Goal: Transaction & Acquisition: Purchase product/service

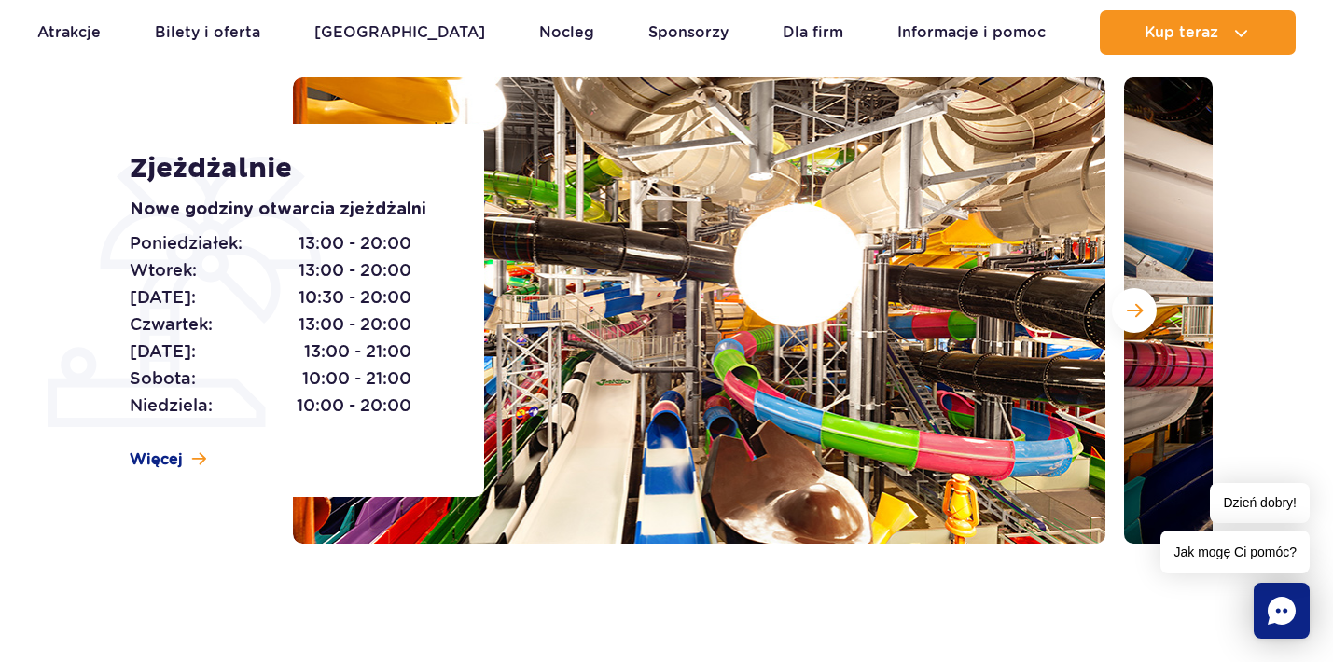
scroll to position [221, 0]
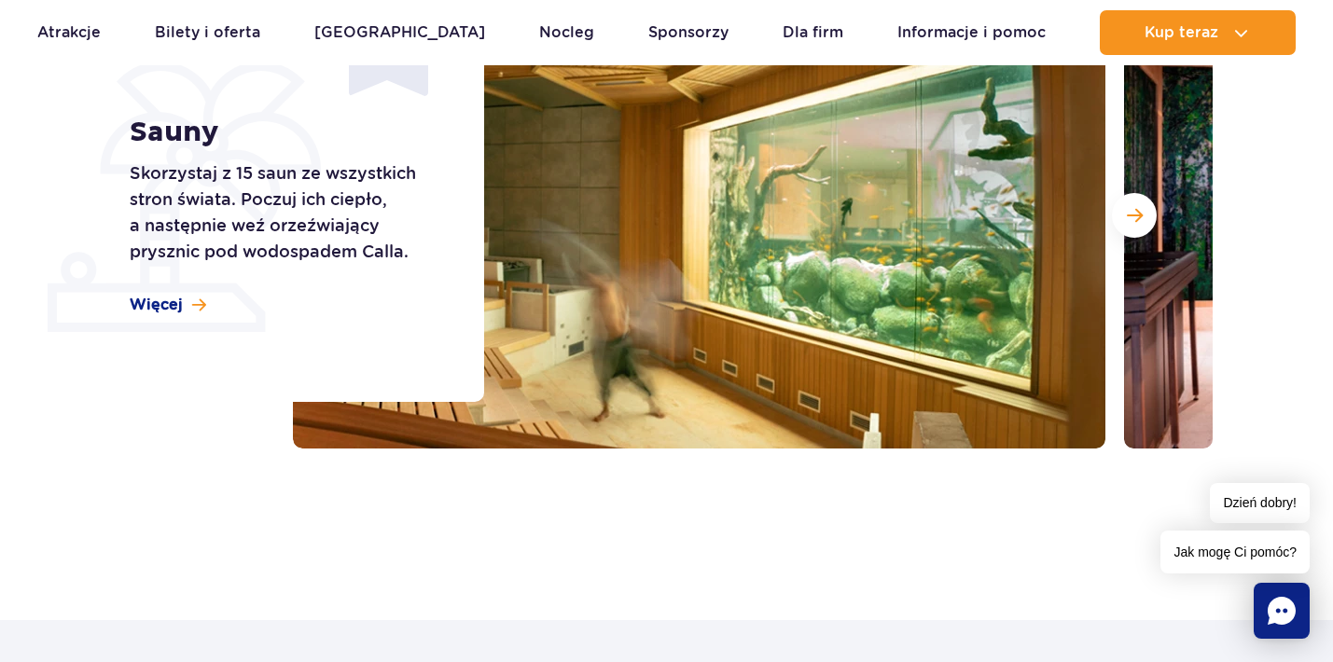
scroll to position [332, 0]
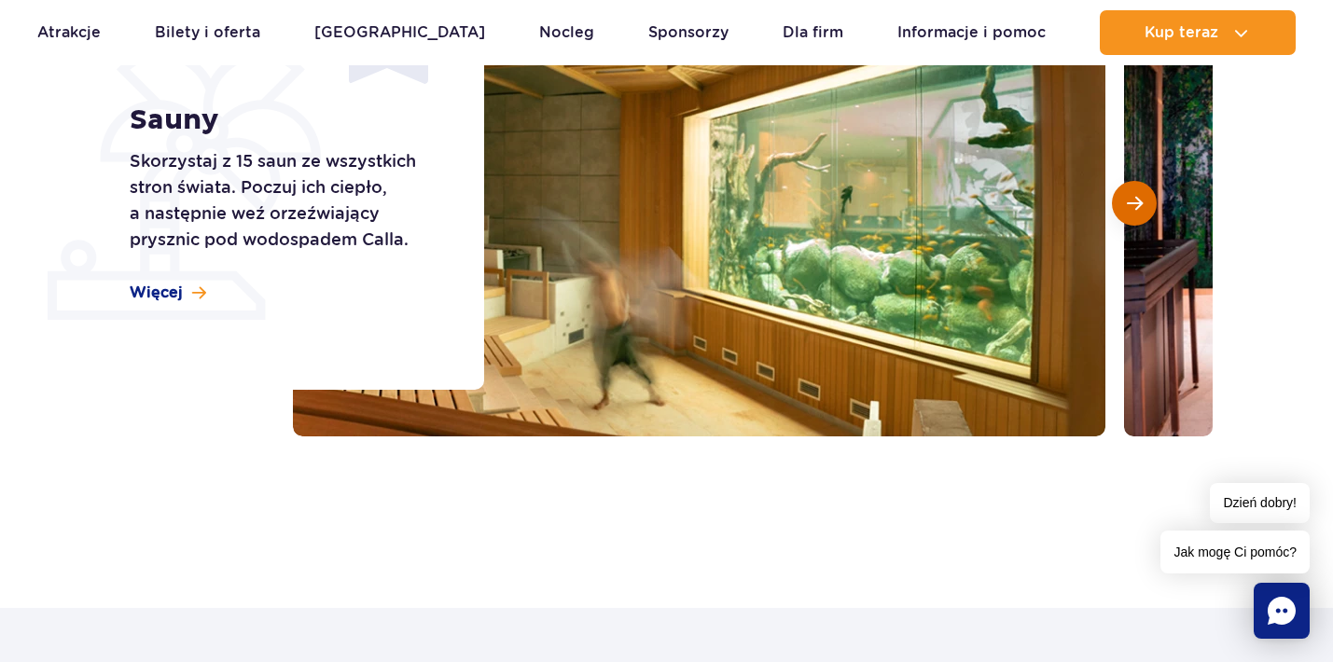
click at [1130, 202] on span "Następny slajd" at bounding box center [1135, 203] width 16 height 17
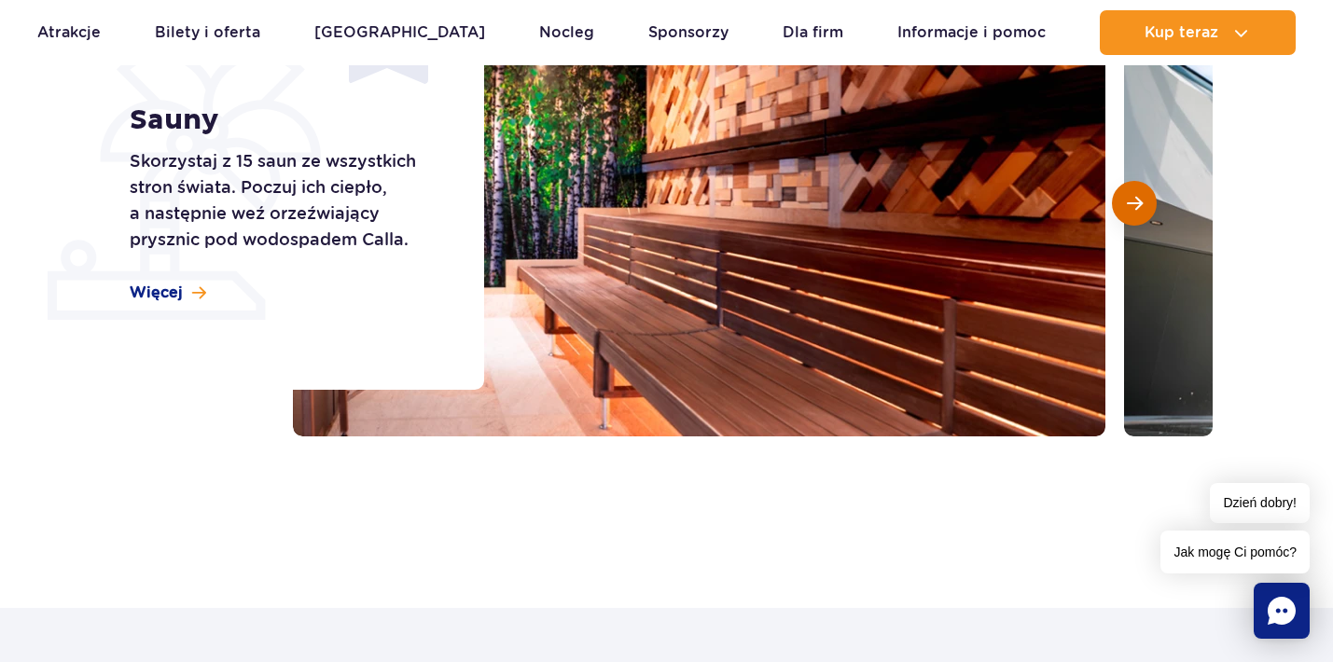
click at [1130, 202] on span "Następny slajd" at bounding box center [1135, 203] width 16 height 17
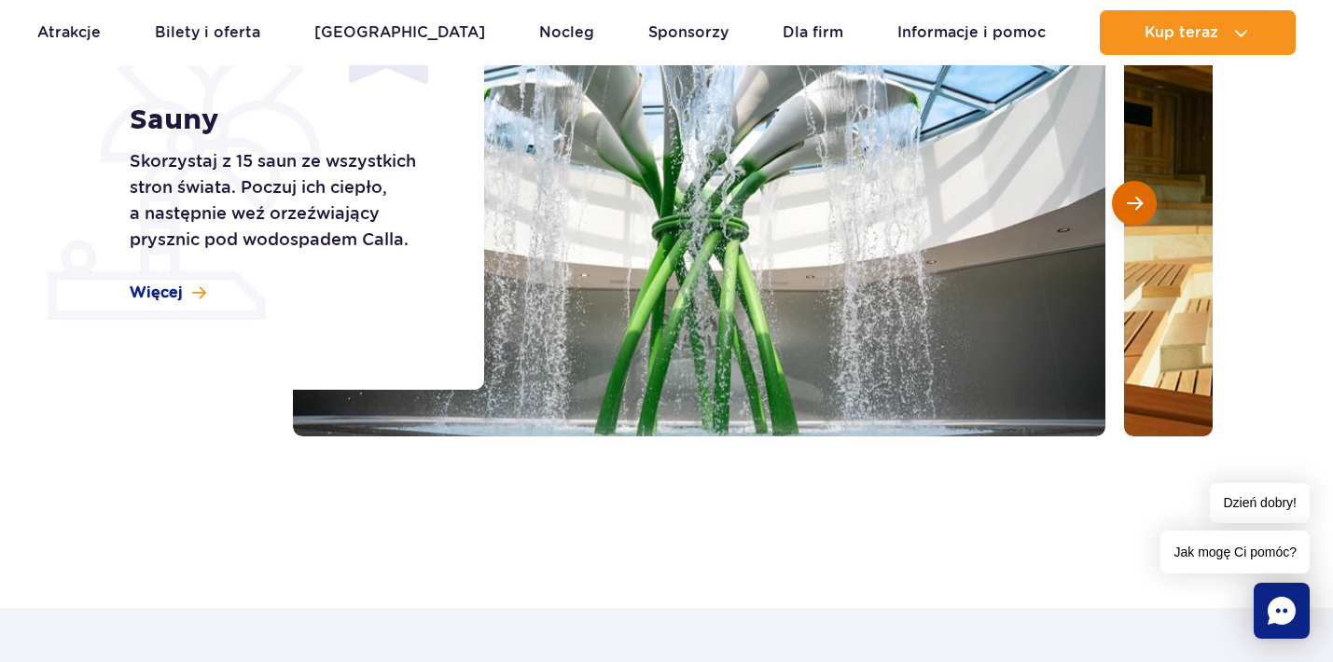
click at [1130, 202] on span "Następny slajd" at bounding box center [1135, 203] width 16 height 17
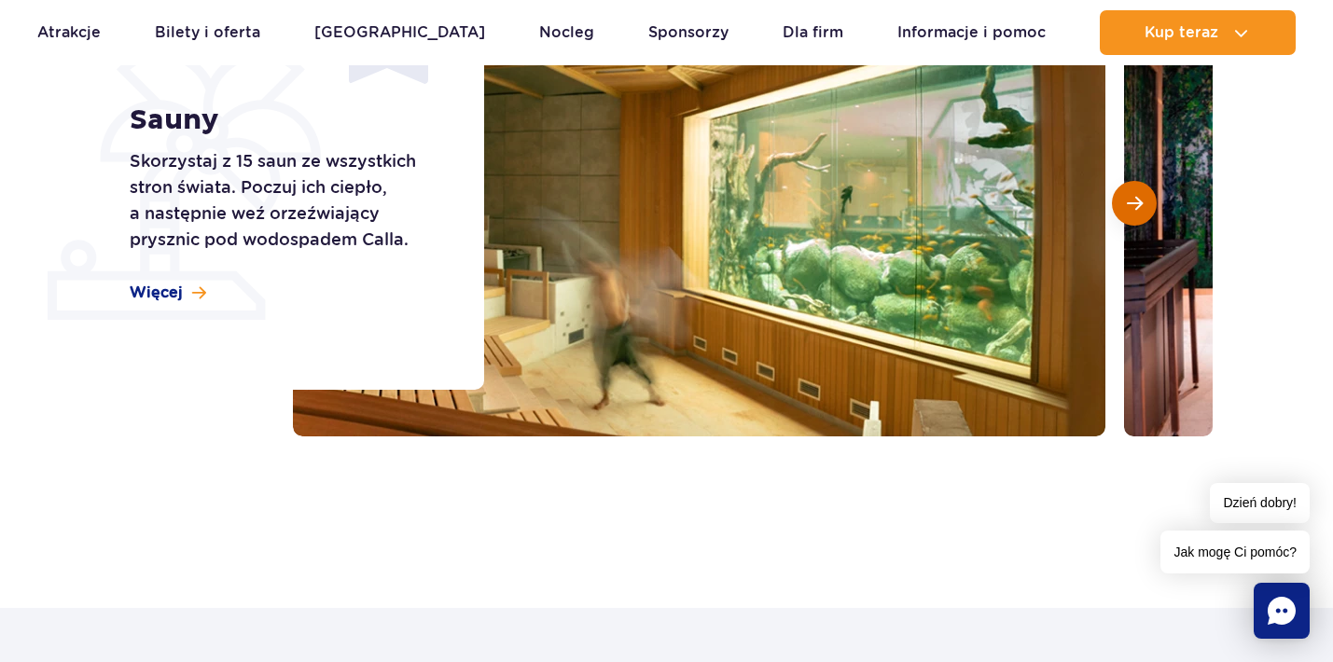
click at [1129, 202] on span "Następny slajd" at bounding box center [1135, 203] width 16 height 17
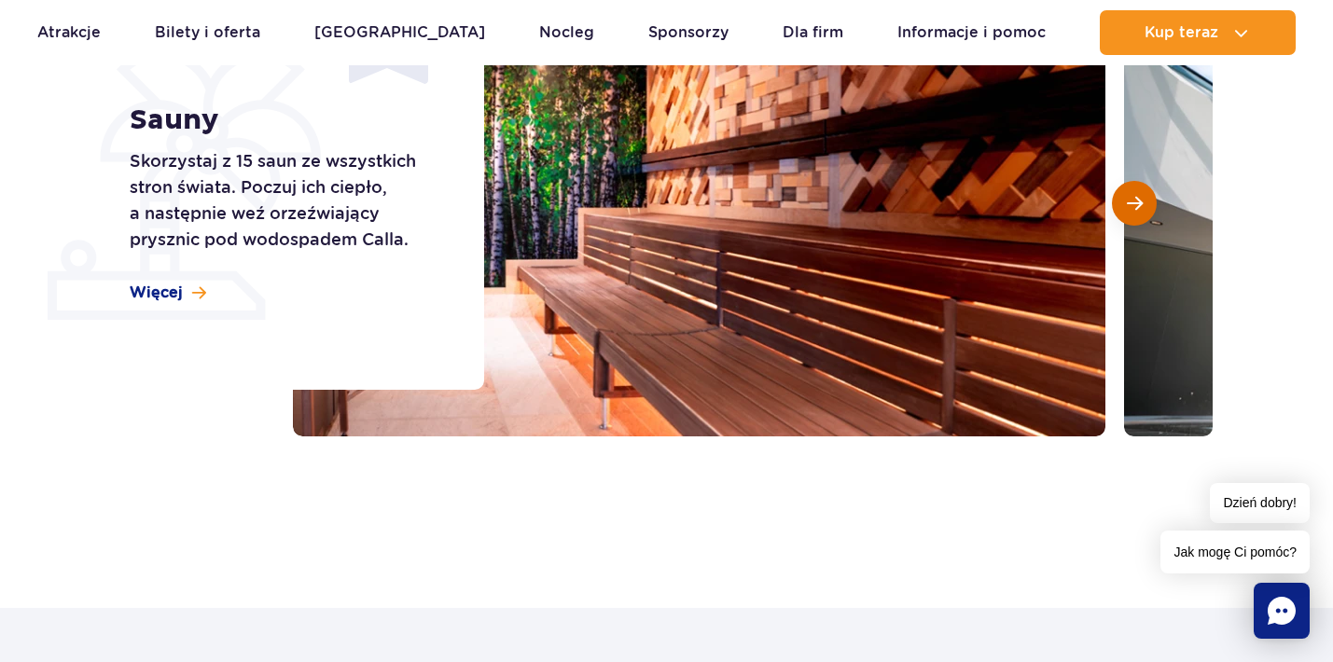
click at [1129, 202] on span "Następny slajd" at bounding box center [1135, 203] width 16 height 17
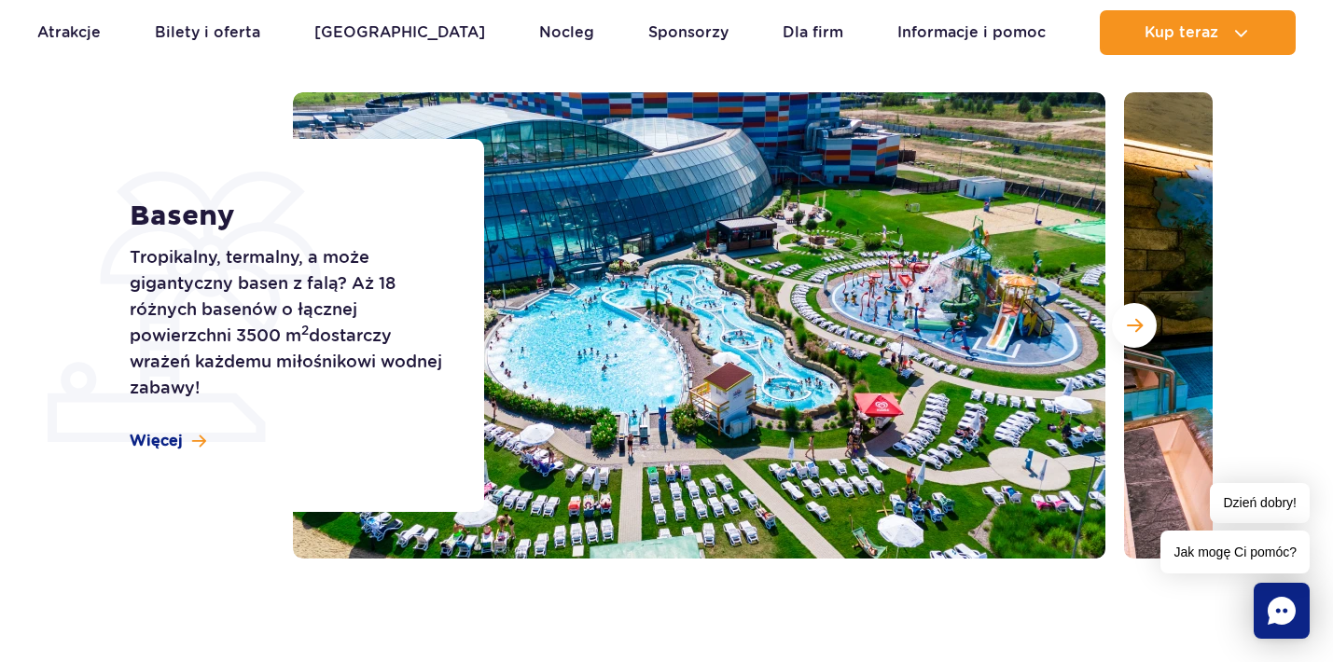
scroll to position [208, 0]
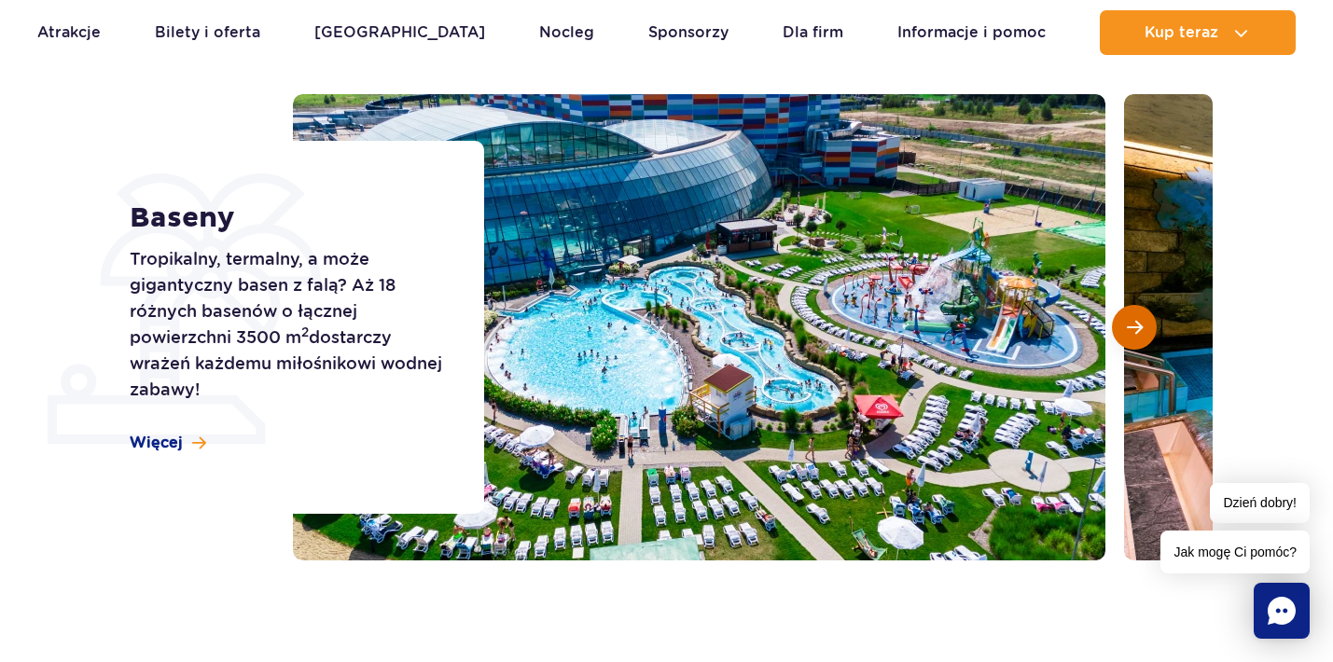
click at [1136, 329] on span "Następny slajd" at bounding box center [1135, 327] width 16 height 17
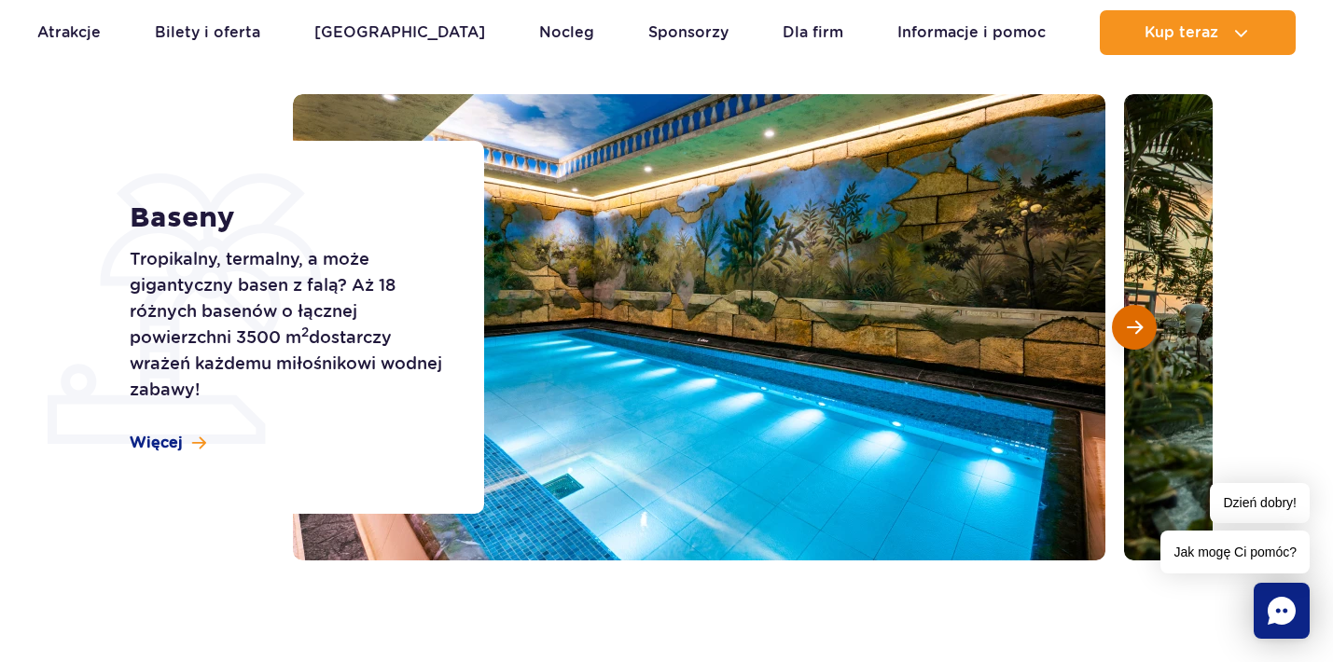
click at [1136, 329] on span "Następny slajd" at bounding box center [1135, 327] width 16 height 17
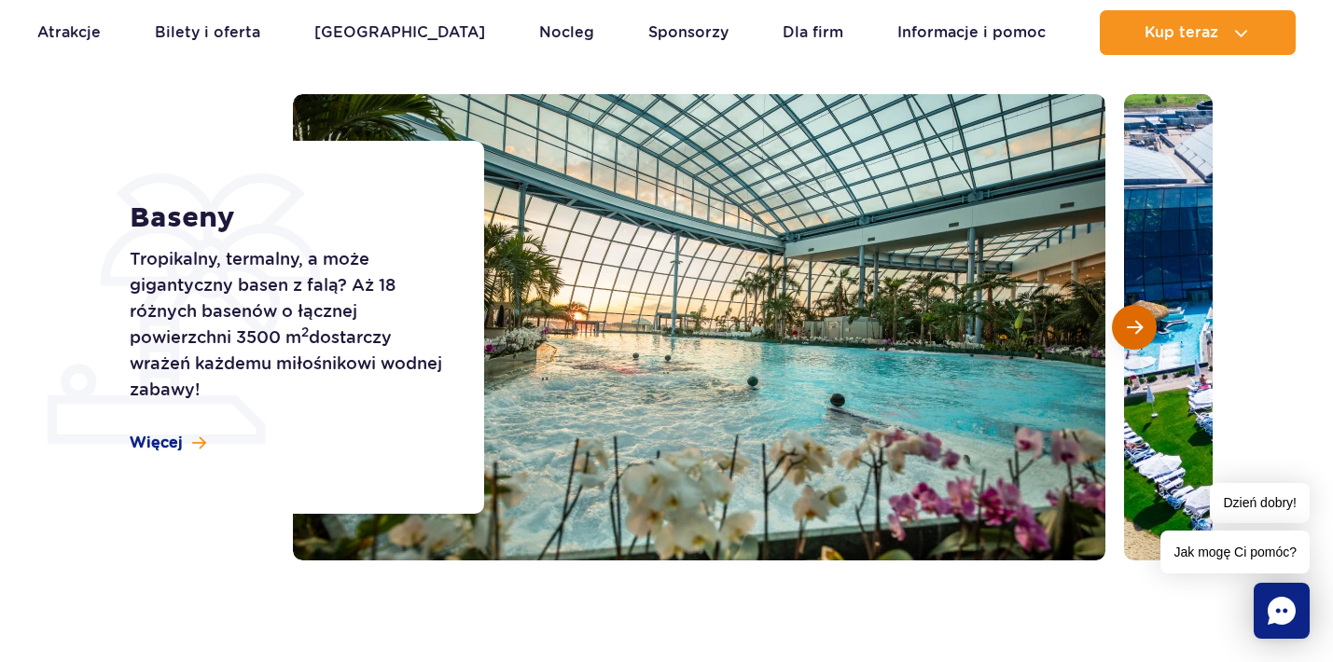
click at [1136, 329] on span "Następny slajd" at bounding box center [1135, 327] width 16 height 17
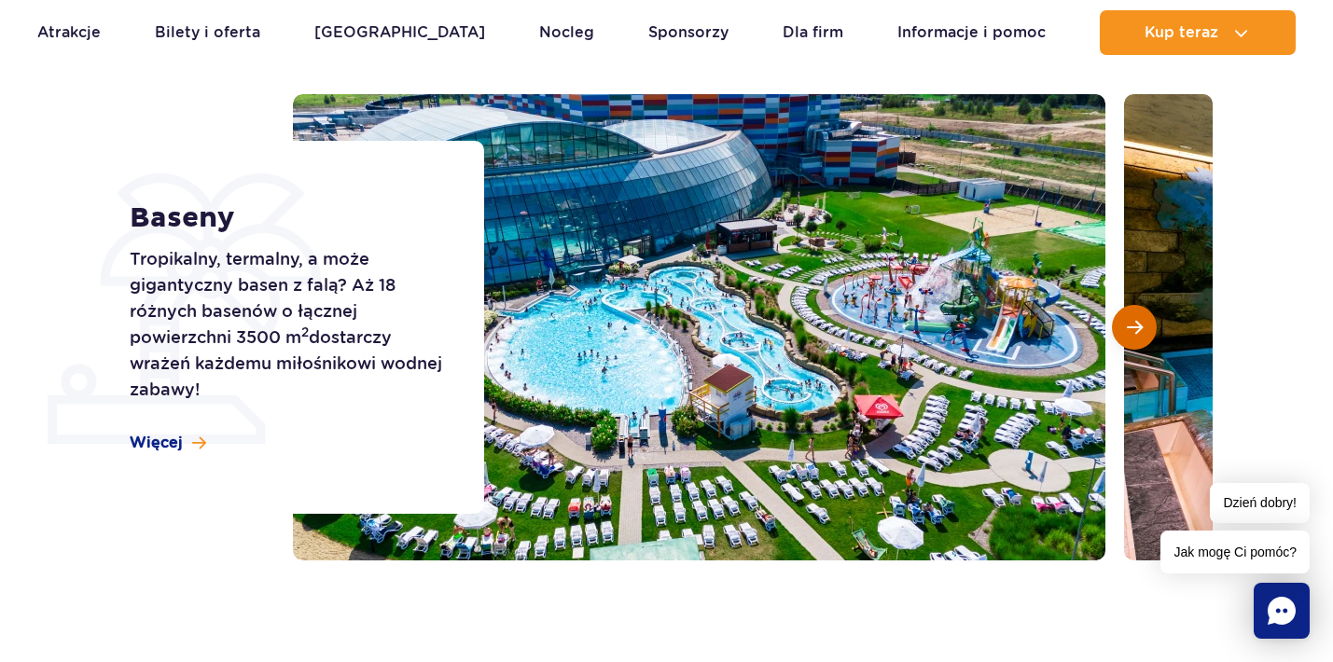
click at [1136, 329] on span "Następny slajd" at bounding box center [1135, 327] width 16 height 17
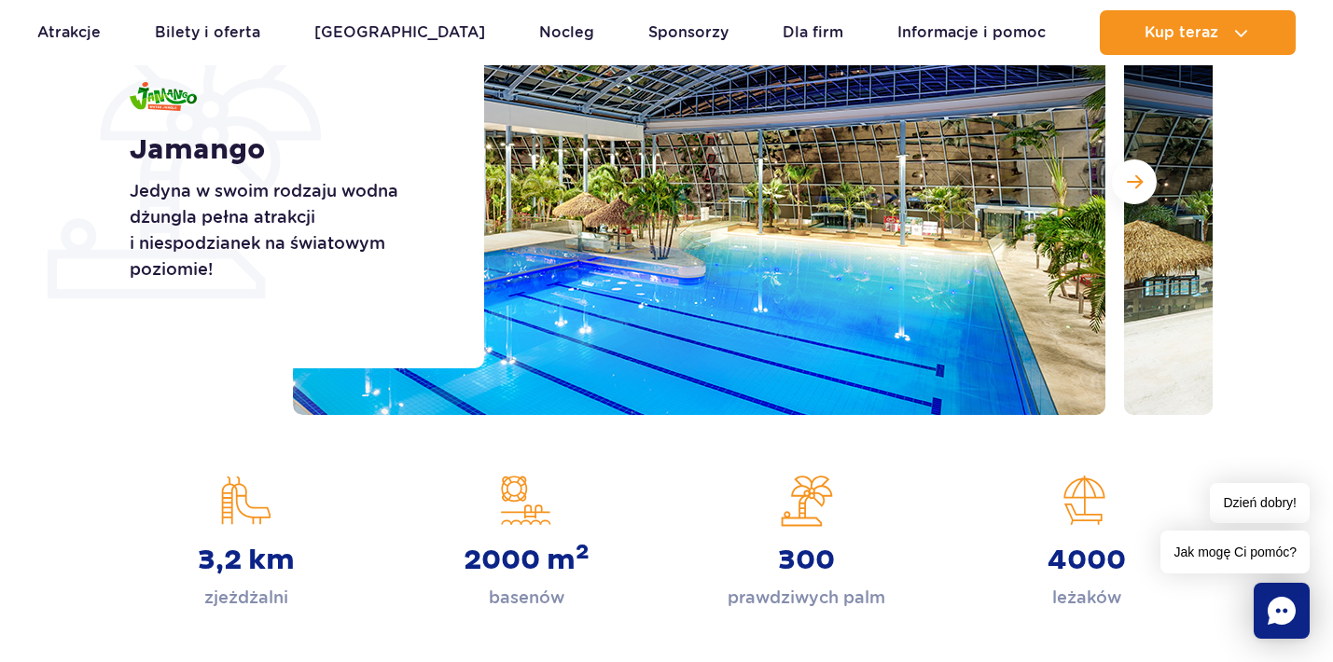
scroll to position [354, 0]
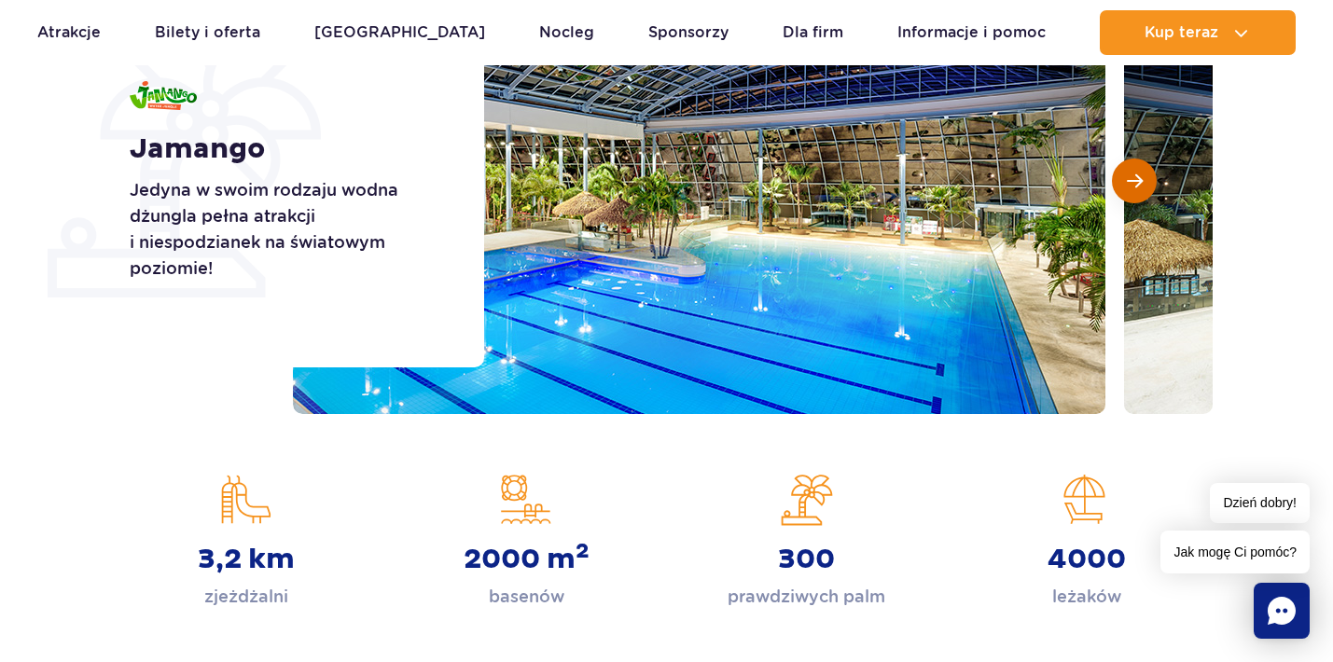
click at [1134, 190] on button "Następny slajd" at bounding box center [1134, 181] width 45 height 45
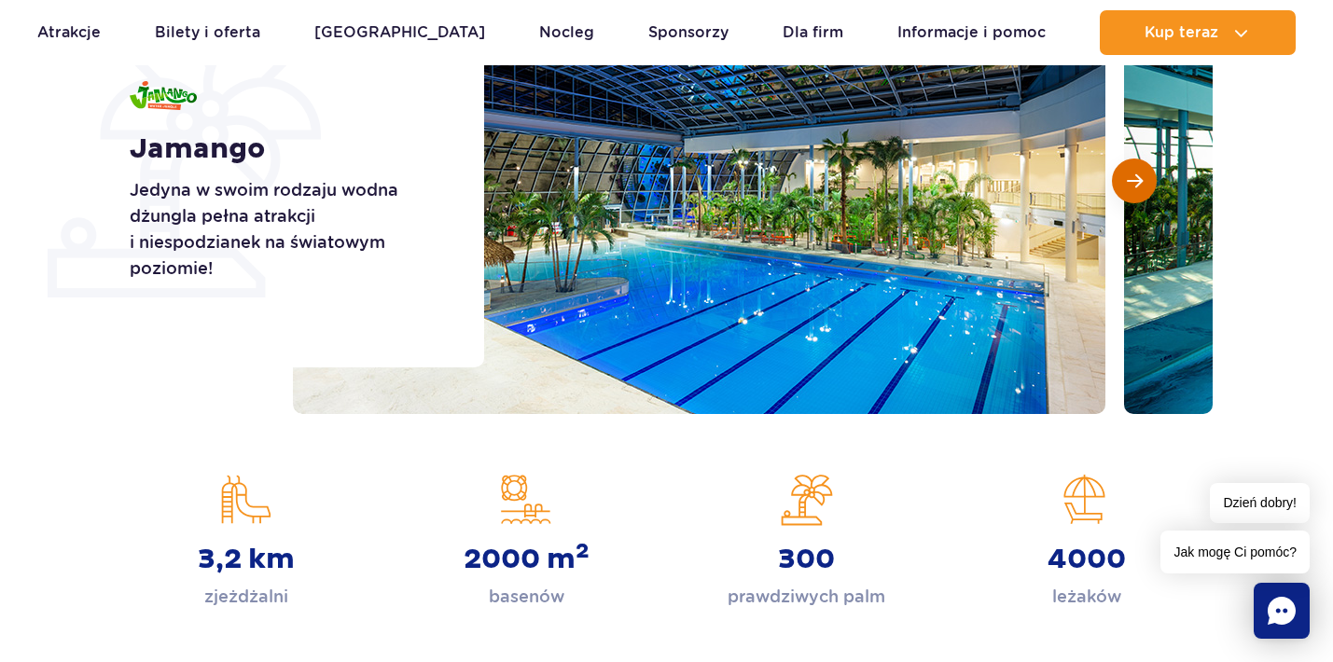
click at [1134, 190] on button "Następny slajd" at bounding box center [1134, 181] width 45 height 45
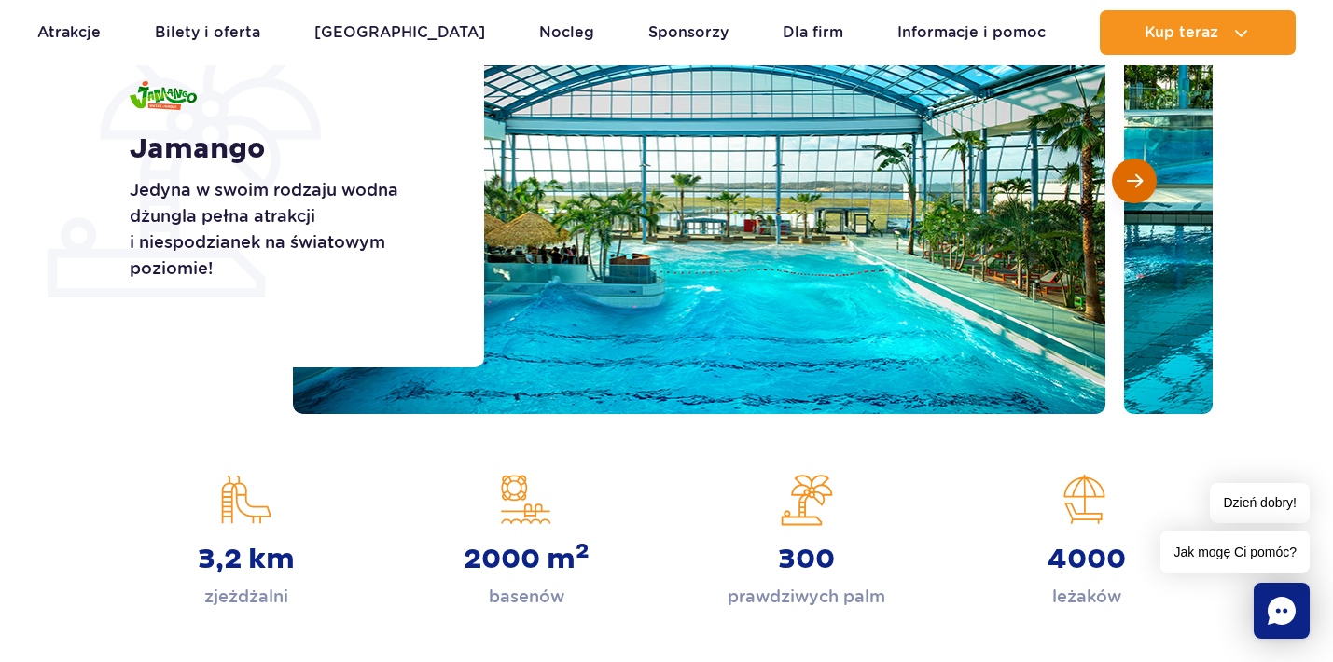
click at [1134, 190] on button "Następny slajd" at bounding box center [1134, 181] width 45 height 45
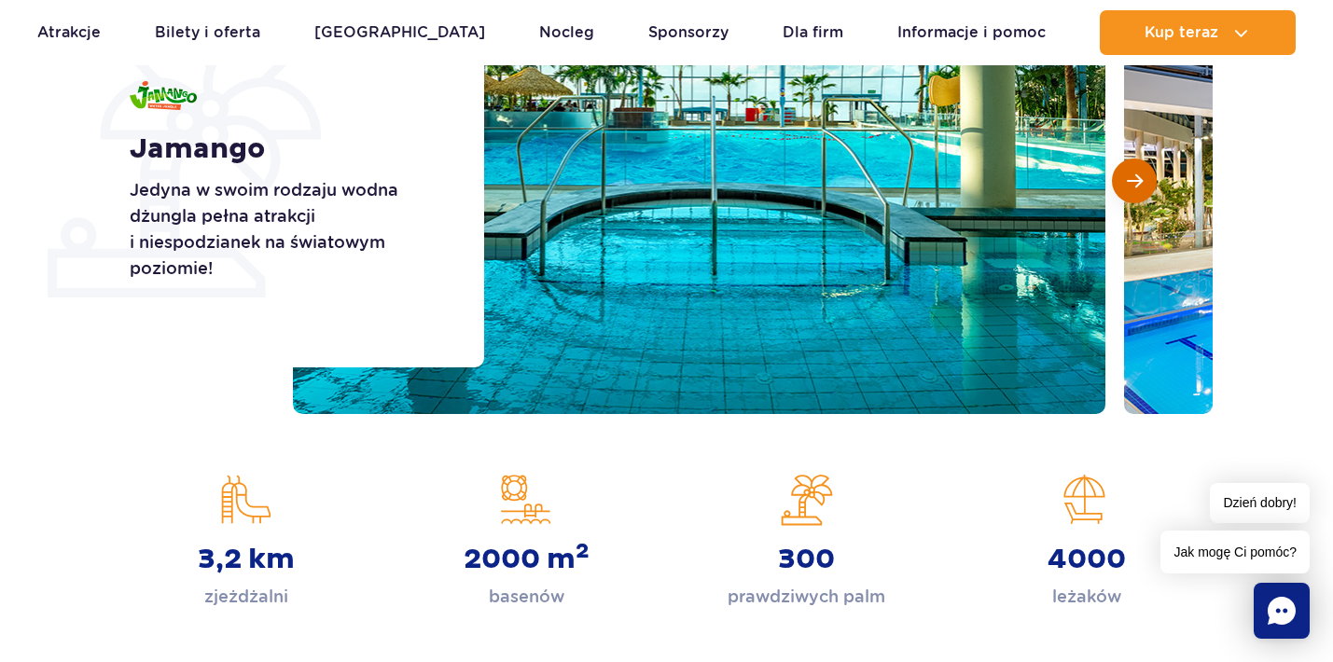
click at [1134, 188] on span "Następny slajd" at bounding box center [1135, 181] width 16 height 17
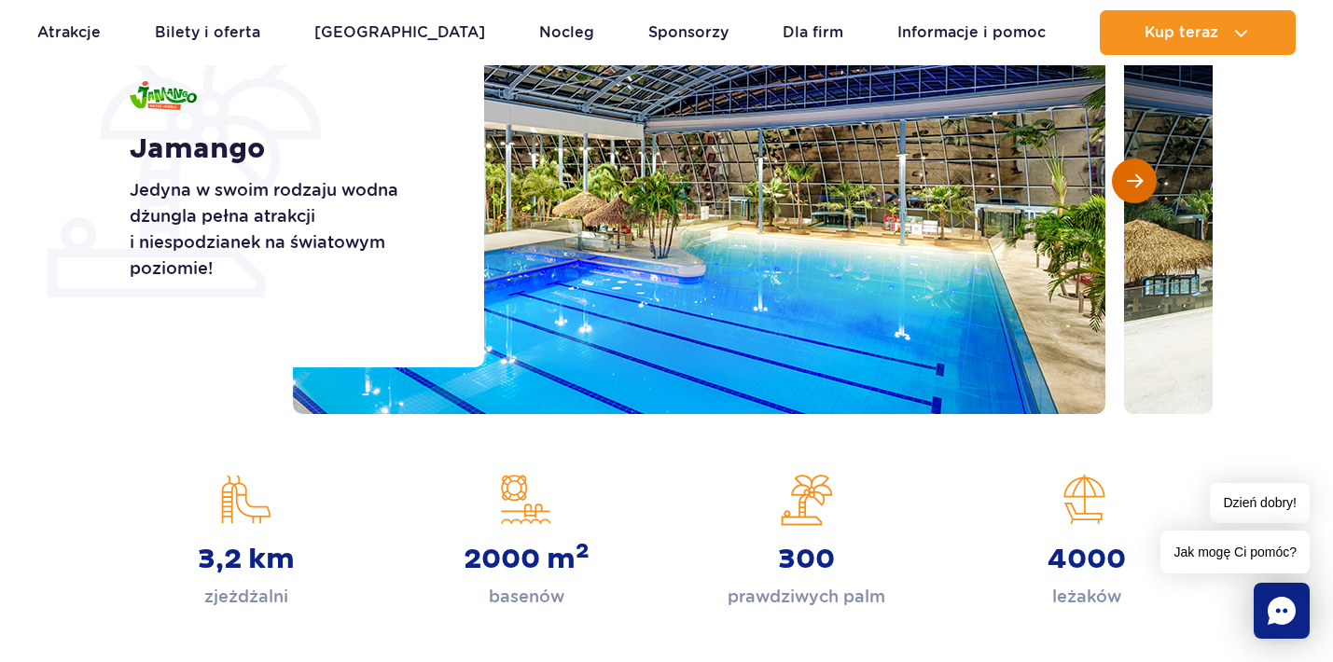
click at [1134, 189] on button "Następny slajd" at bounding box center [1134, 181] width 45 height 45
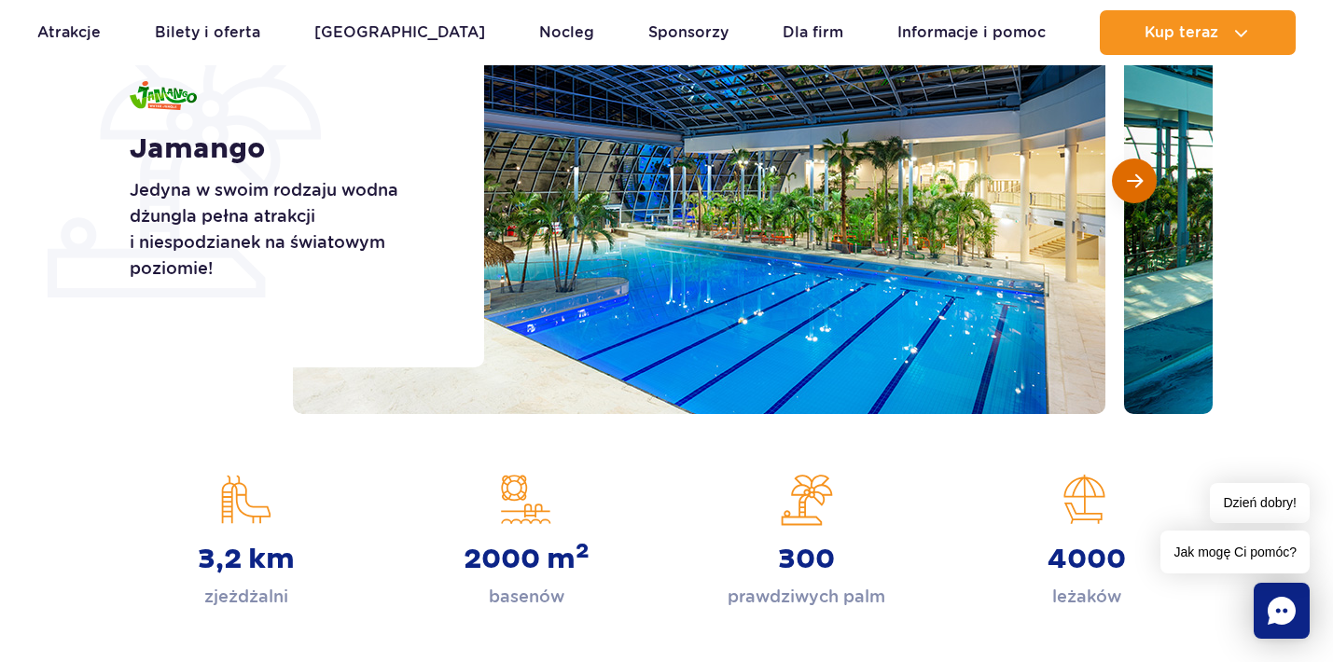
click at [1134, 190] on button "Następny slajd" at bounding box center [1134, 181] width 45 height 45
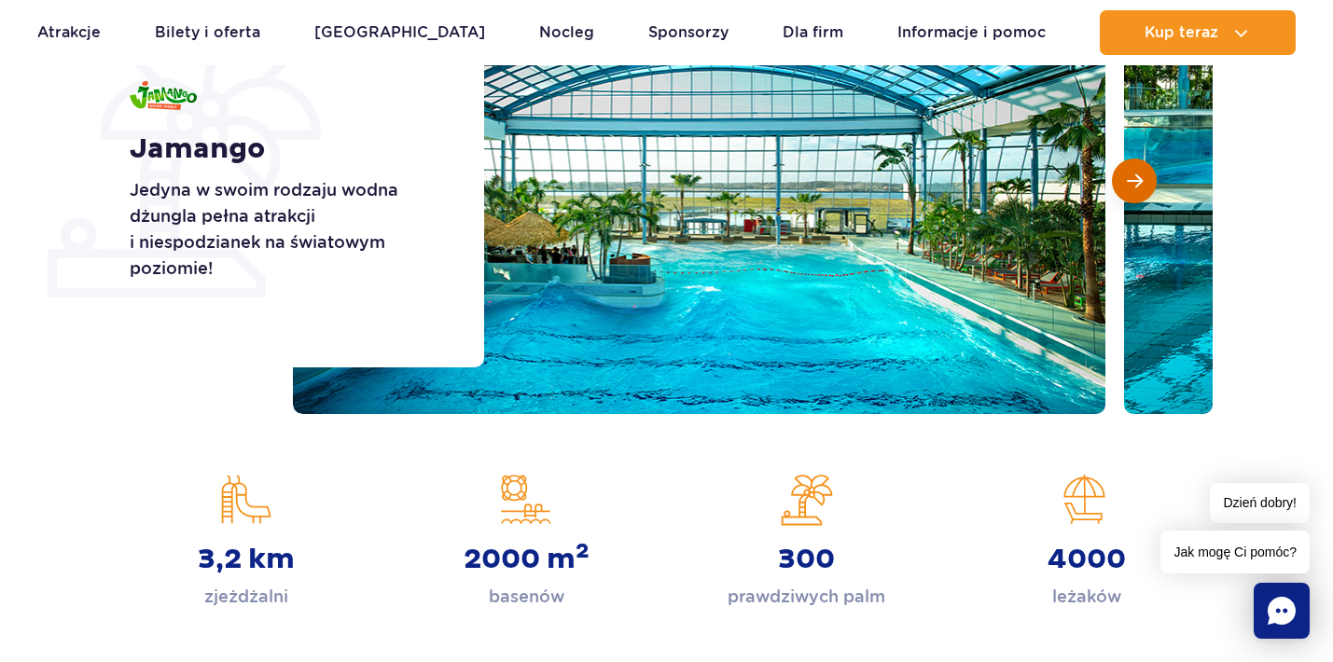
click at [1135, 192] on button "Następny slajd" at bounding box center [1134, 181] width 45 height 45
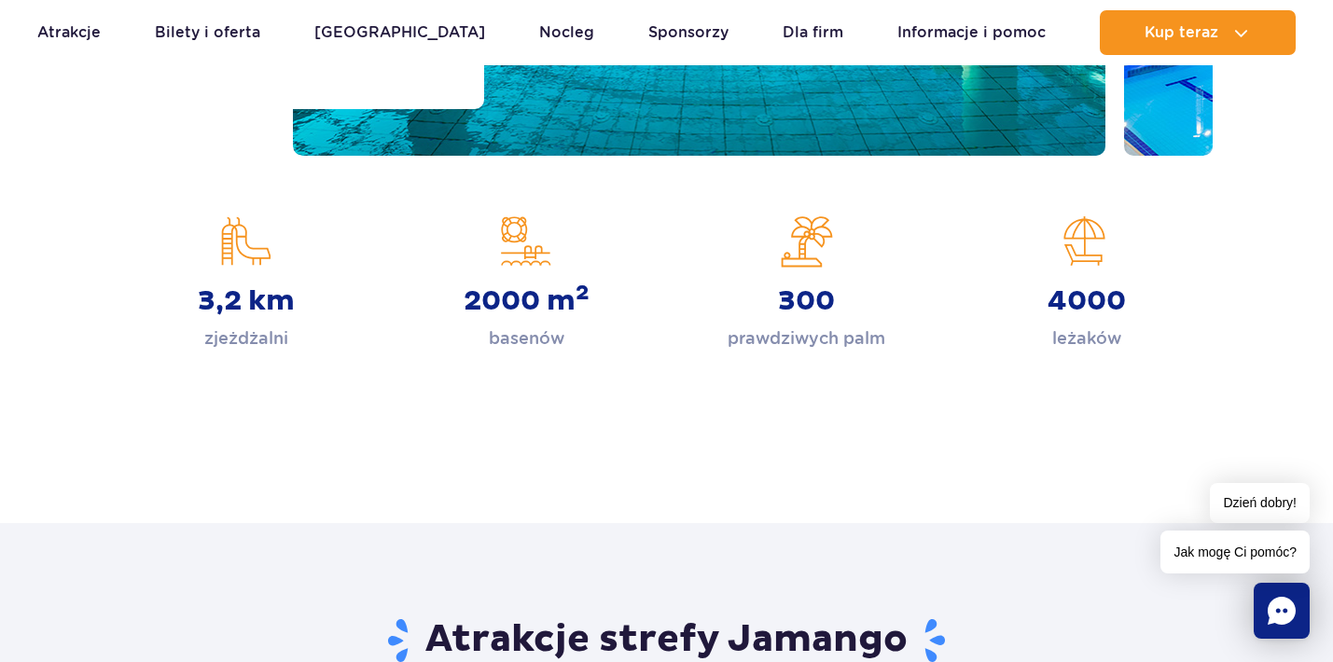
scroll to position [611, 0]
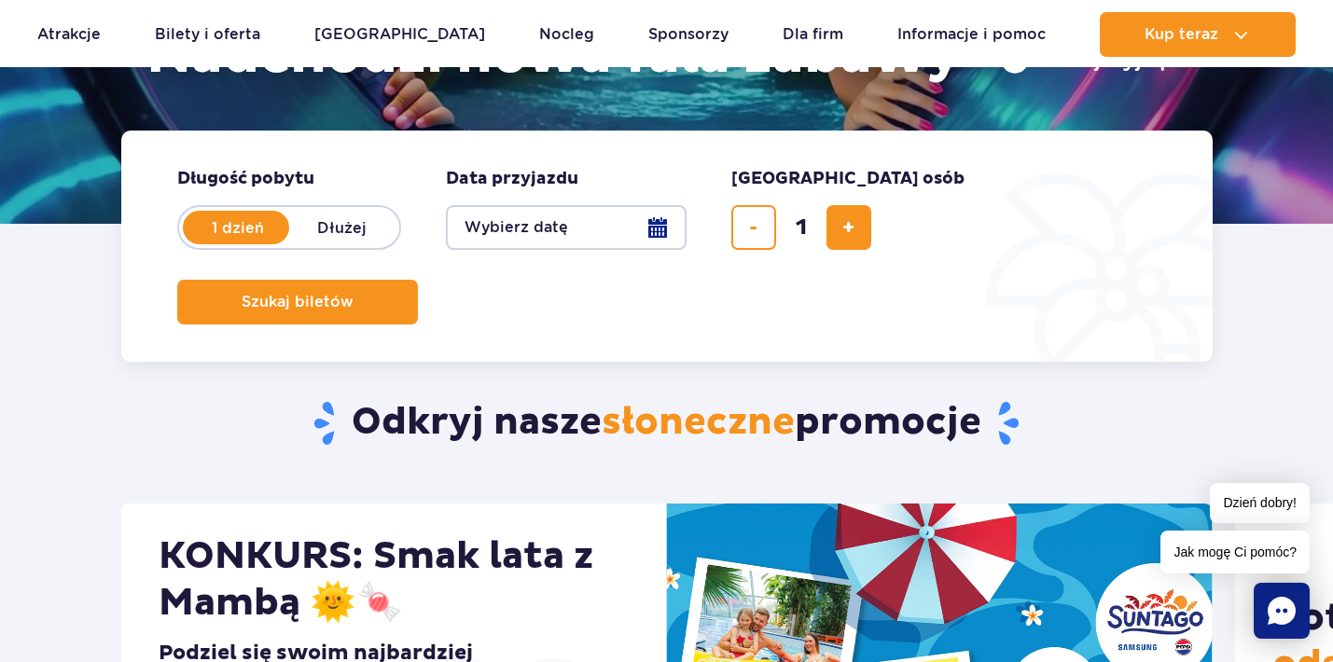
scroll to position [365, 0]
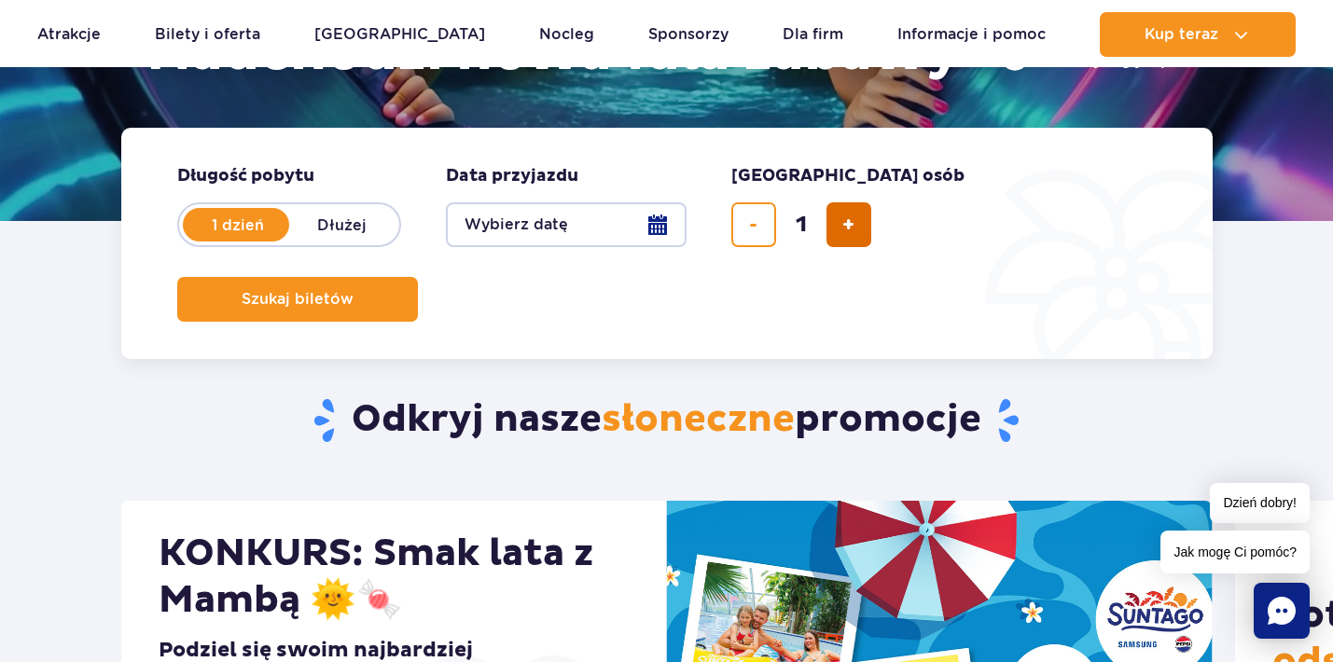
click at [848, 225] on span "dodaj bilet" at bounding box center [848, 225] width 12 height 0
click at [754, 225] on span "usuń bilet" at bounding box center [753, 225] width 8 height 0
type input "2"
click at [629, 214] on button "Wybierz datę" at bounding box center [566, 224] width 241 height 45
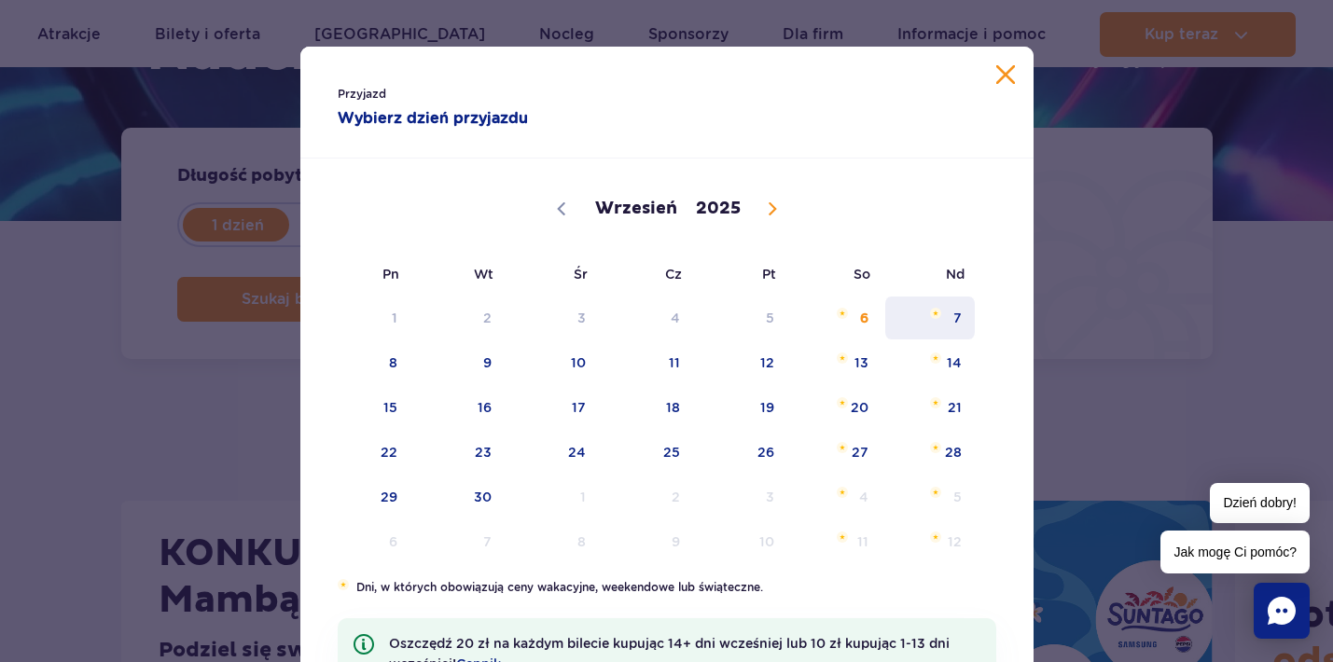
click at [958, 329] on span "7" at bounding box center [930, 318] width 94 height 43
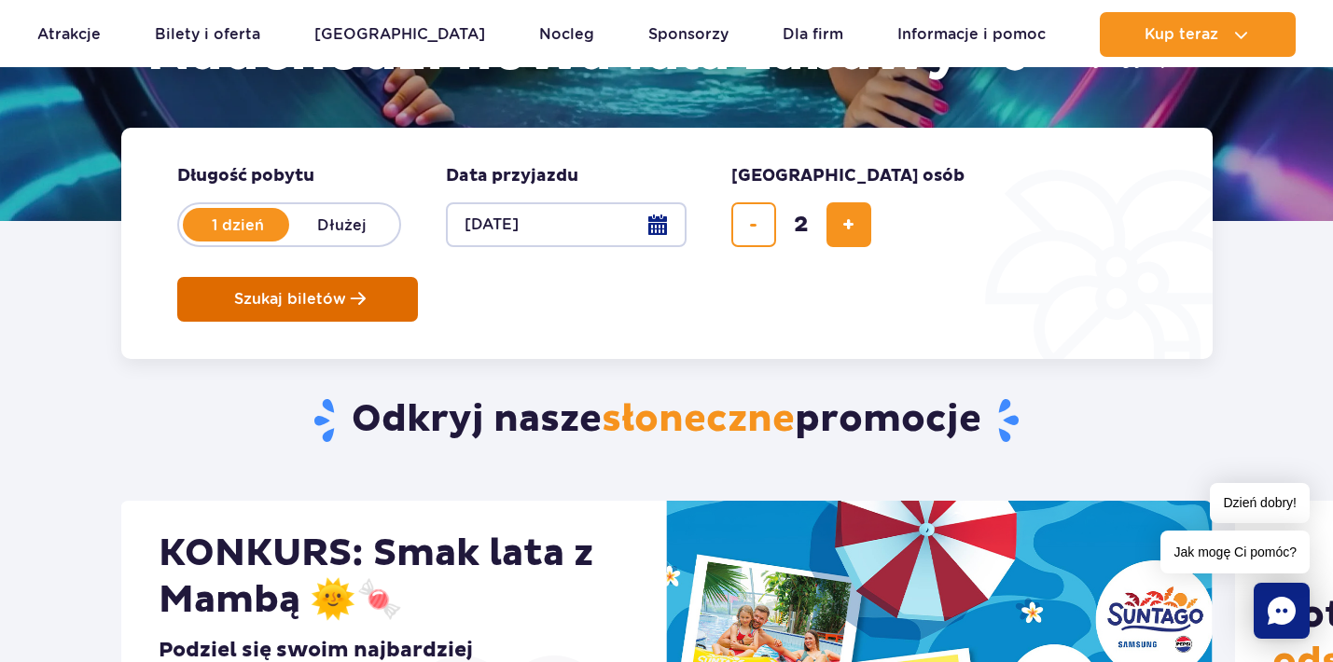
click at [346, 291] on span "Szukaj biletów" at bounding box center [290, 299] width 112 height 17
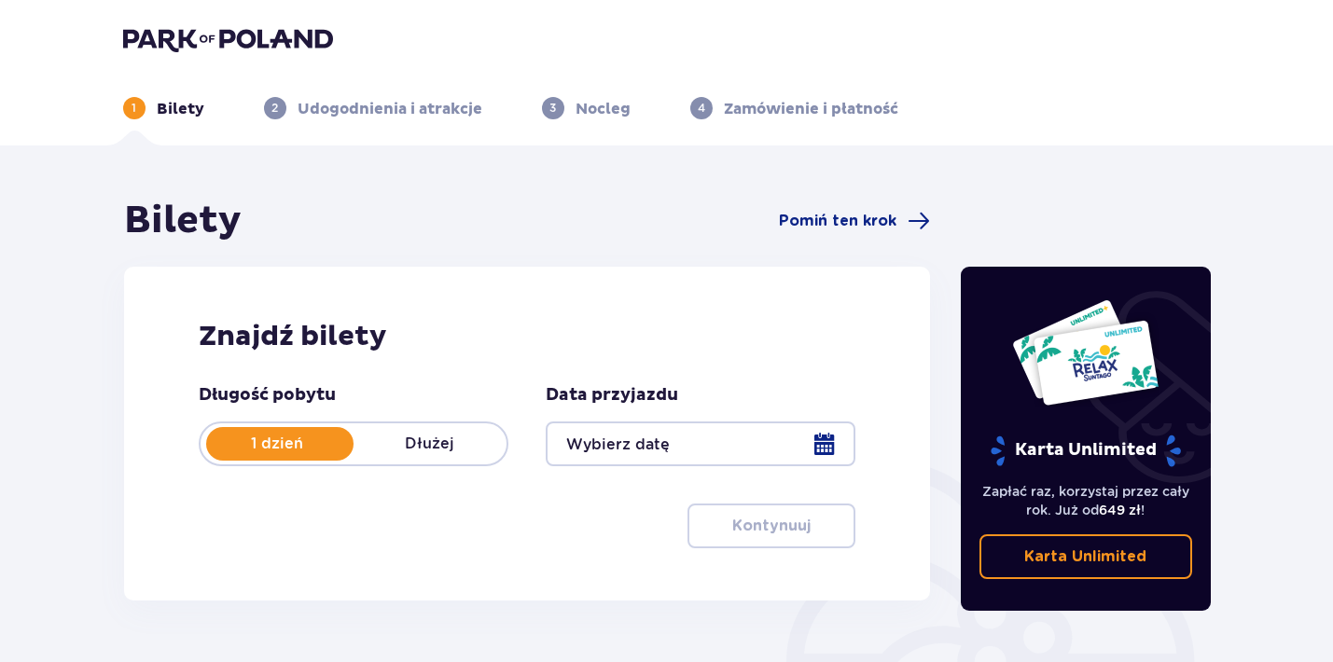
type input "[DATE]"
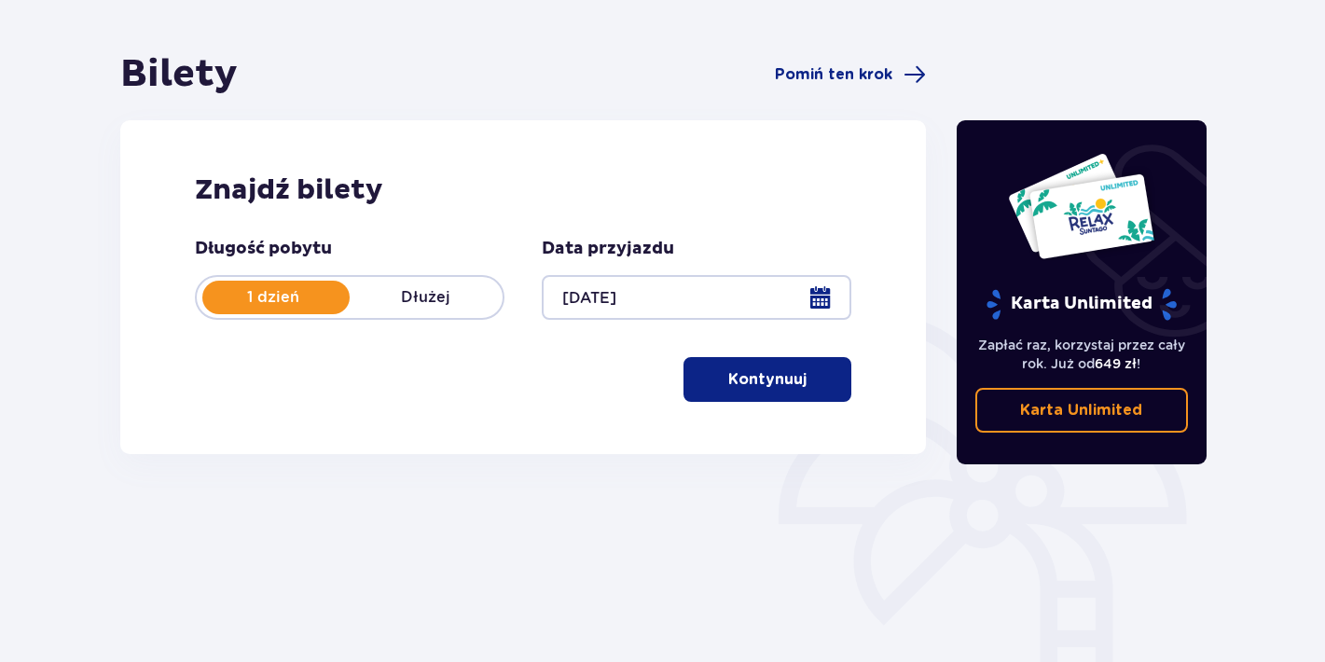
scroll to position [151, 0]
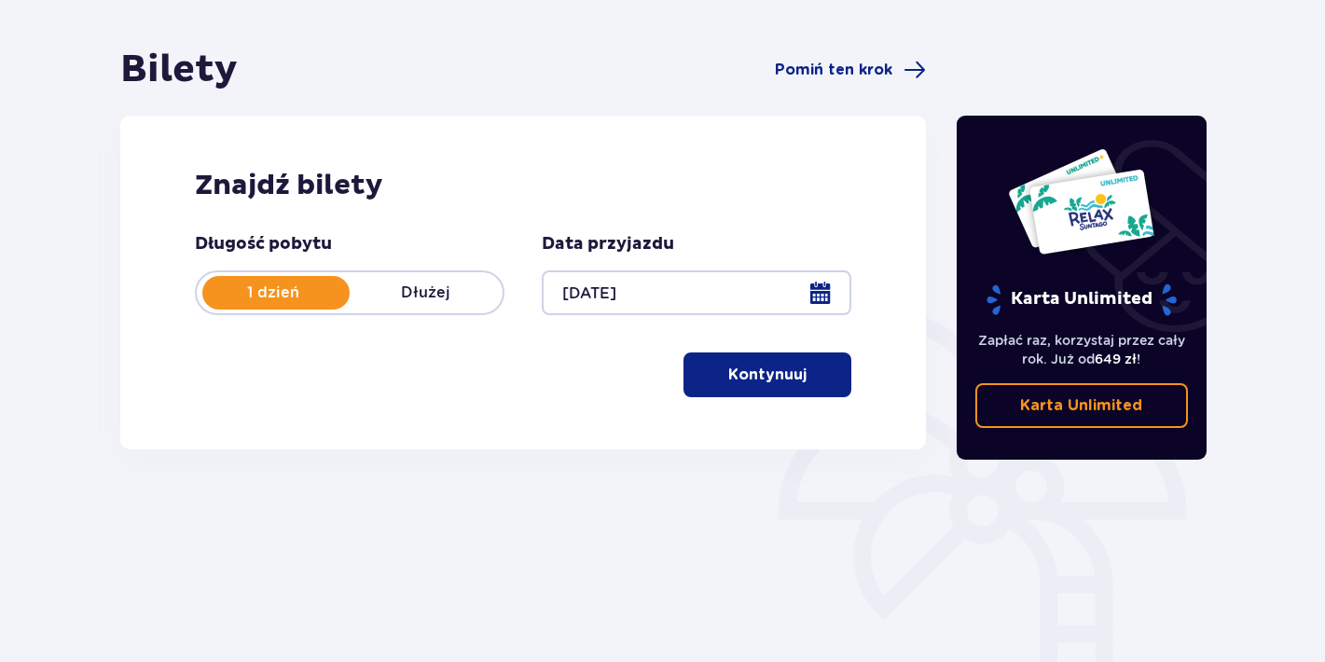
click at [757, 370] on p "Kontynuuj" at bounding box center [767, 375] width 78 height 21
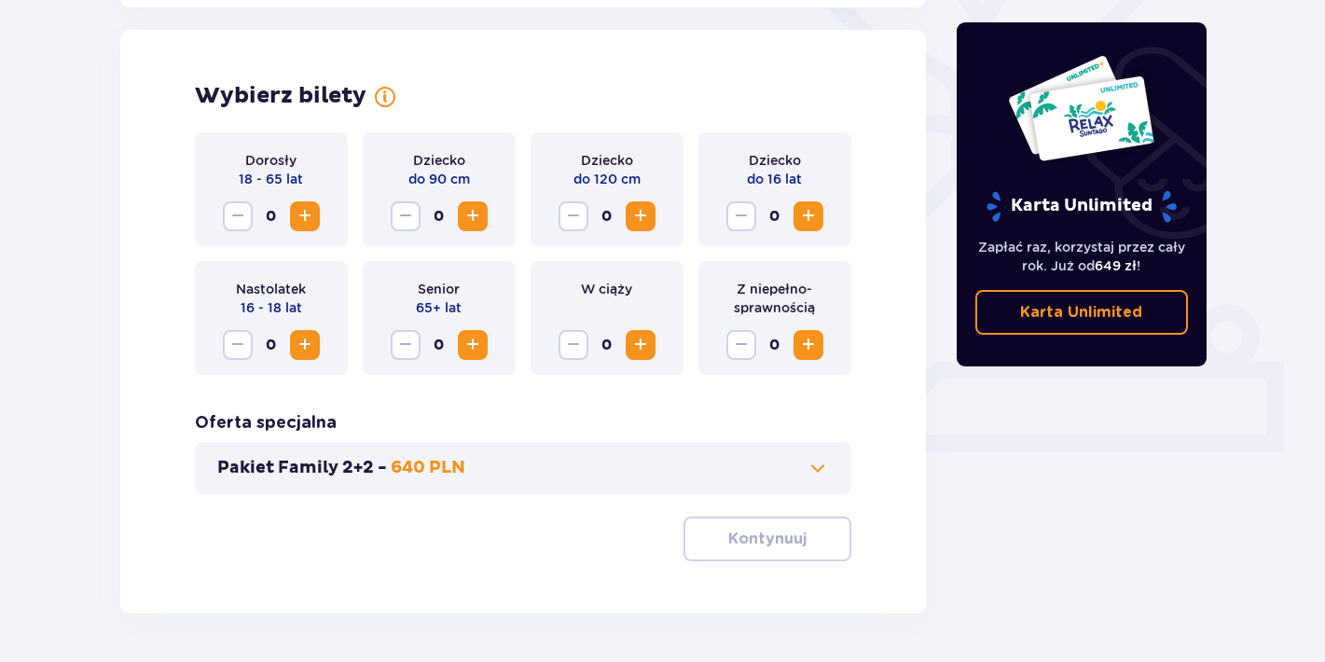
scroll to position [519, 0]
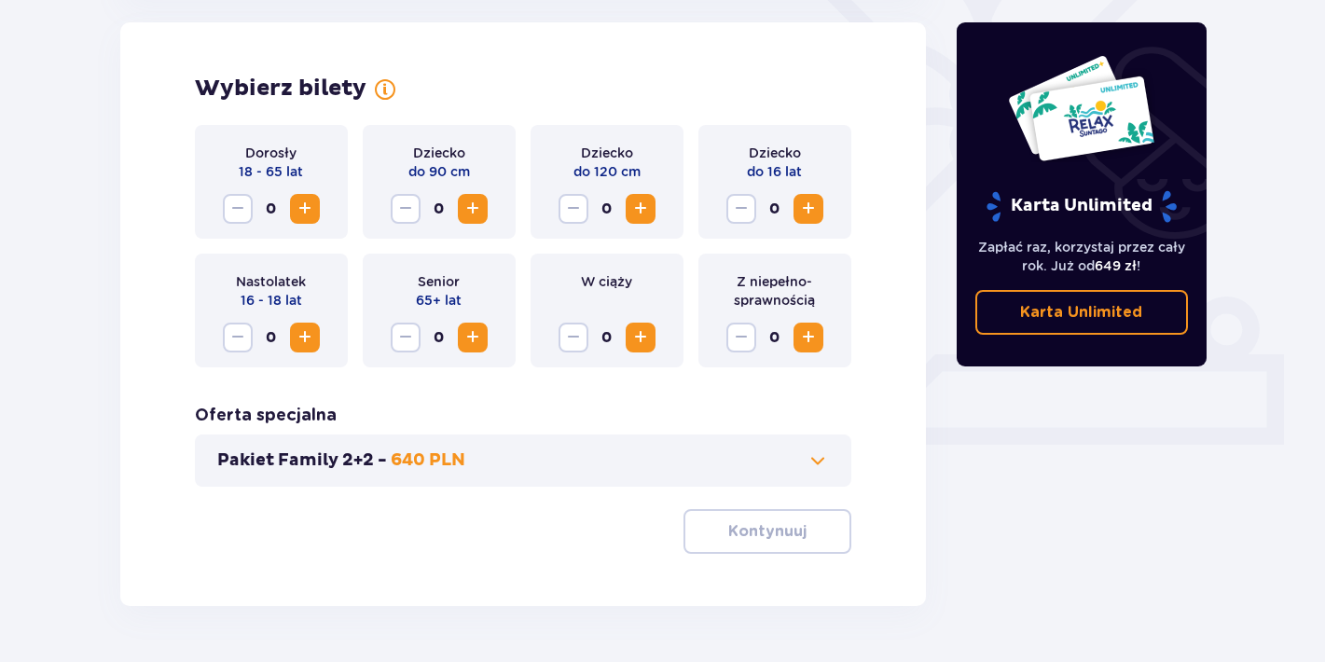
click at [809, 210] on span "Increase" at bounding box center [808, 209] width 22 height 22
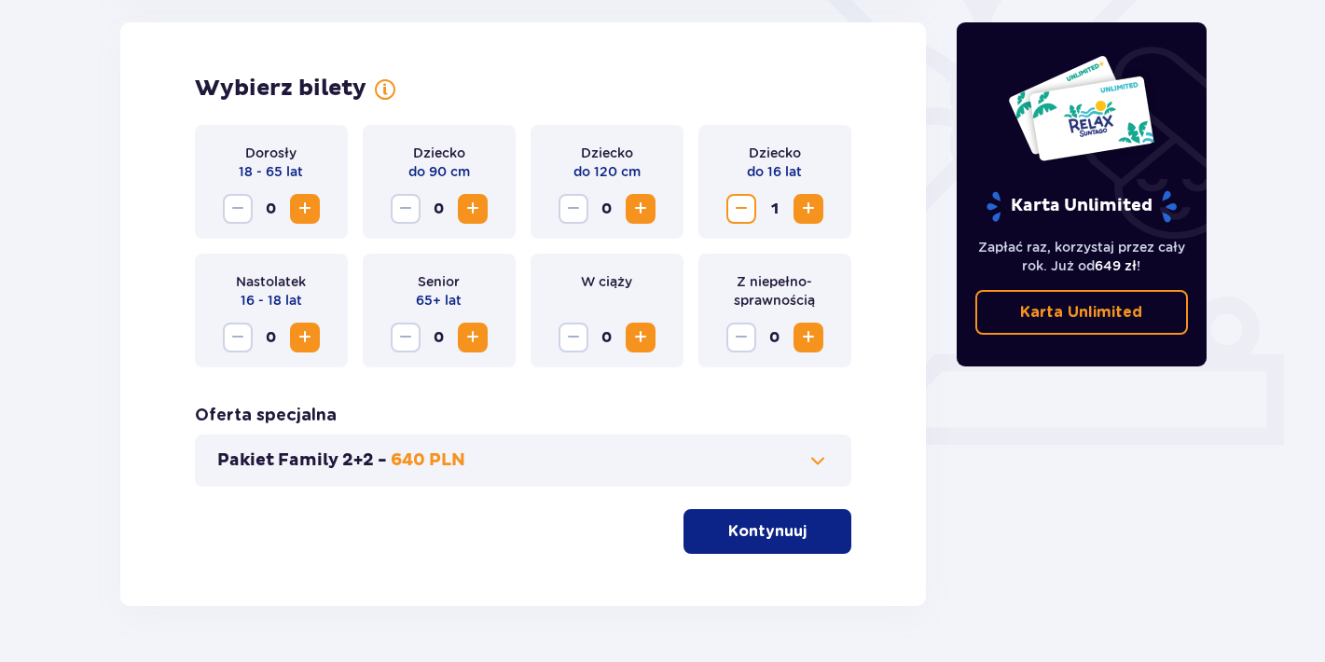
click at [304, 203] on span "Increase" at bounding box center [305, 209] width 22 height 22
click at [754, 533] on p "Kontynuuj" at bounding box center [767, 531] width 78 height 21
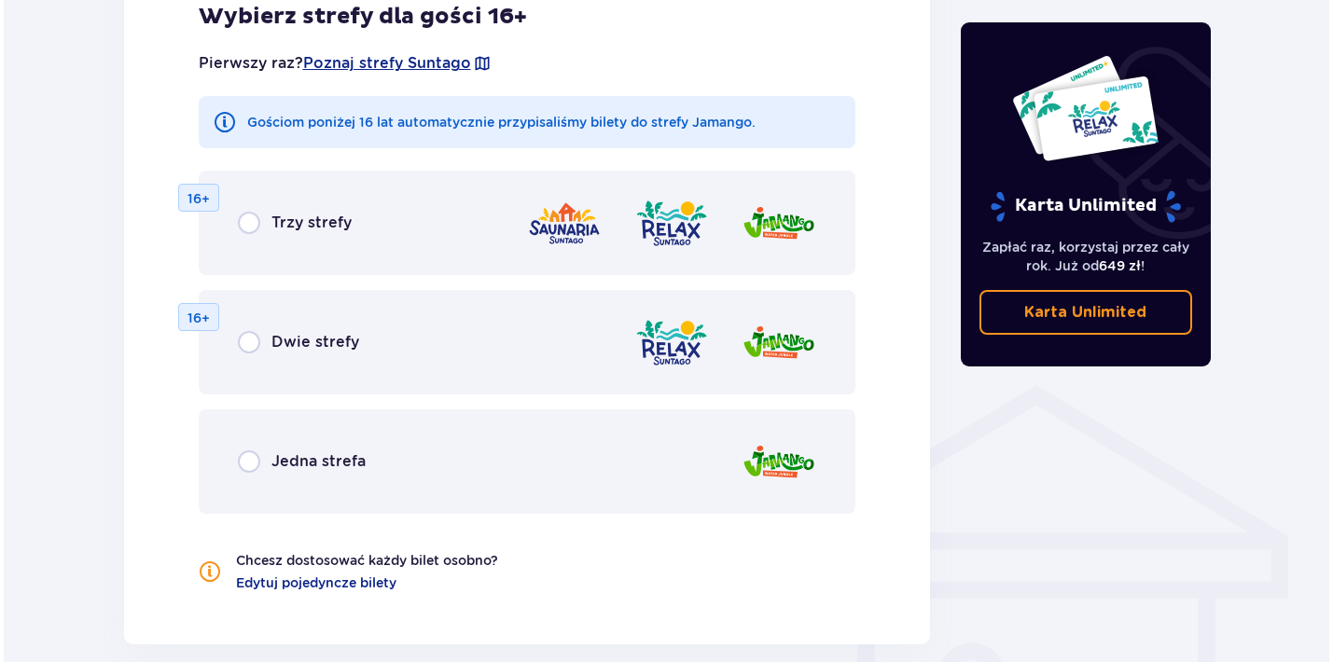
scroll to position [1127, 0]
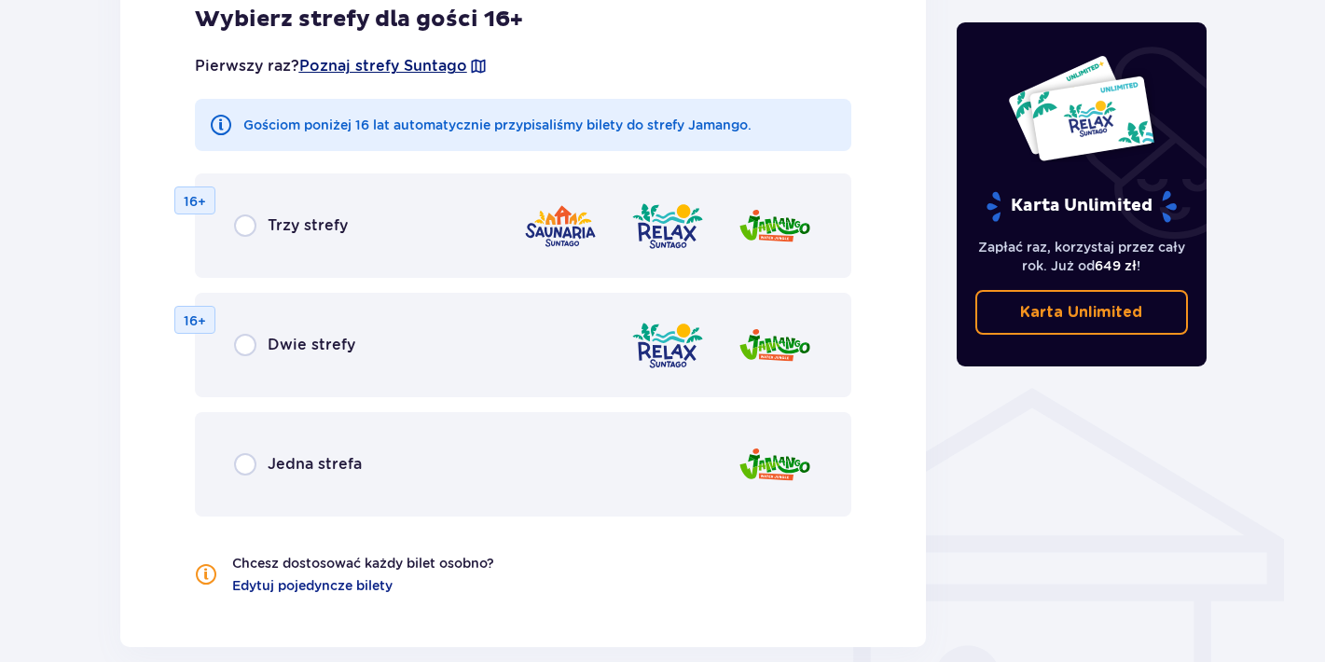
click at [440, 73] on span "Poznaj strefy Suntago" at bounding box center [383, 66] width 168 height 21
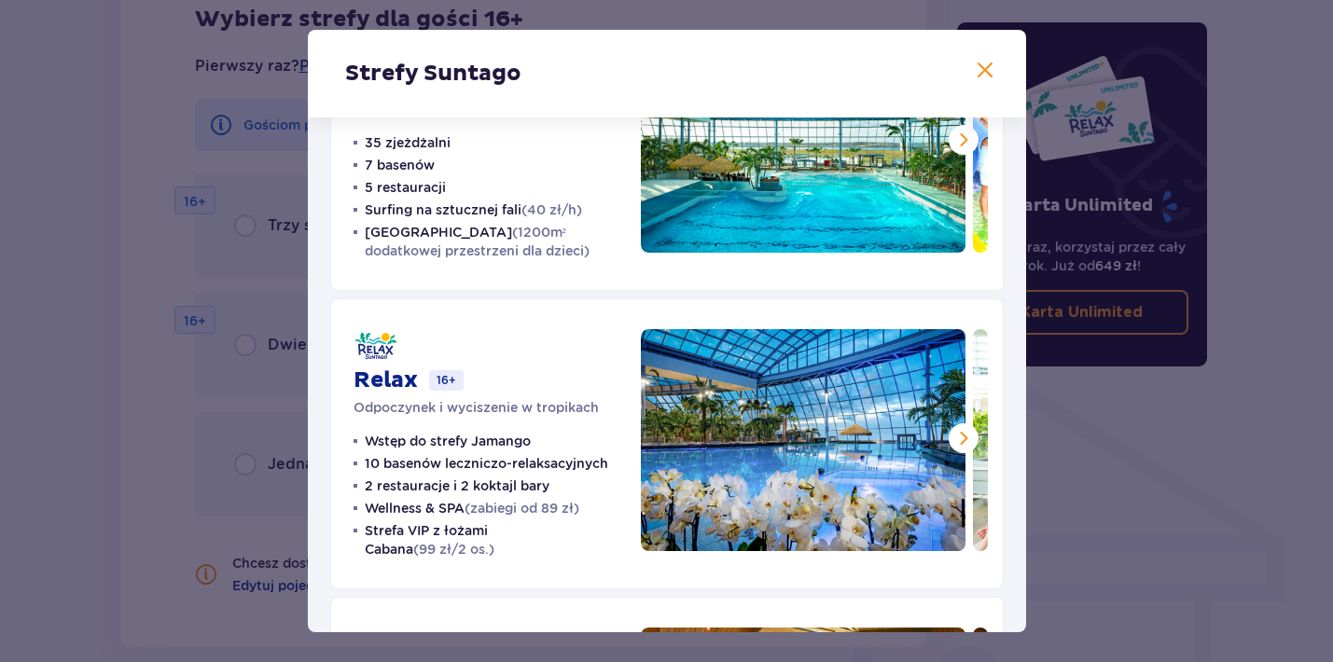
scroll to position [206, 0]
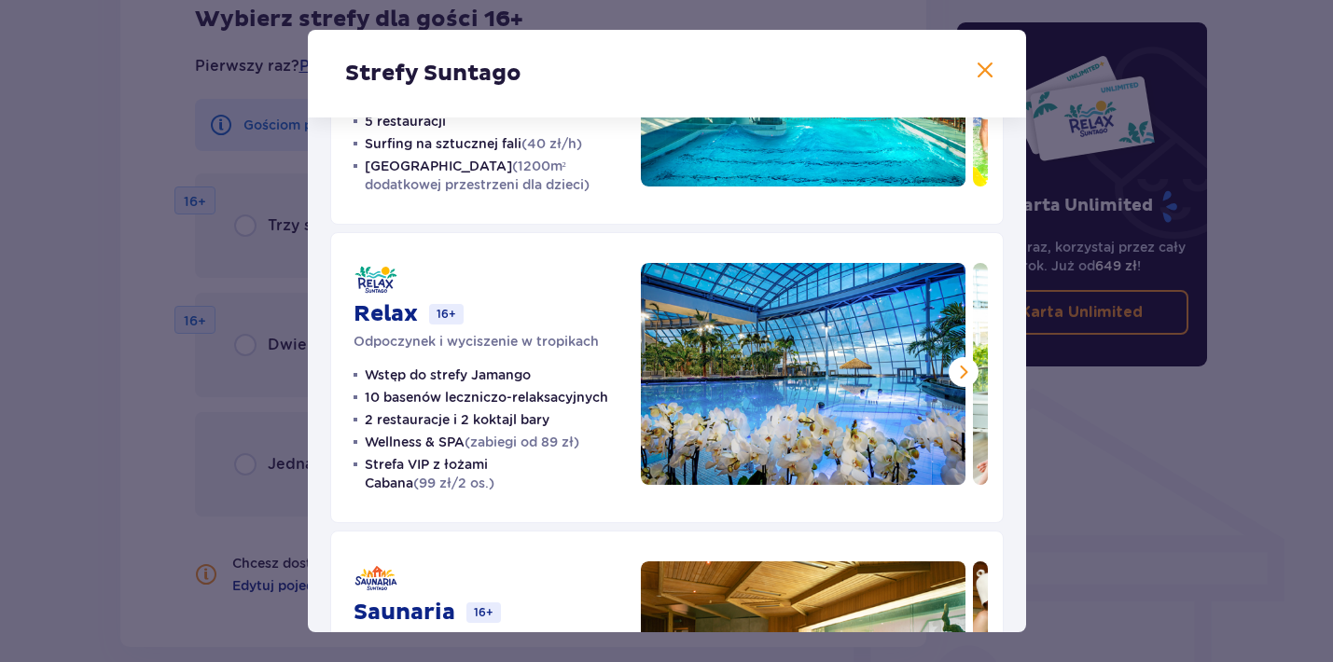
click at [952, 367] on span at bounding box center [963, 372] width 22 height 22
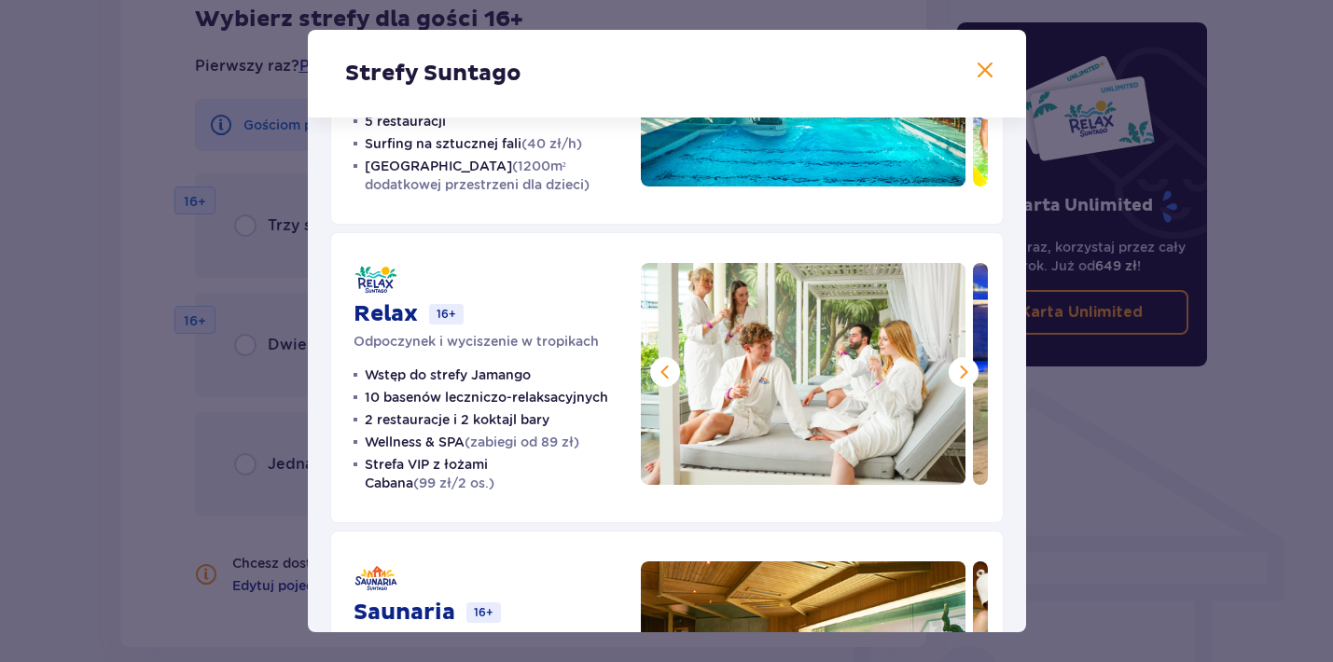
click at [952, 367] on span at bounding box center [963, 372] width 22 height 22
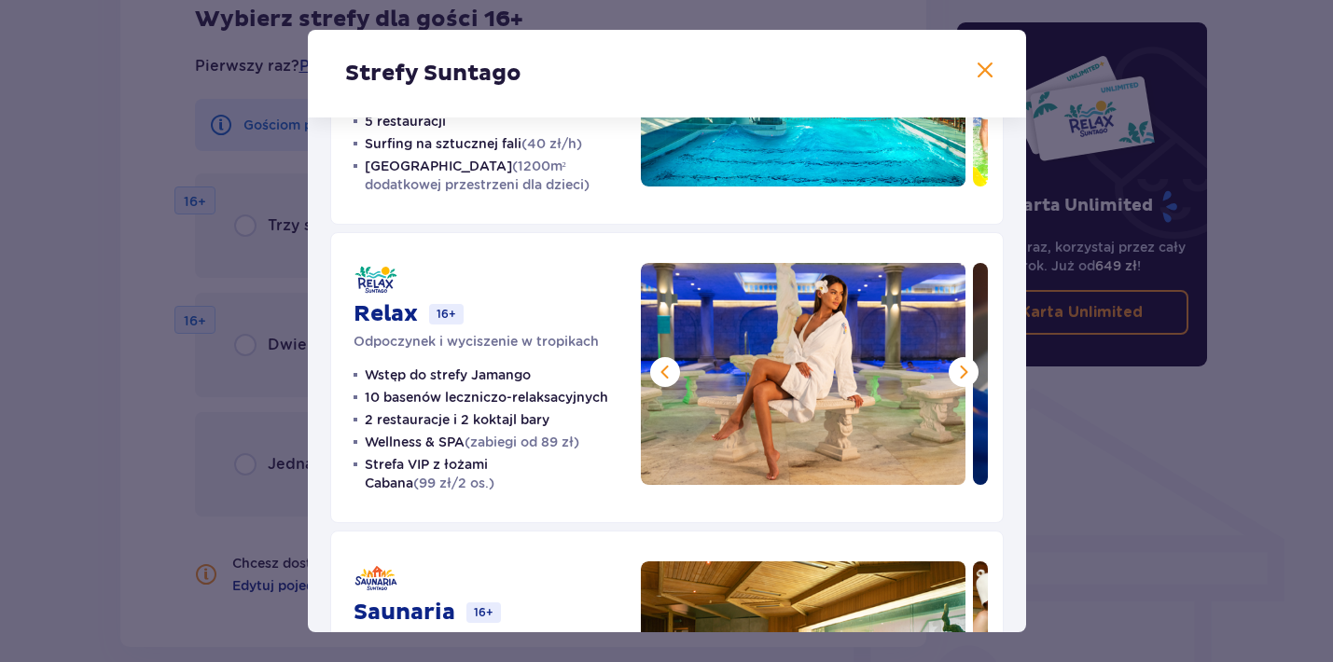
click at [952, 367] on span at bounding box center [963, 372] width 22 height 22
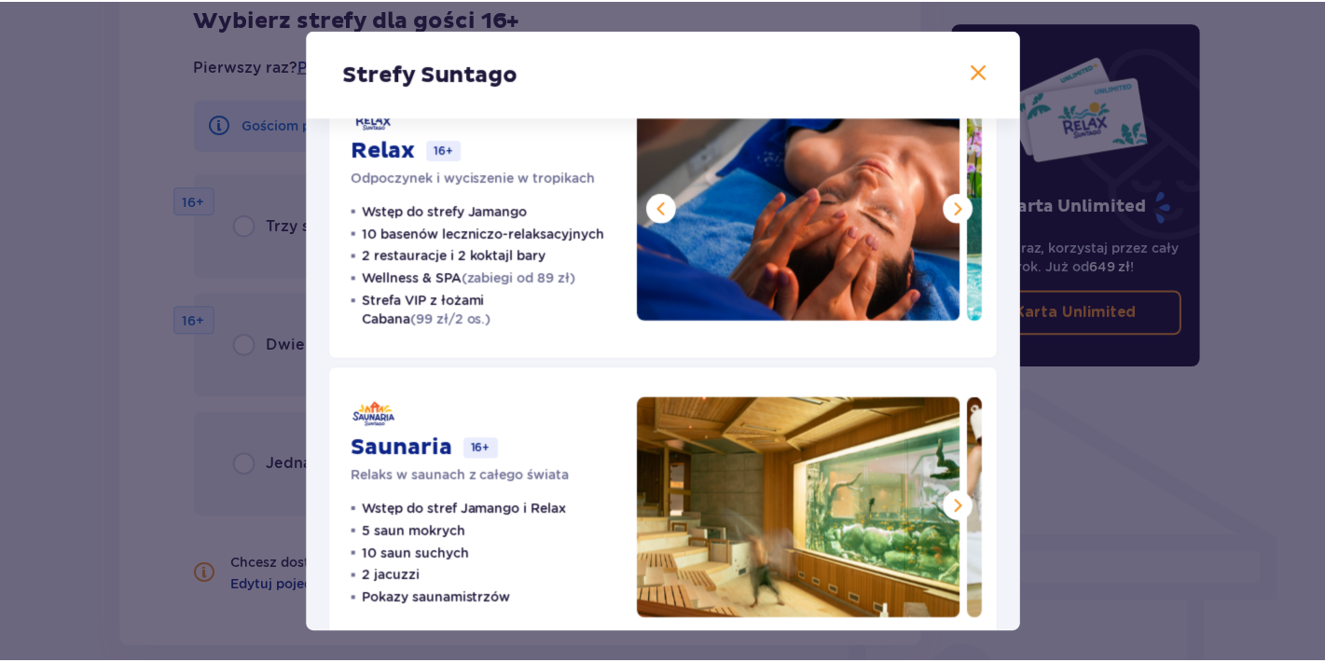
scroll to position [410, 0]
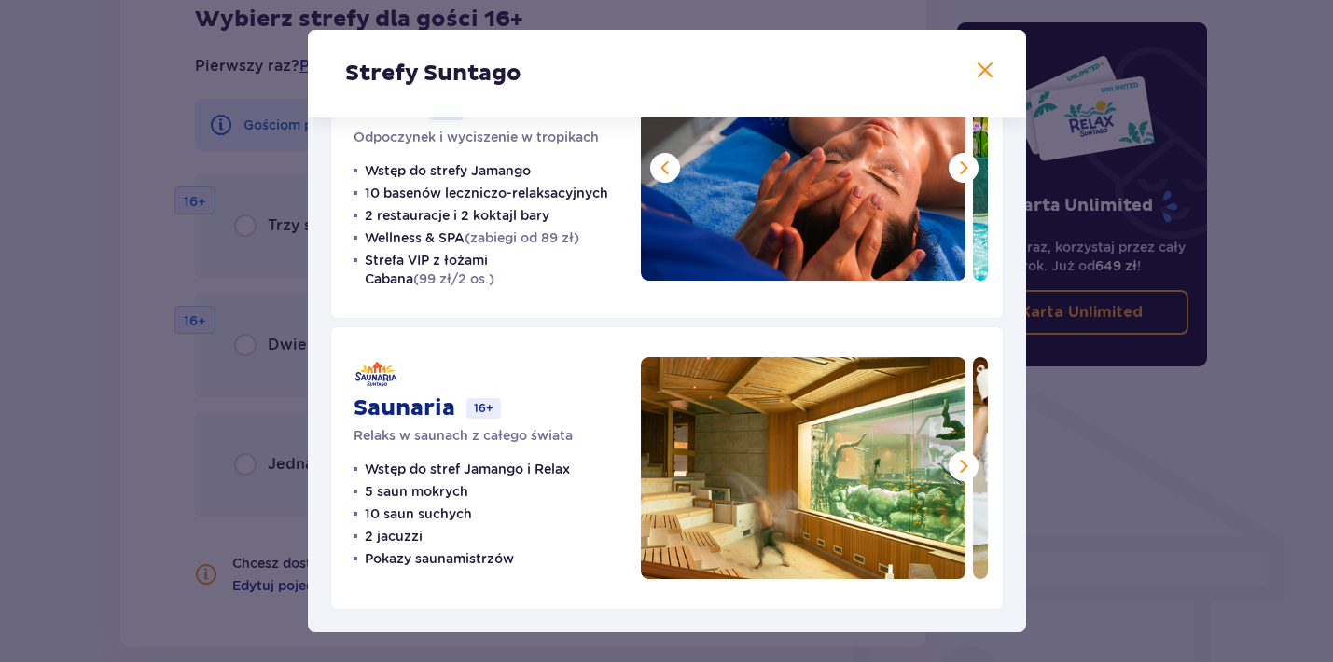
click at [977, 67] on span at bounding box center [985, 71] width 22 height 22
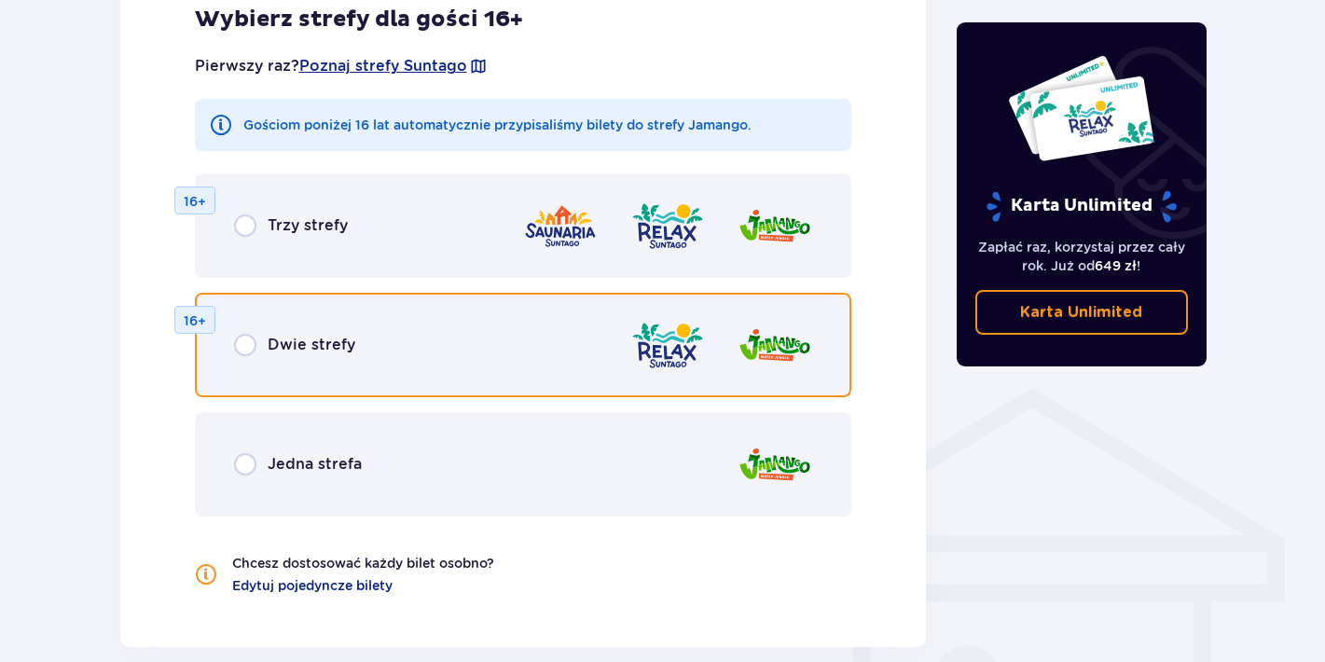
click at [253, 348] on input "radio" at bounding box center [245, 345] width 22 height 22
radio input "true"
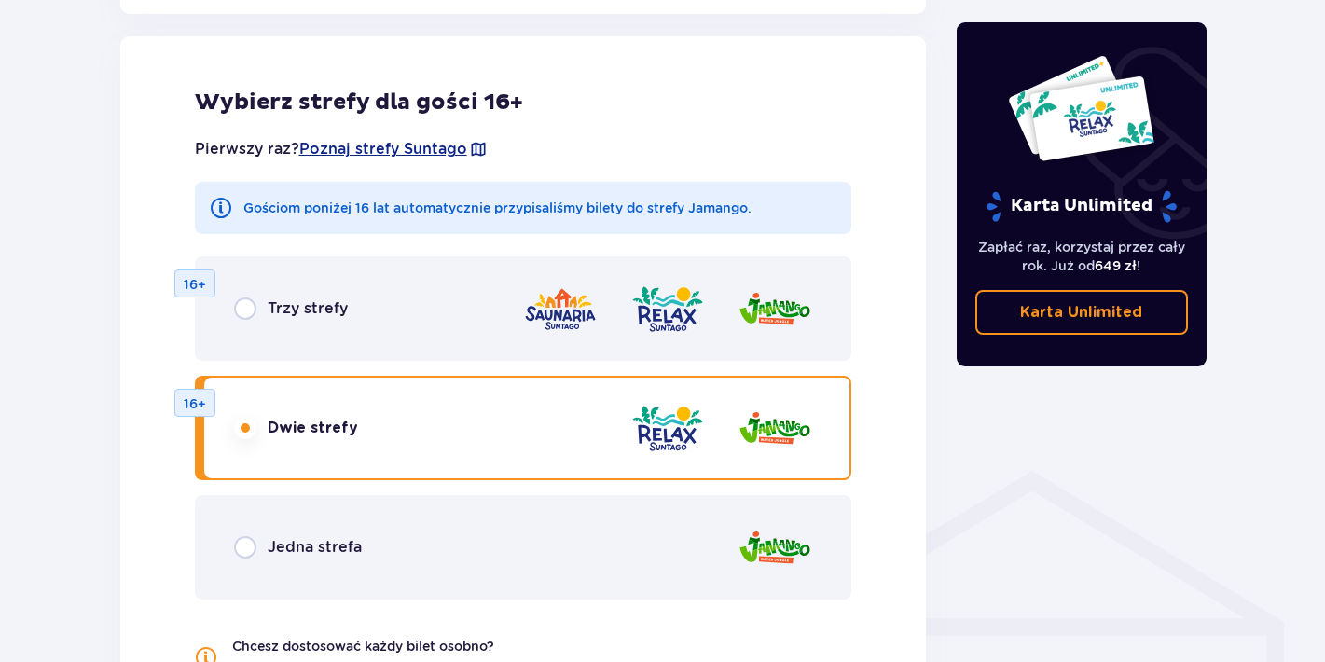
scroll to position [1058, 0]
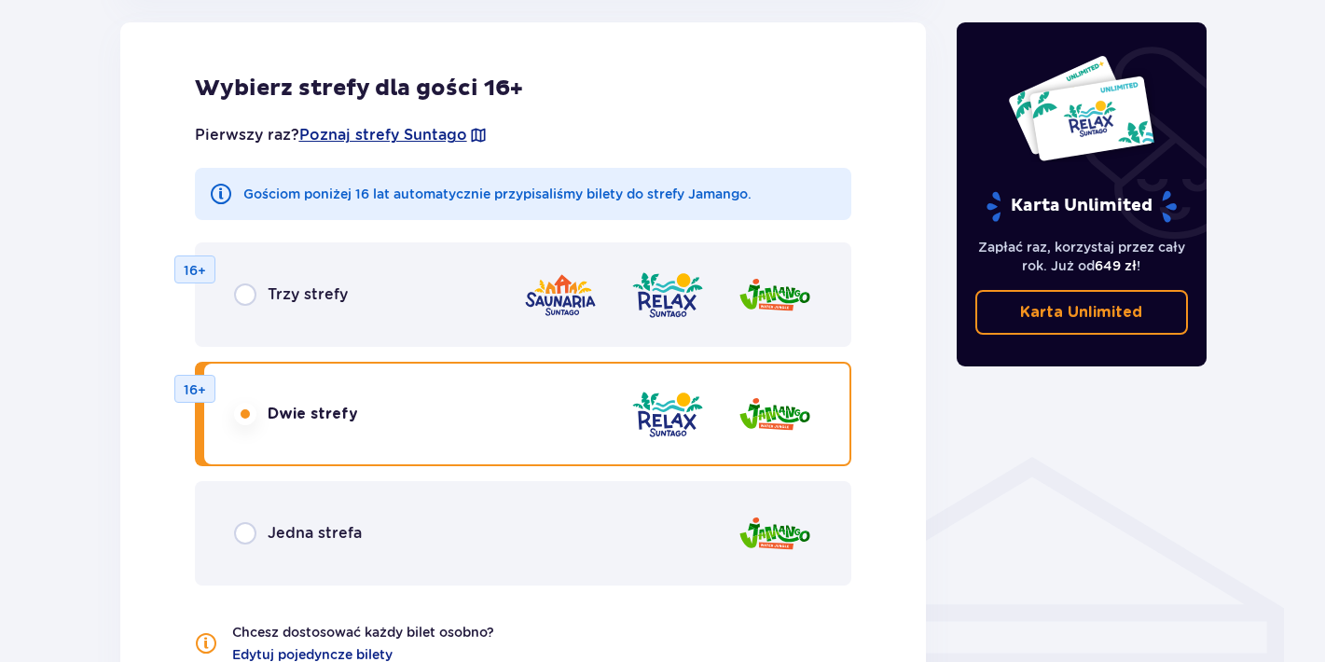
click at [247, 419] on input "radio" at bounding box center [245, 414] width 22 height 22
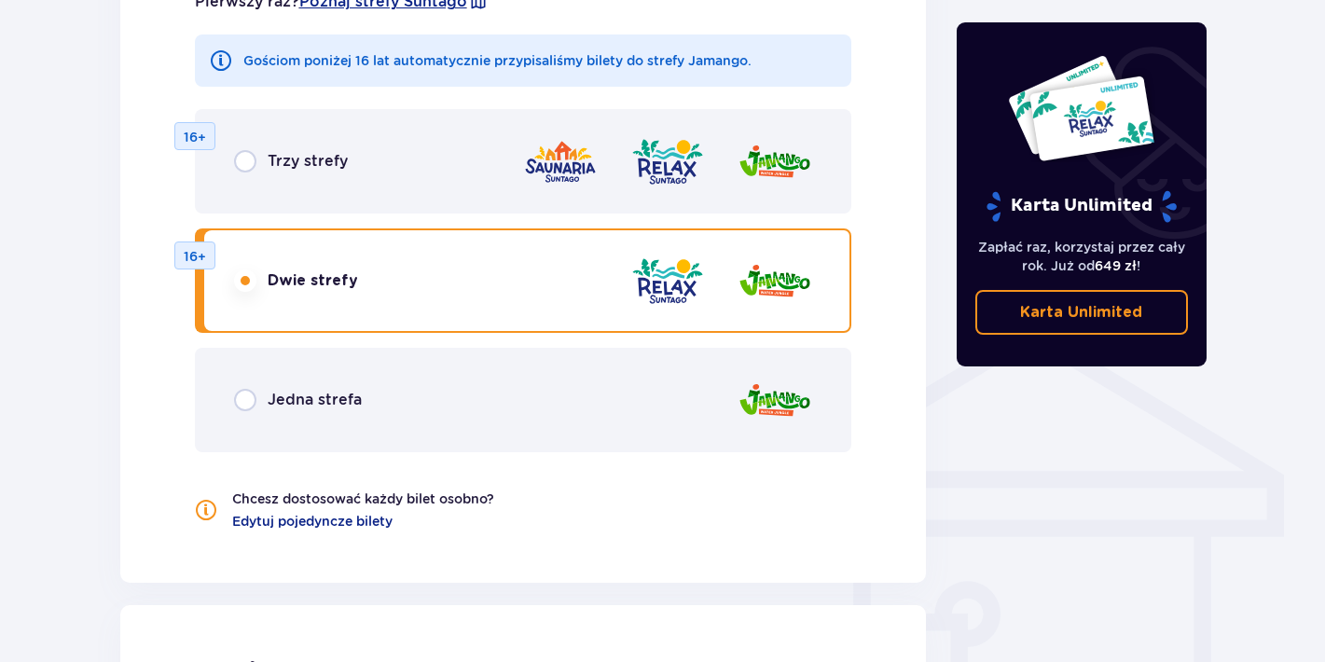
scroll to position [1185, 0]
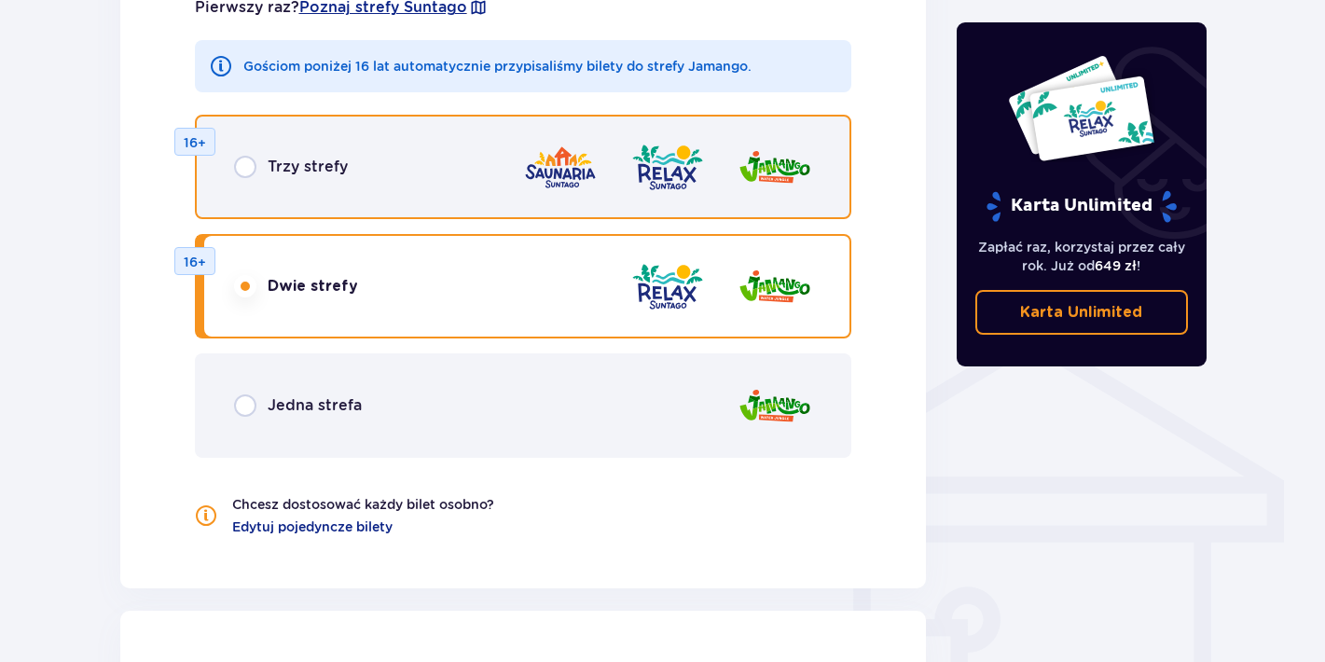
click at [242, 171] on input "radio" at bounding box center [245, 167] width 22 height 22
radio input "true"
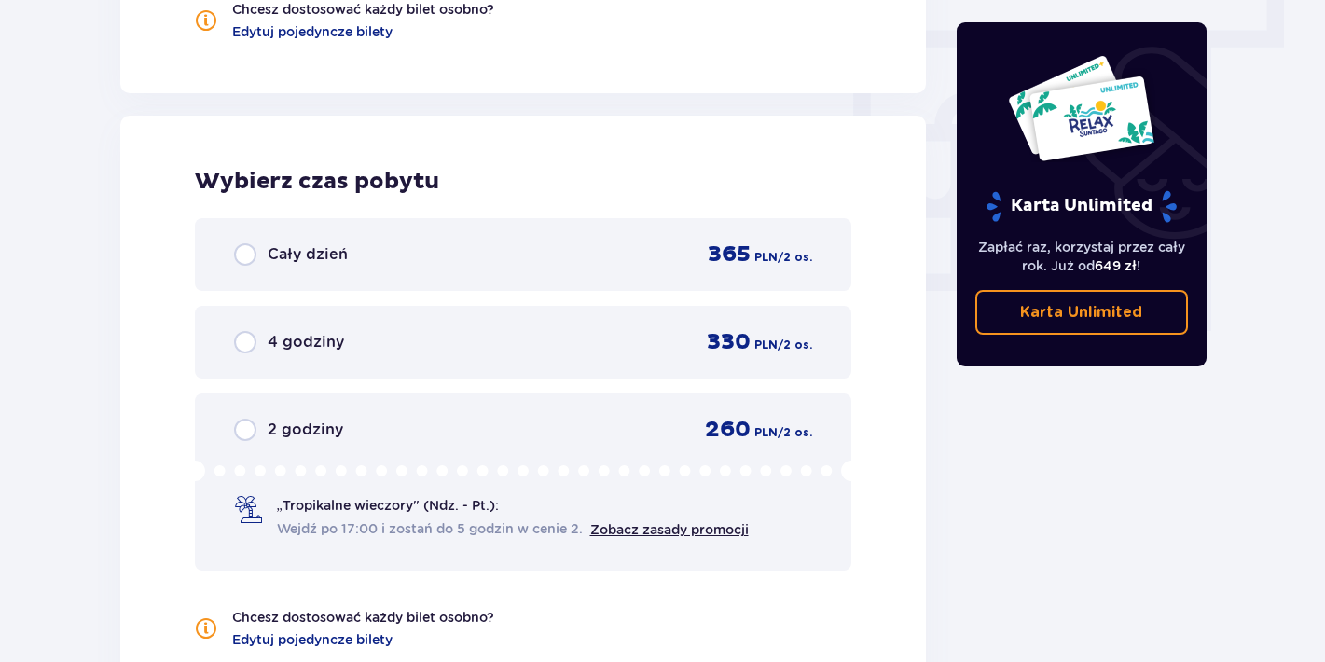
scroll to position [1752, 0]
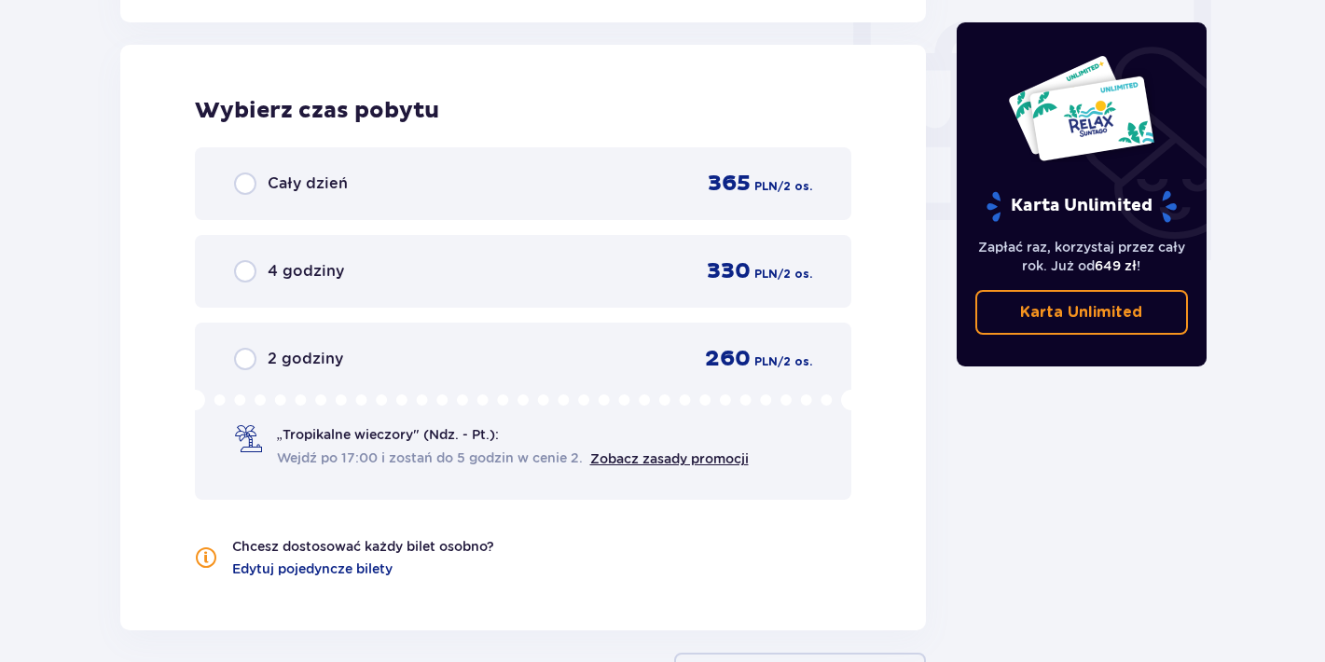
click at [256, 177] on div "Cały dzień" at bounding box center [291, 184] width 114 height 22
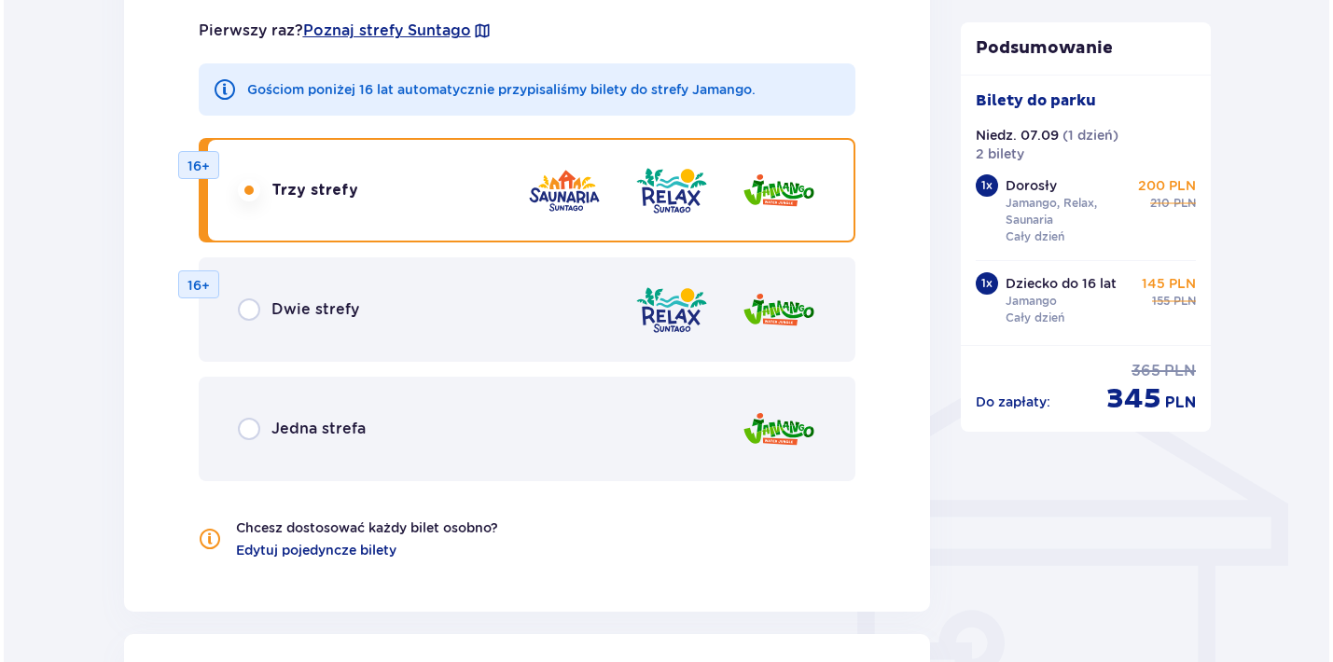
scroll to position [1128, 0]
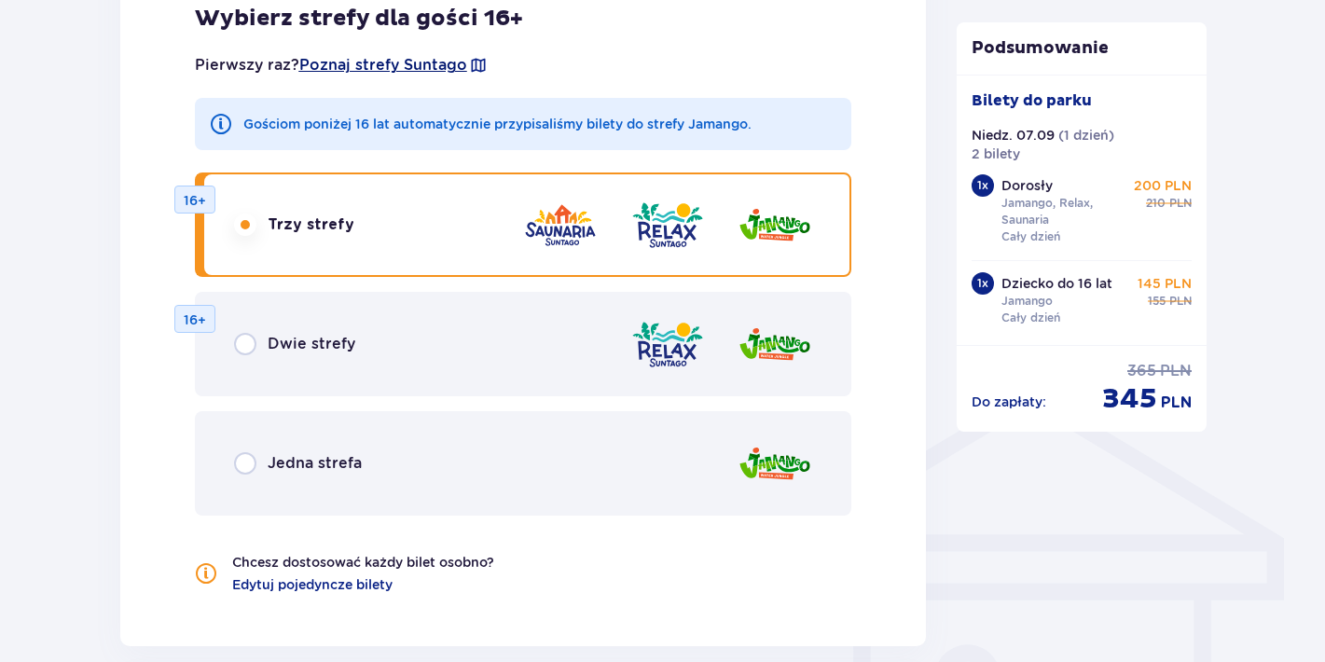
click at [440, 68] on span "Poznaj strefy Suntago" at bounding box center [383, 65] width 168 height 21
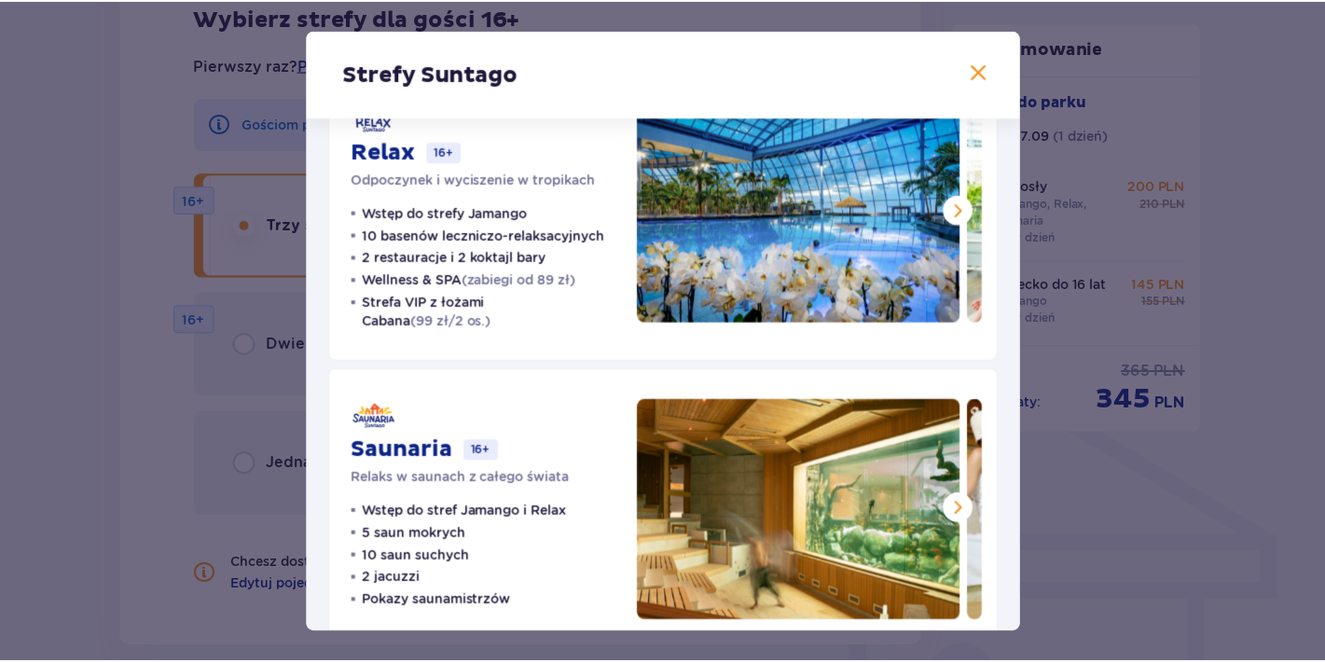
scroll to position [410, 0]
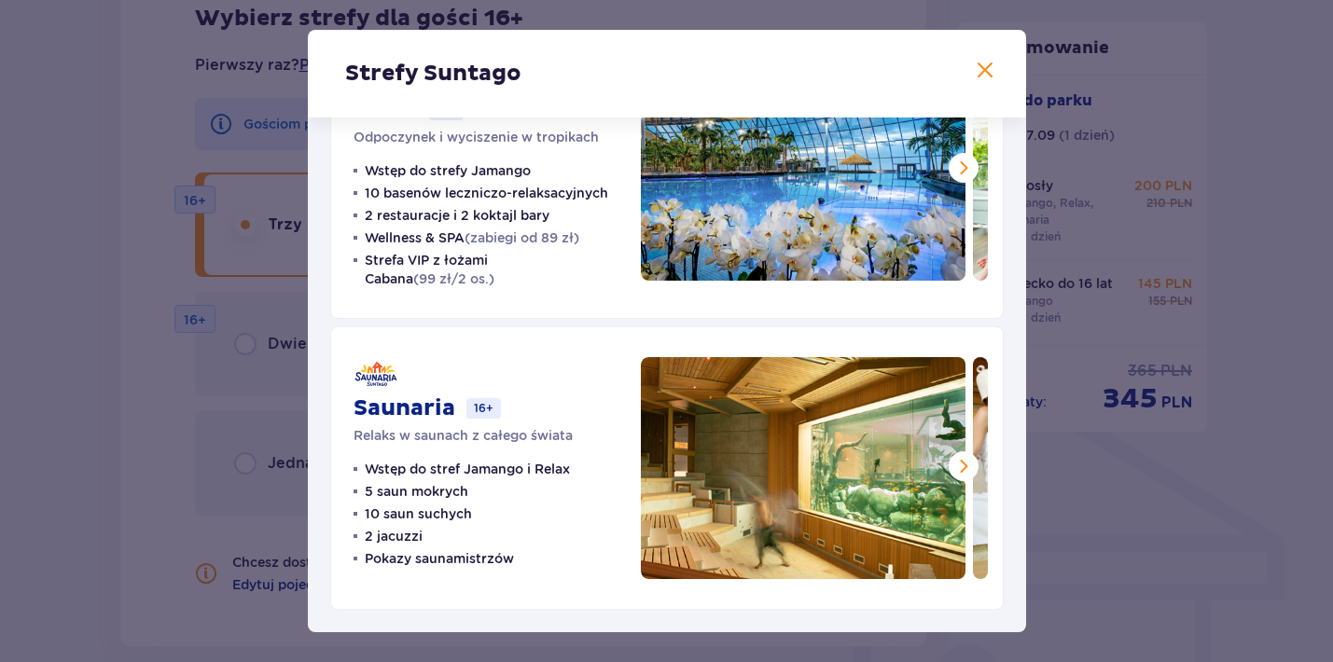
click at [953, 475] on span at bounding box center [963, 466] width 22 height 22
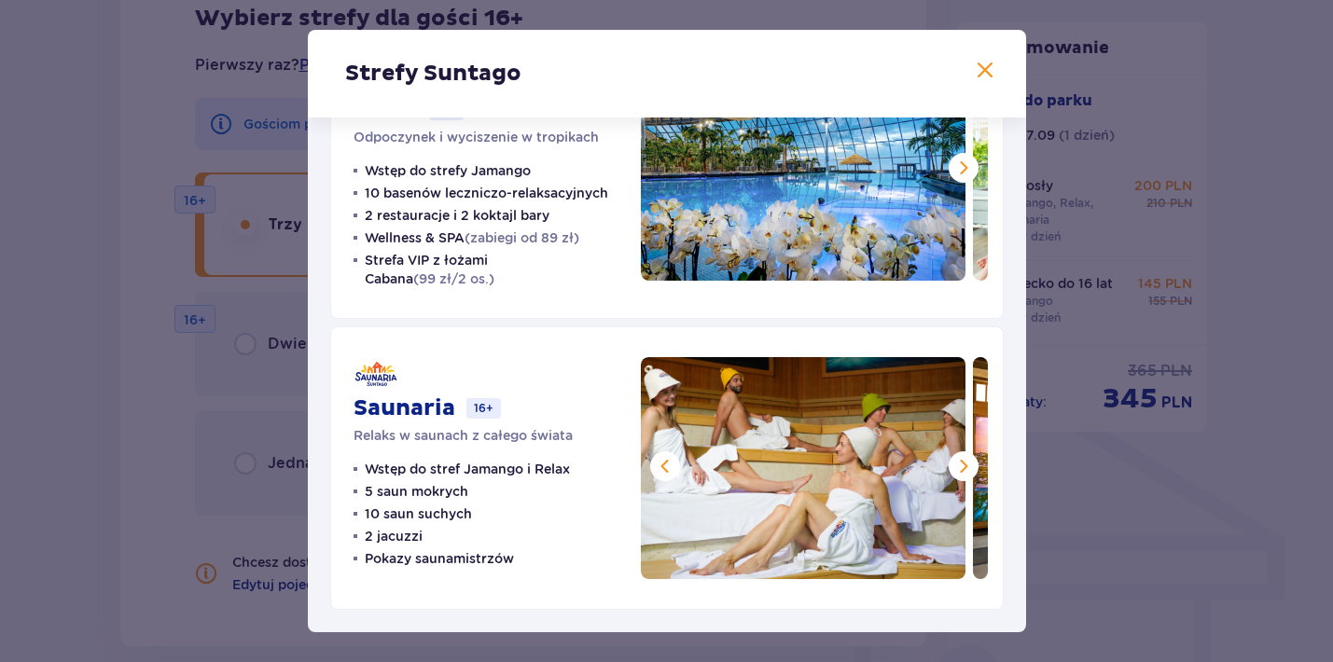
click at [953, 475] on span at bounding box center [963, 466] width 22 height 22
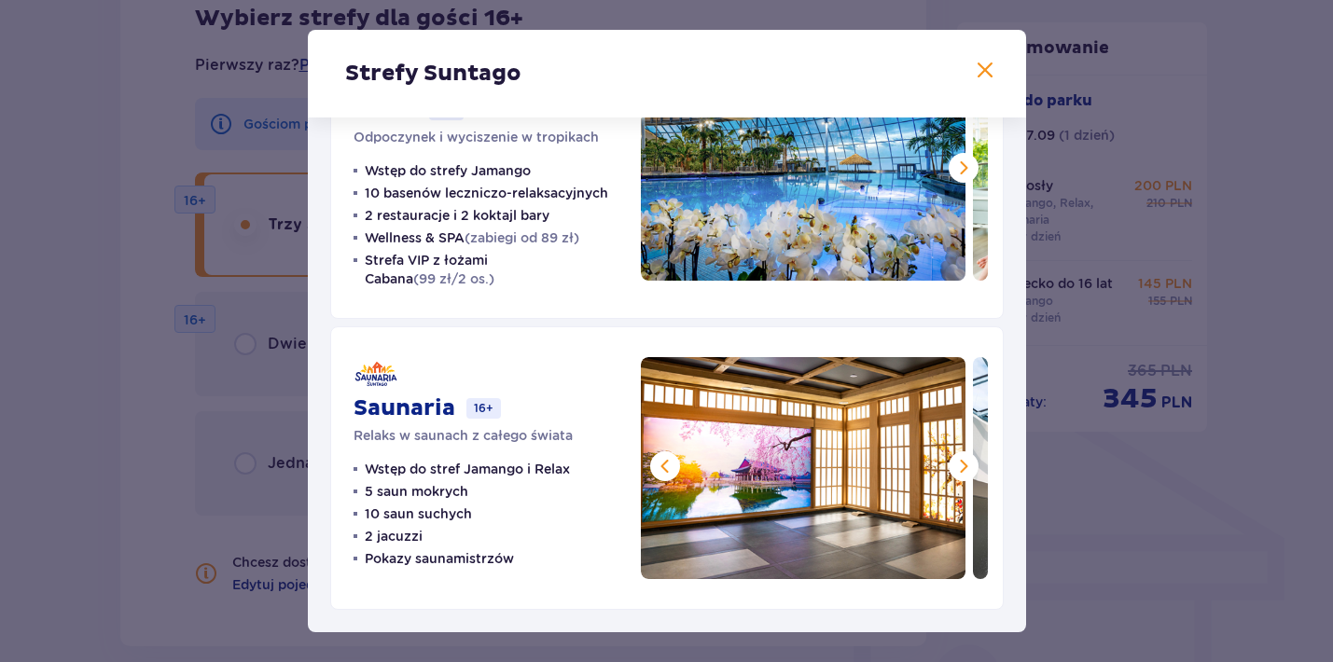
click at [954, 475] on span at bounding box center [963, 466] width 22 height 22
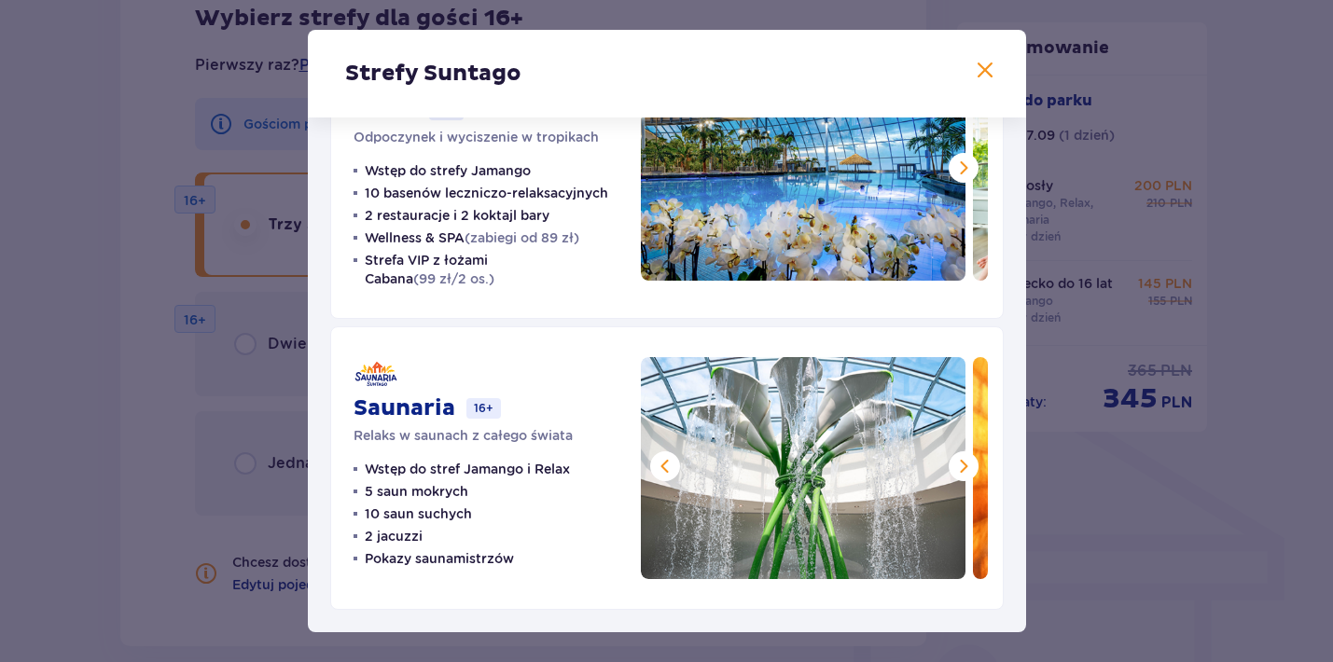
click at [954, 475] on span at bounding box center [963, 466] width 22 height 22
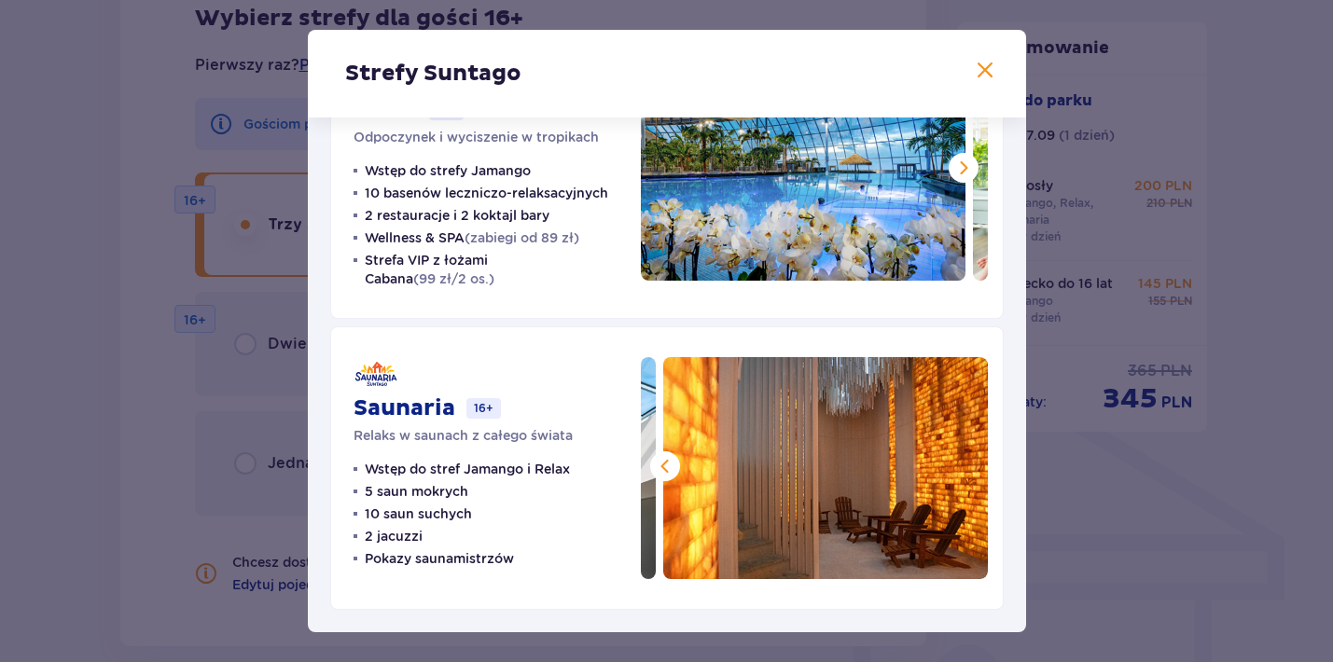
click at [954, 474] on img at bounding box center [825, 468] width 325 height 222
click at [974, 75] on span at bounding box center [985, 71] width 22 height 22
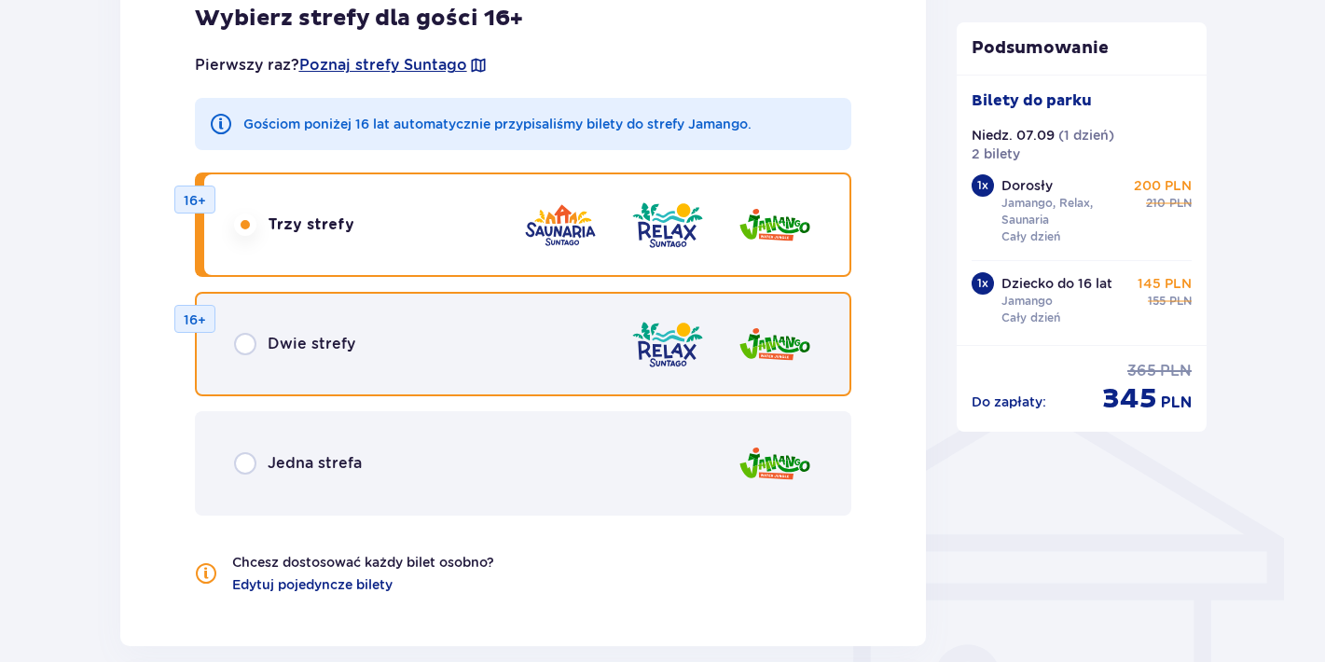
click at [248, 353] on input "radio" at bounding box center [245, 344] width 22 height 22
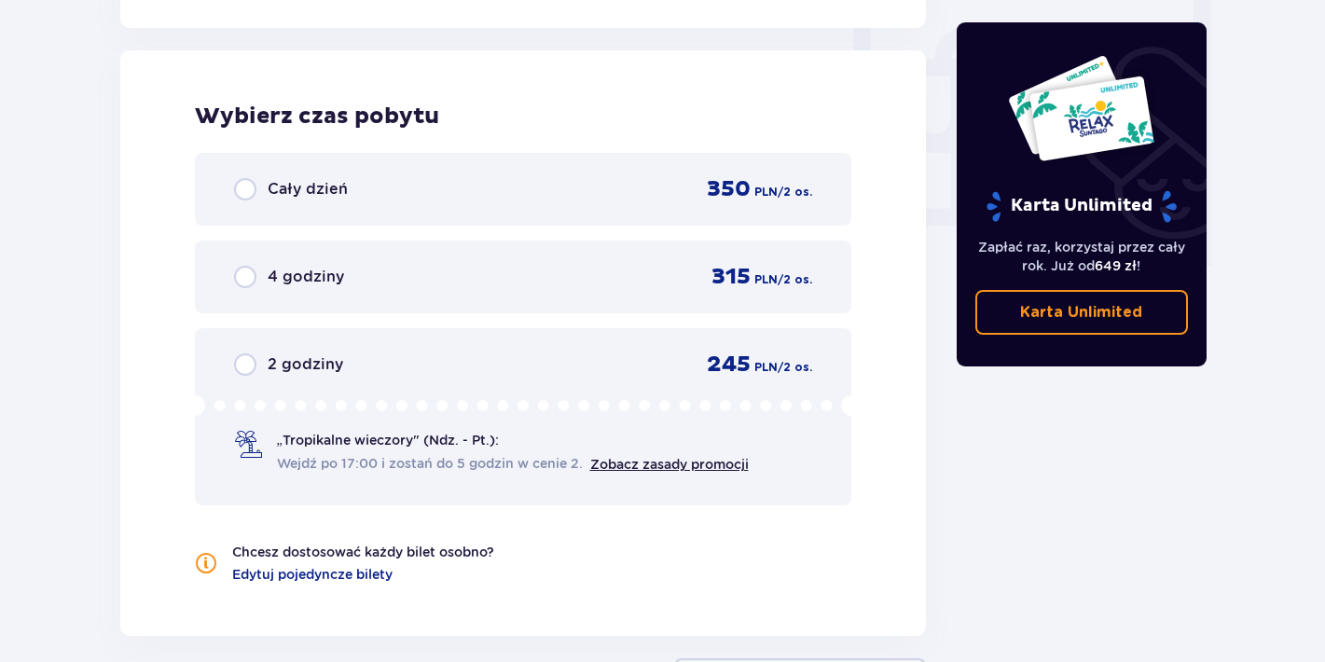
scroll to position [1745, 0]
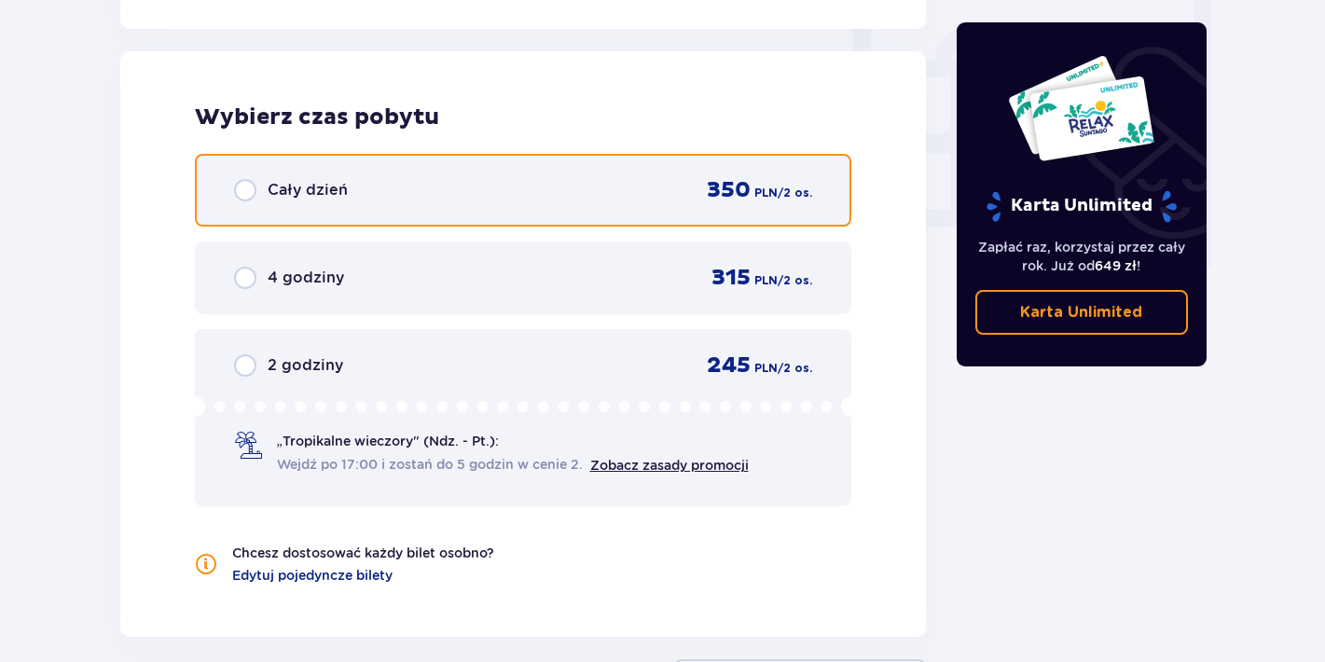
click at [239, 197] on input "radio" at bounding box center [245, 190] width 22 height 22
radio input "true"
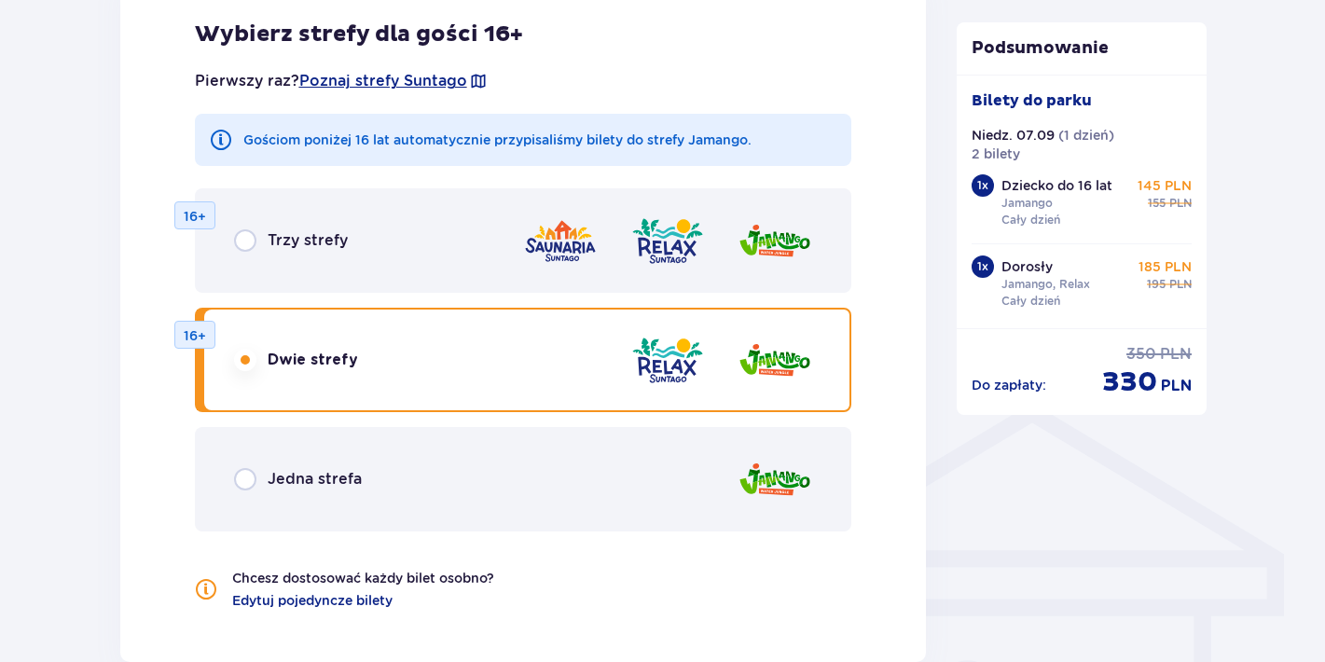
scroll to position [1133, 0]
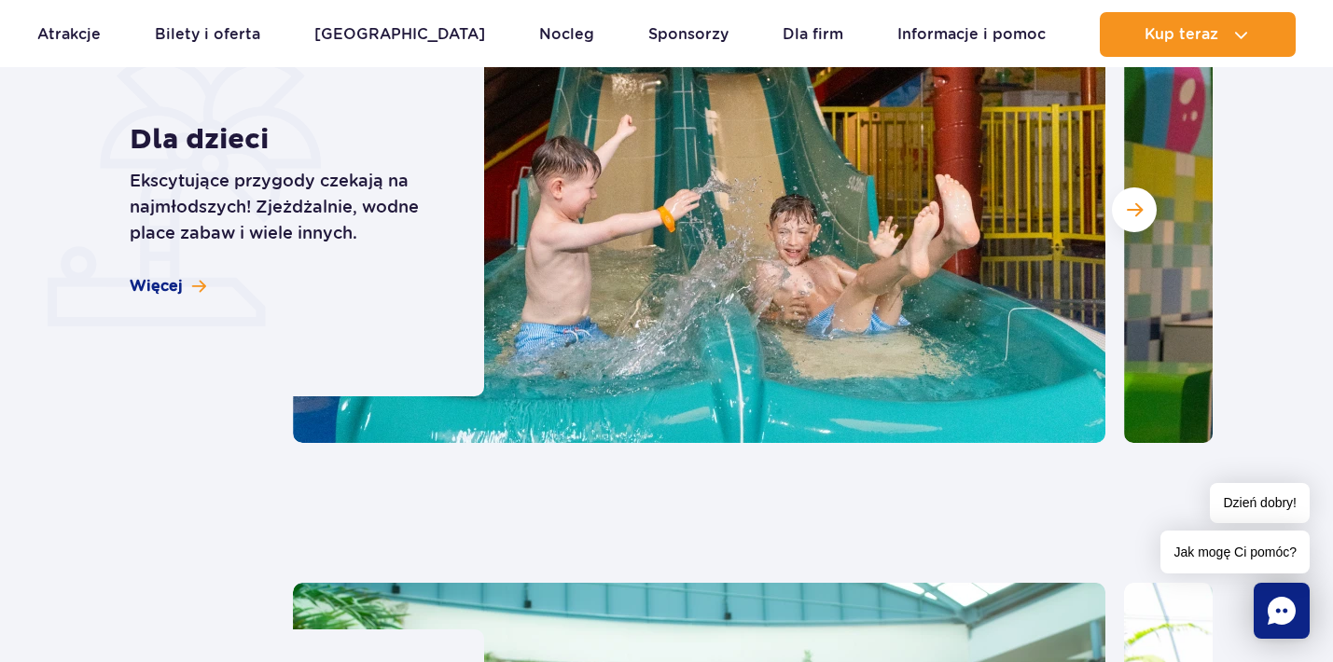
scroll to position [4887, 0]
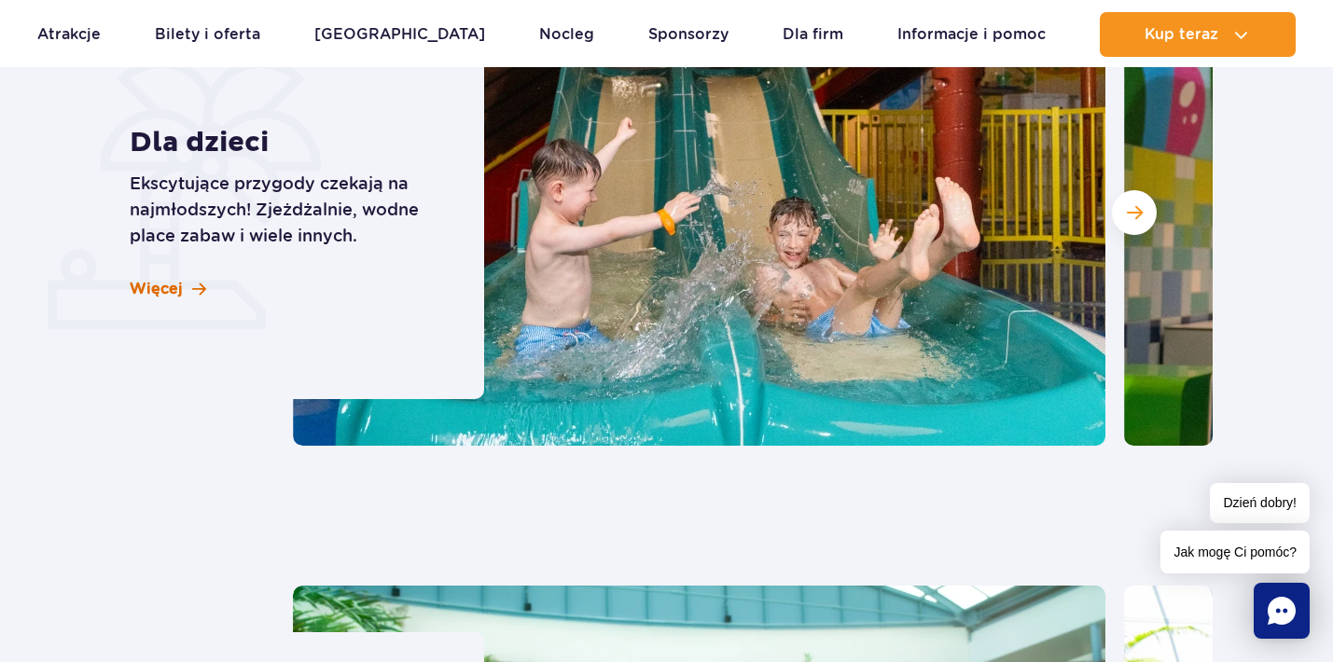
click at [160, 289] on span "Więcej" at bounding box center [156, 289] width 53 height 21
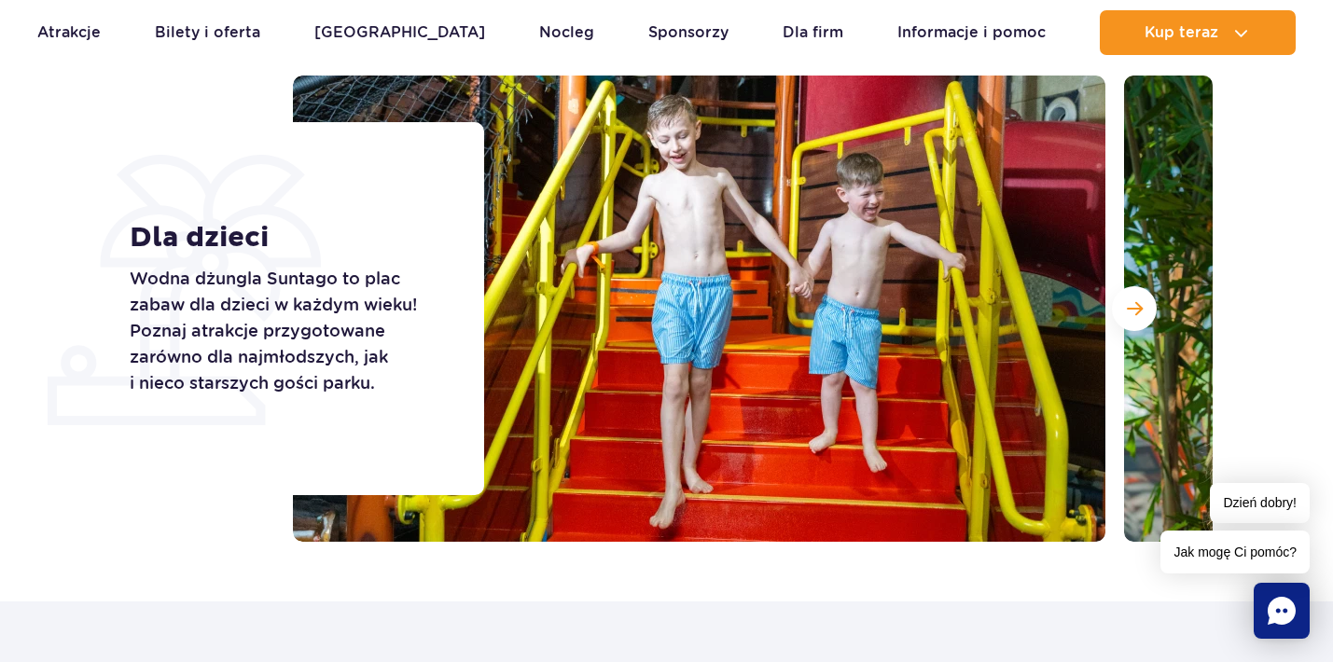
scroll to position [177, 0]
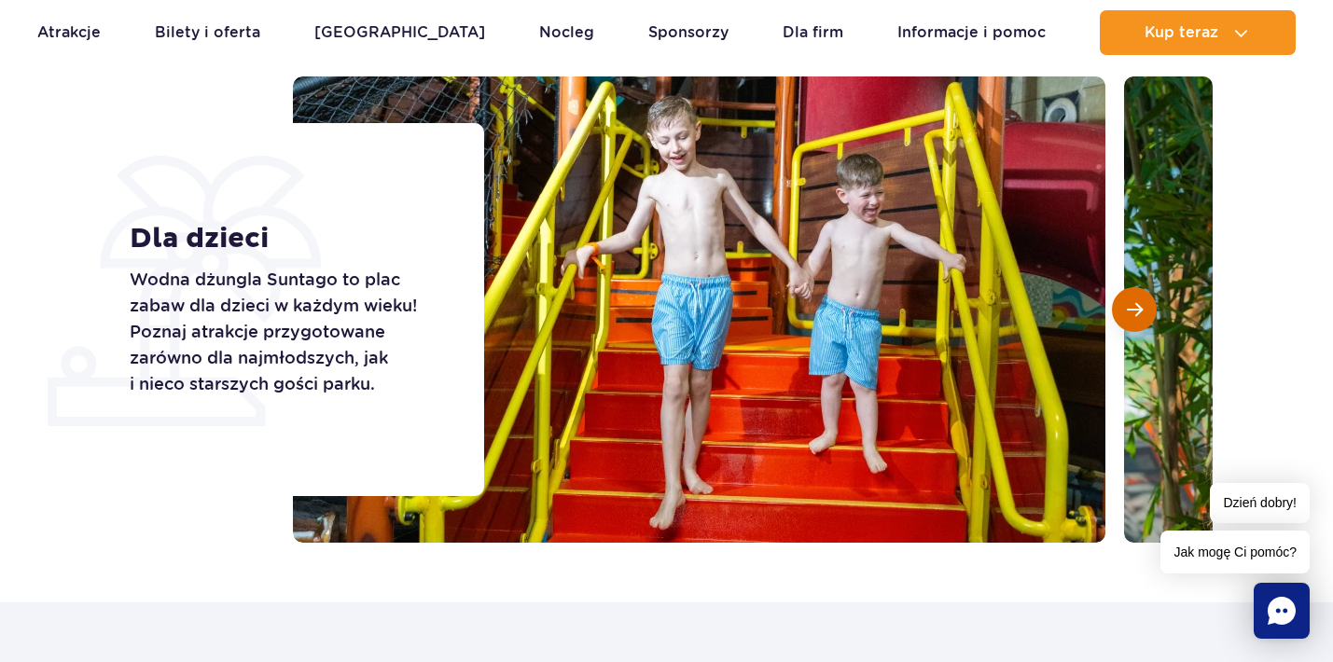
click at [1121, 316] on button "Następny slajd" at bounding box center [1134, 309] width 45 height 45
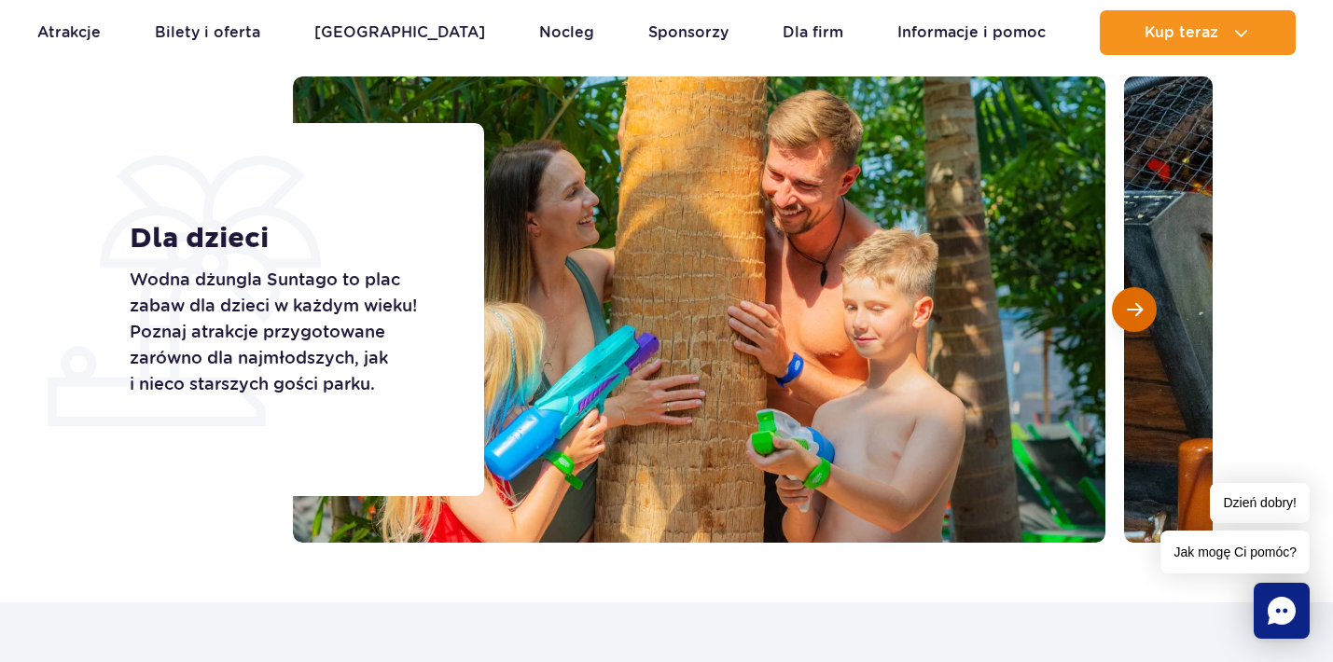
click at [1121, 316] on button "Następny slajd" at bounding box center [1134, 309] width 45 height 45
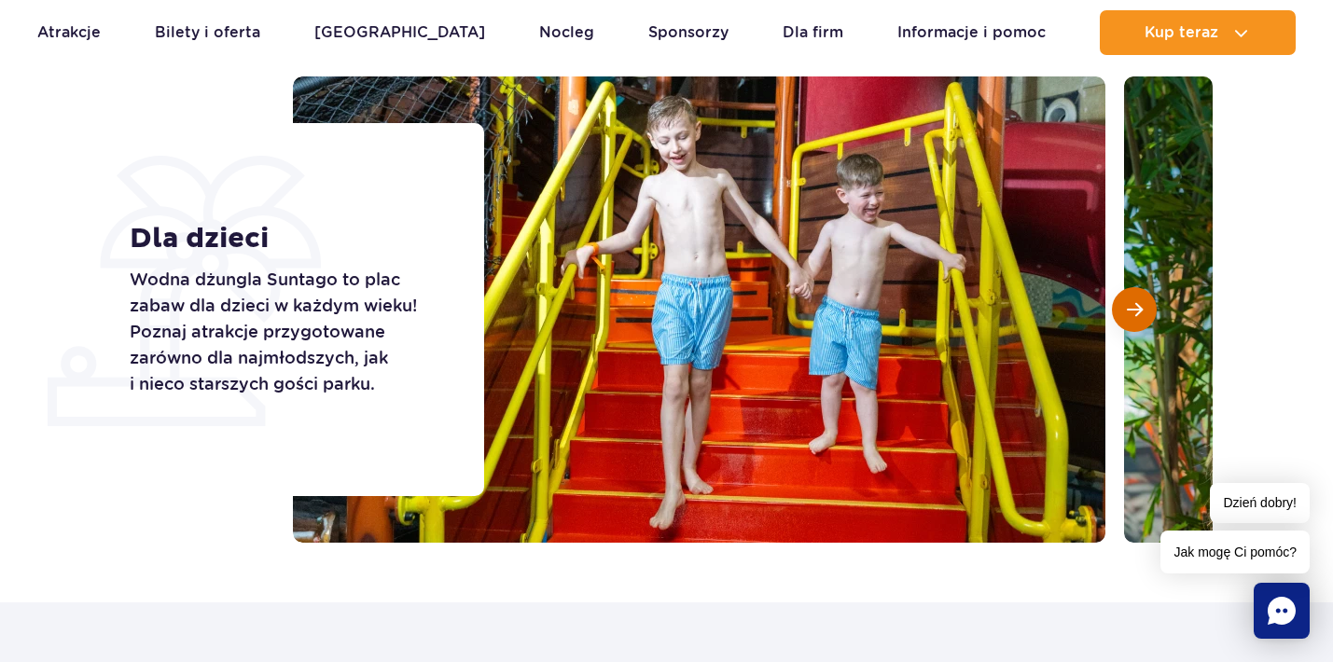
click at [1121, 316] on button "Następny slajd" at bounding box center [1134, 309] width 45 height 45
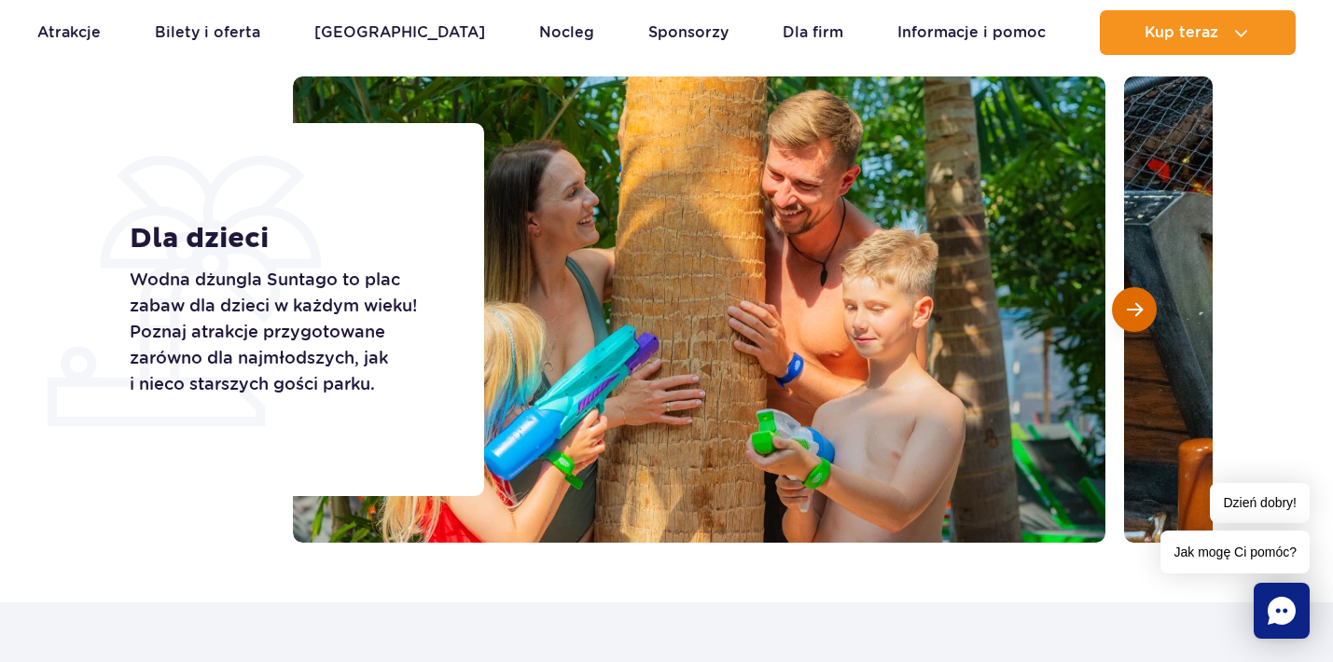
click at [1121, 316] on button "Następny slajd" at bounding box center [1134, 309] width 45 height 45
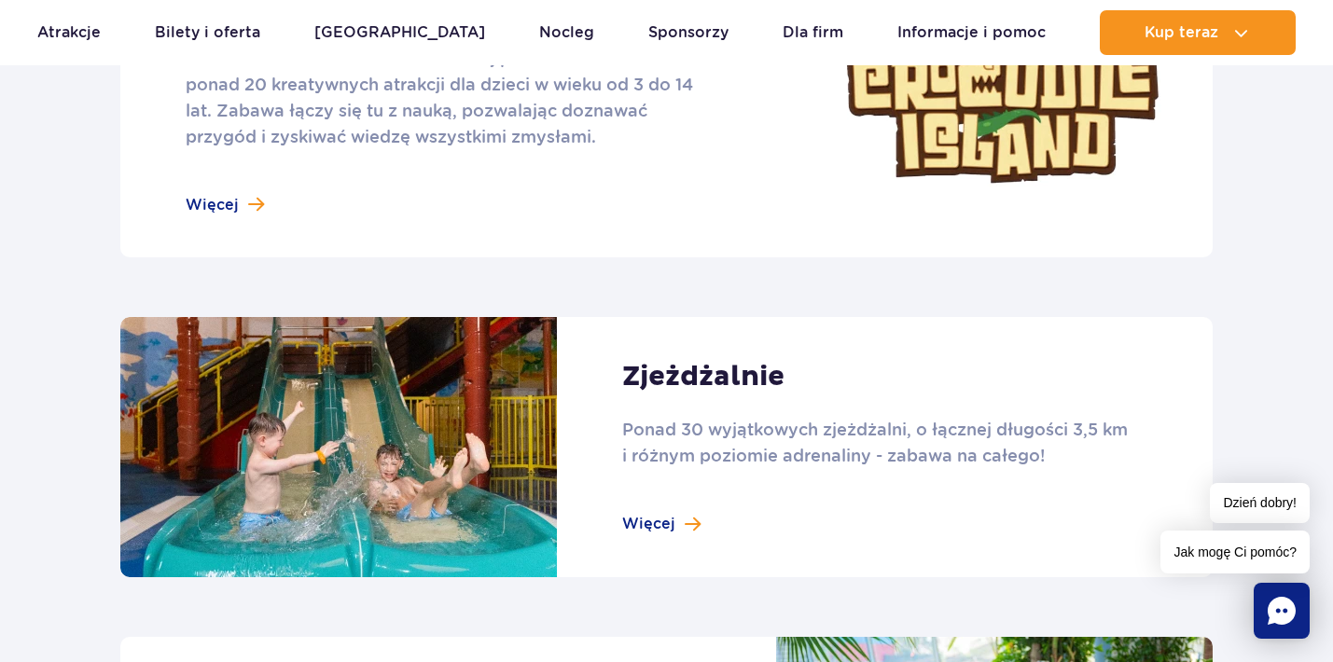
scroll to position [1084, 0]
click at [218, 208] on link at bounding box center [666, 75] width 1092 height 363
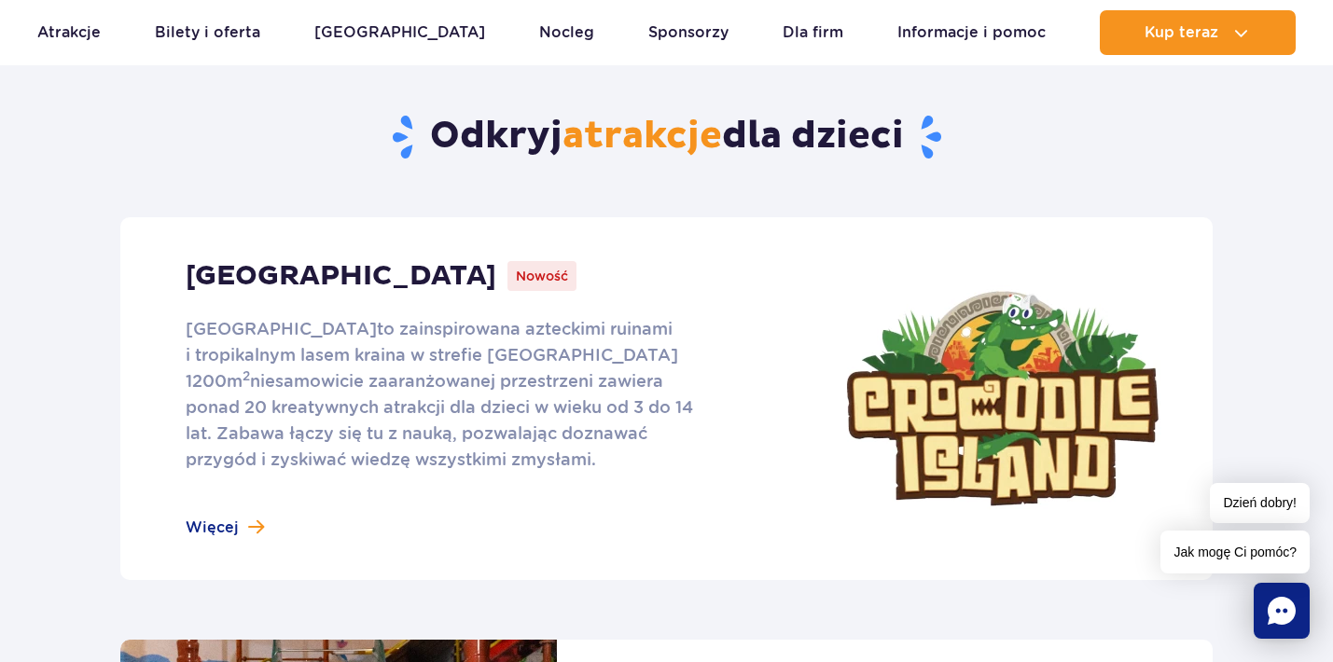
scroll to position [778, 0]
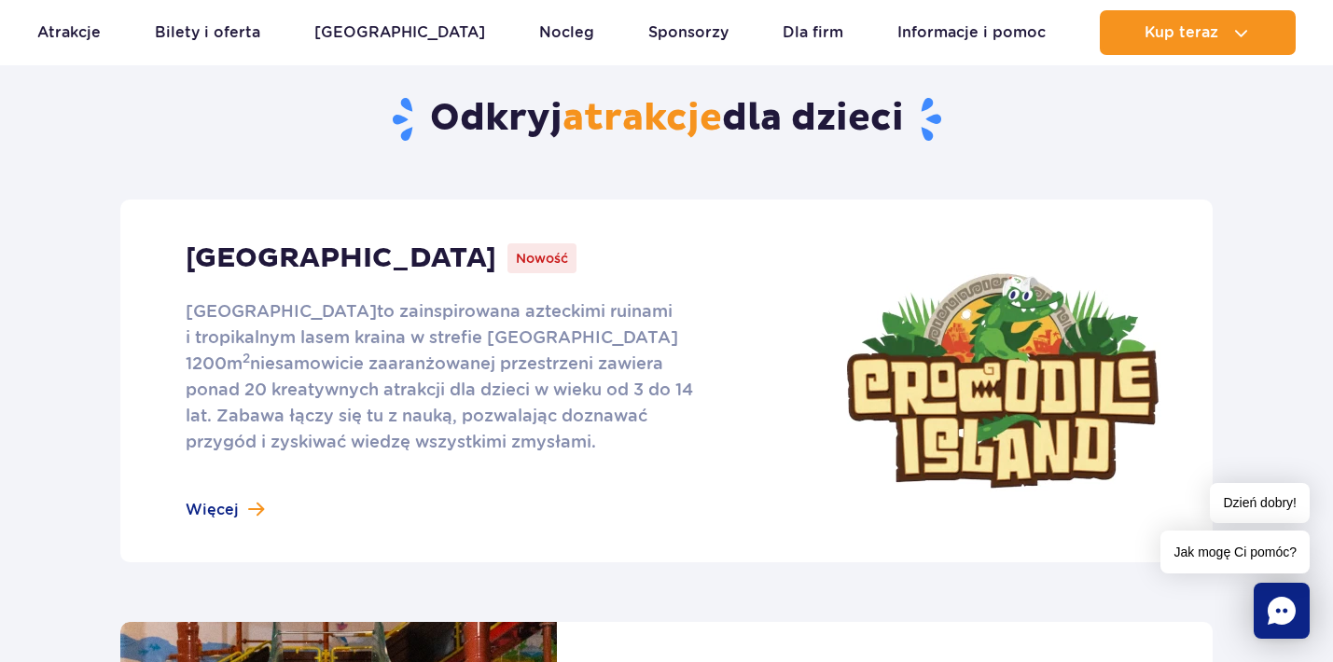
click at [215, 517] on link at bounding box center [666, 381] width 1092 height 363
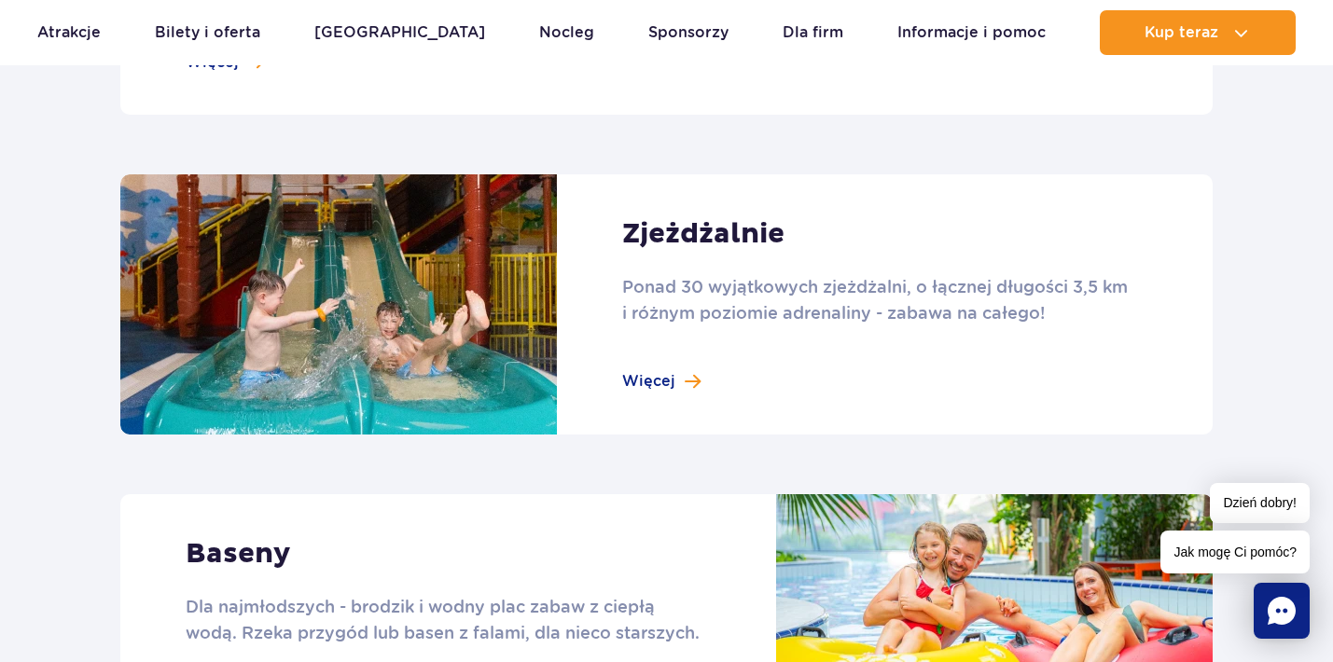
scroll to position [1224, 0]
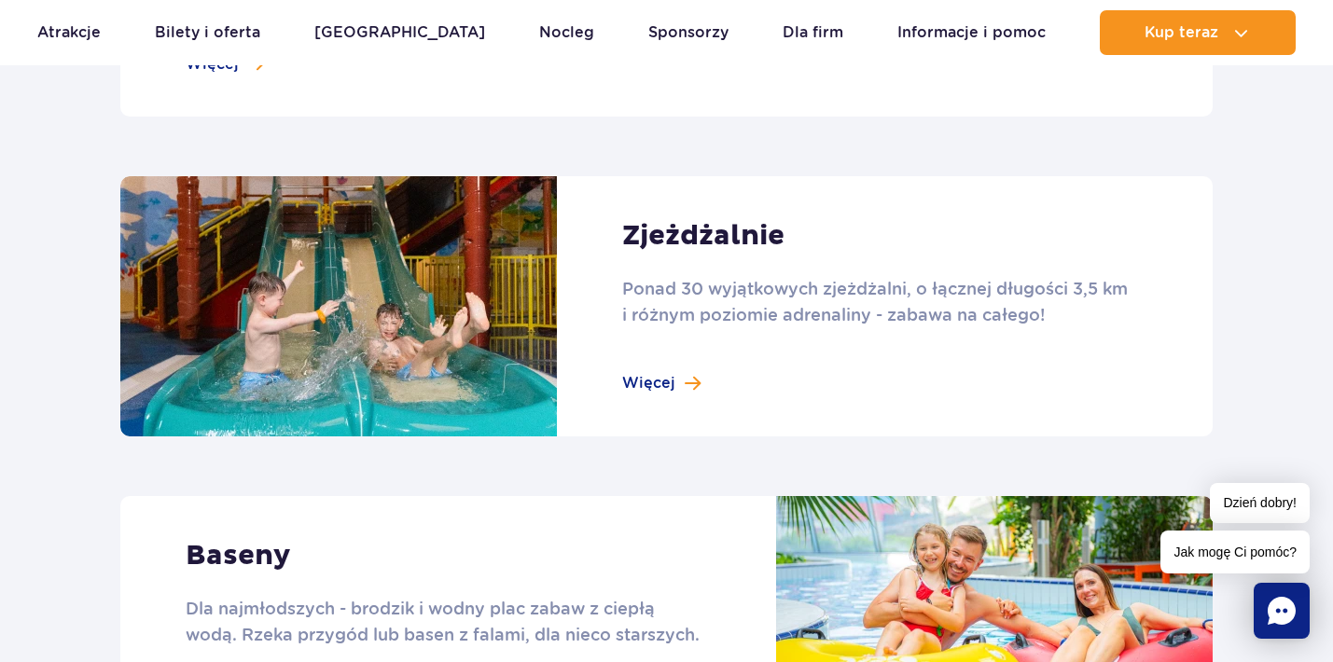
click at [663, 379] on link at bounding box center [666, 306] width 1092 height 260
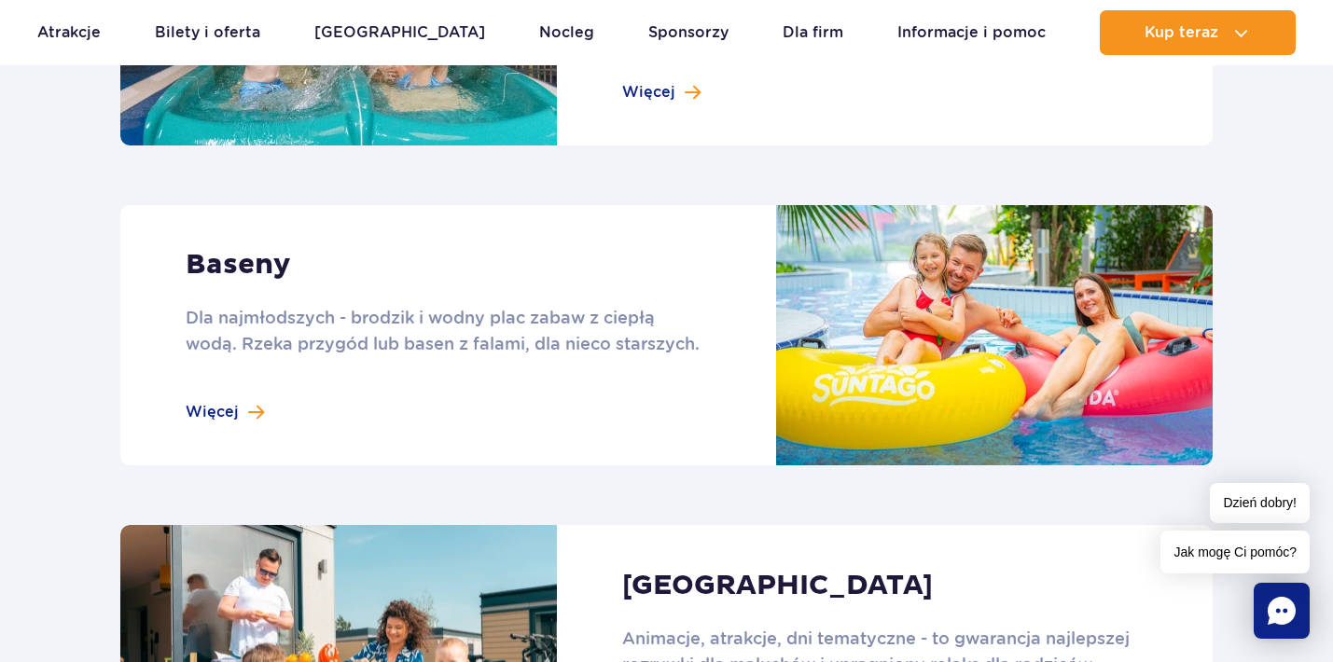
scroll to position [1542, 0]
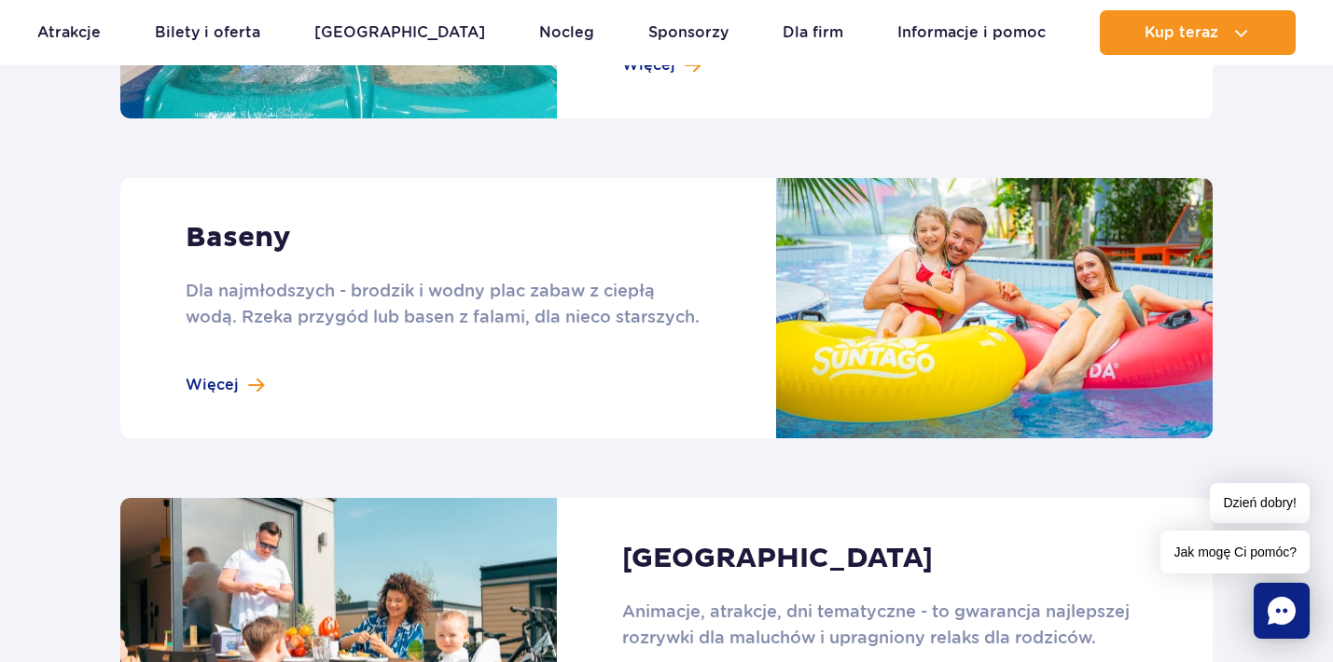
click at [247, 384] on link at bounding box center [666, 308] width 1092 height 260
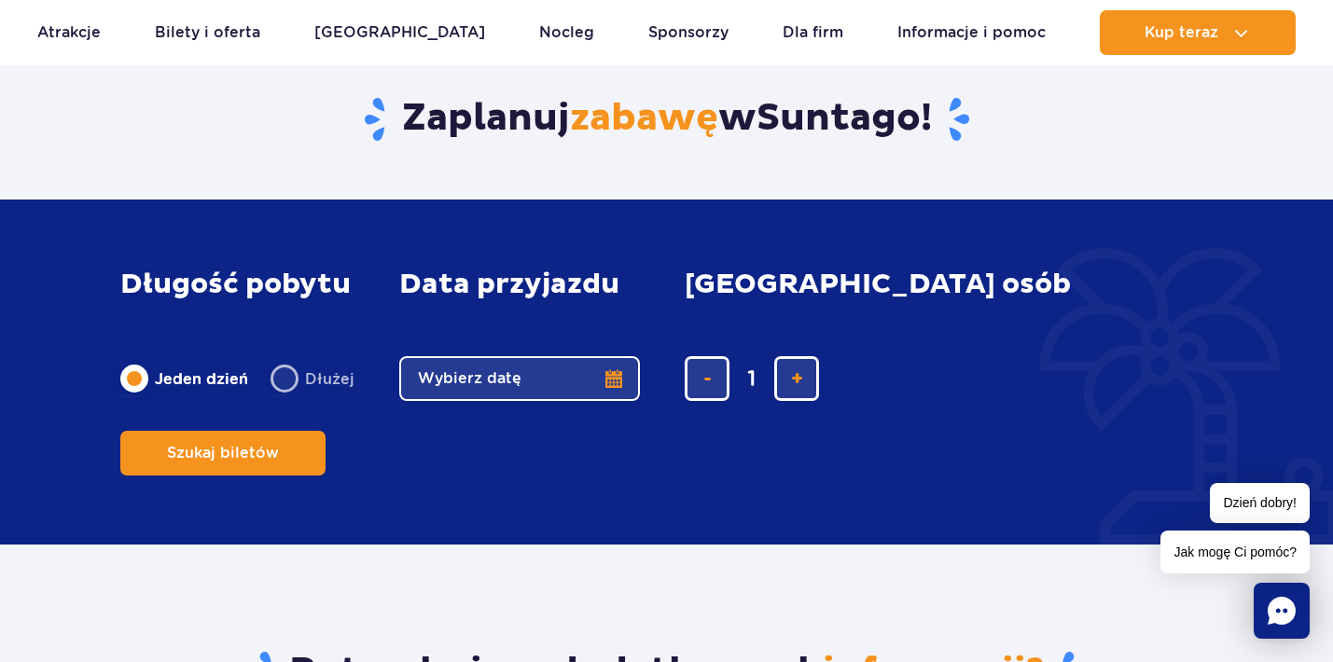
scroll to position [2805, 0]
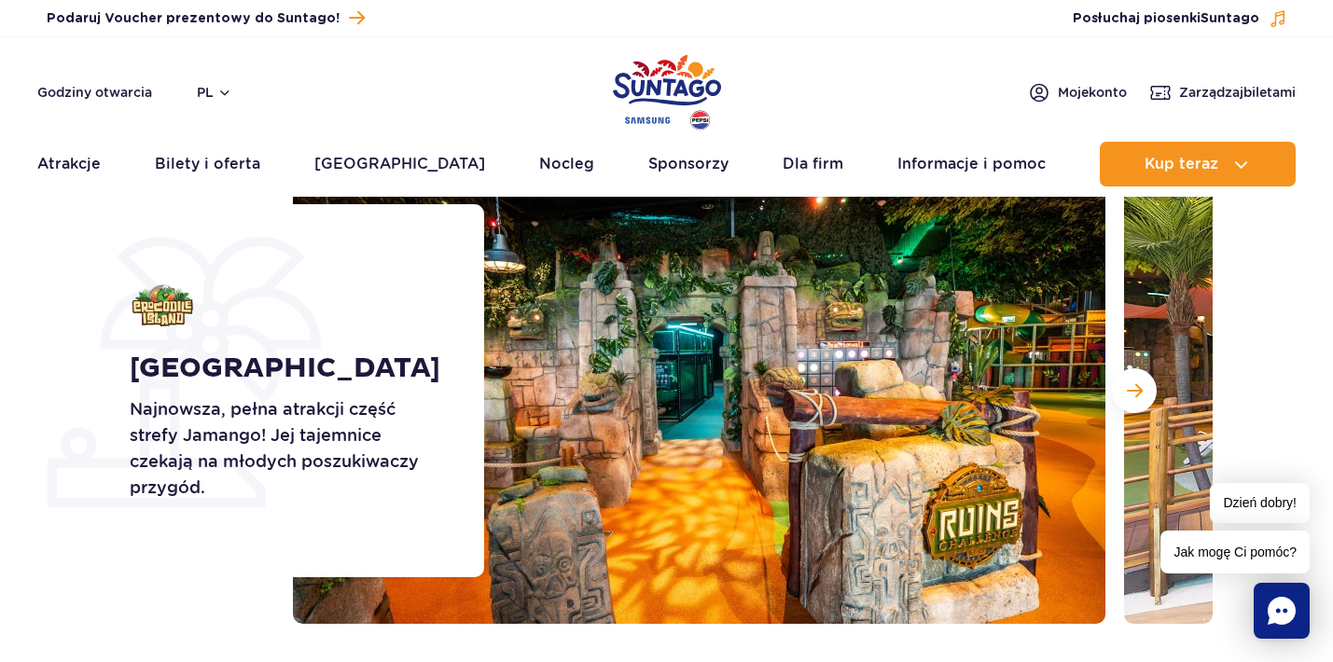
scroll to position [145, 0]
click at [1138, 399] on button "Następny slajd" at bounding box center [1134, 390] width 45 height 45
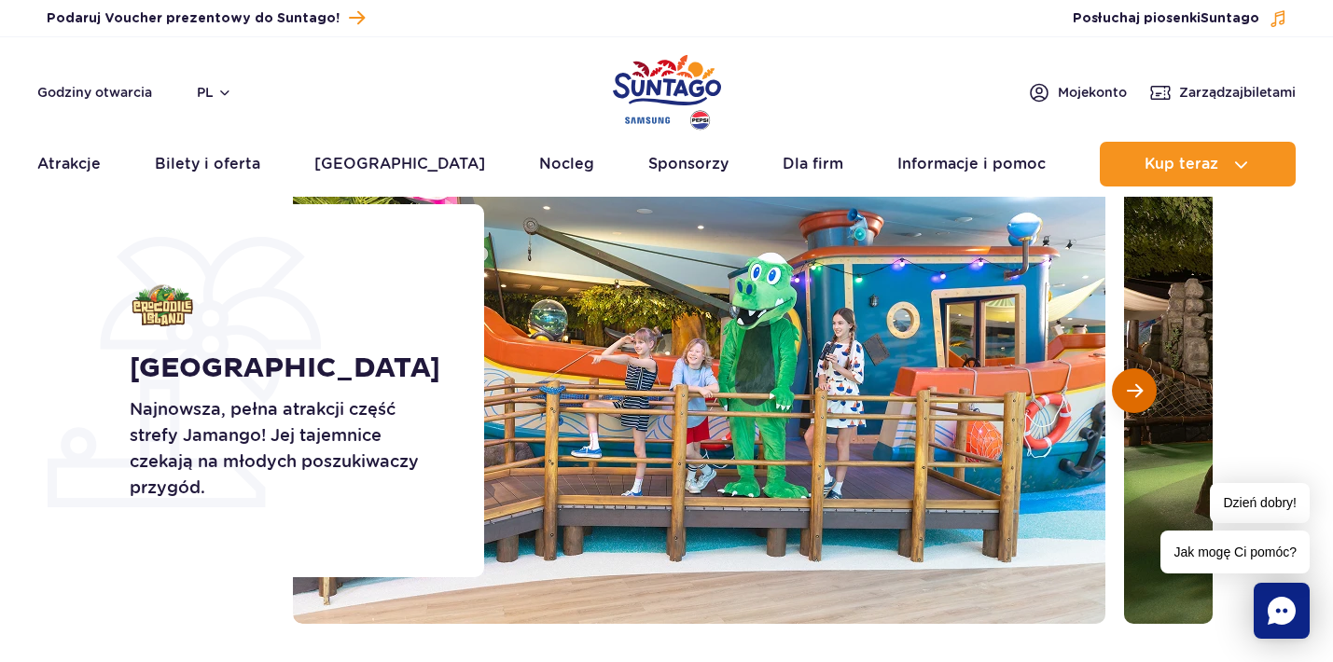
click at [1138, 399] on span "Następny slajd" at bounding box center [1135, 390] width 16 height 17
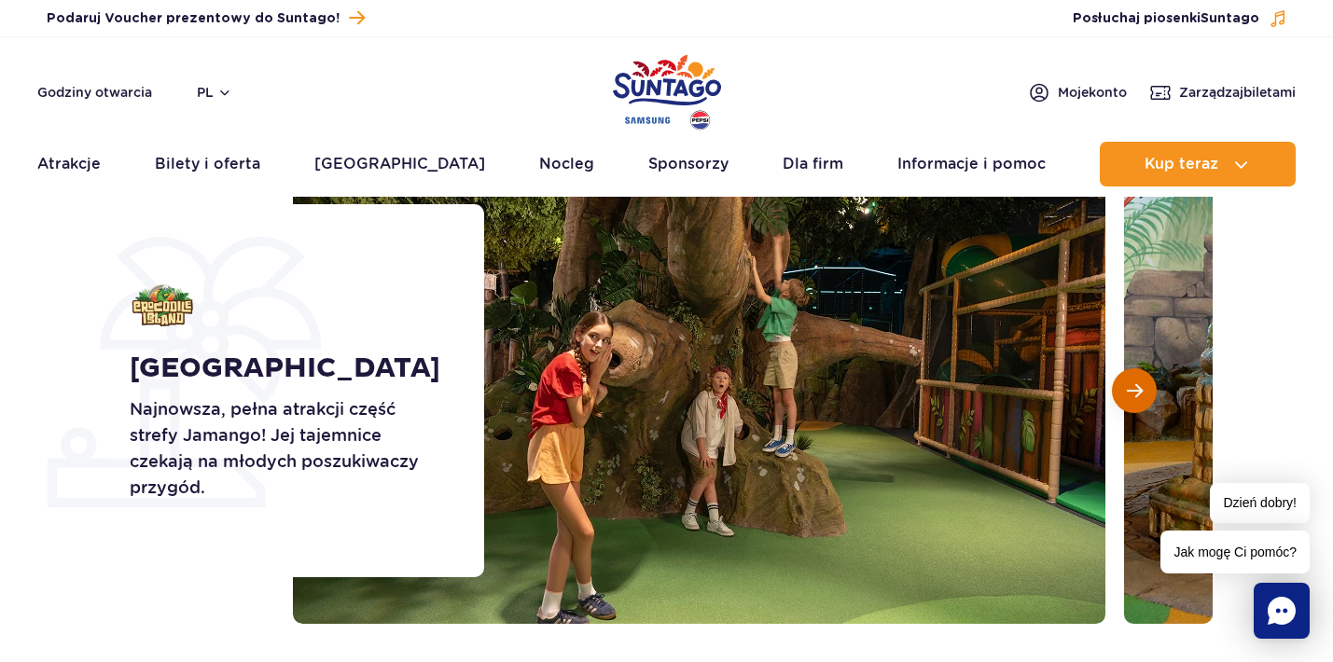
click at [1138, 399] on span "Następny slajd" at bounding box center [1135, 390] width 16 height 17
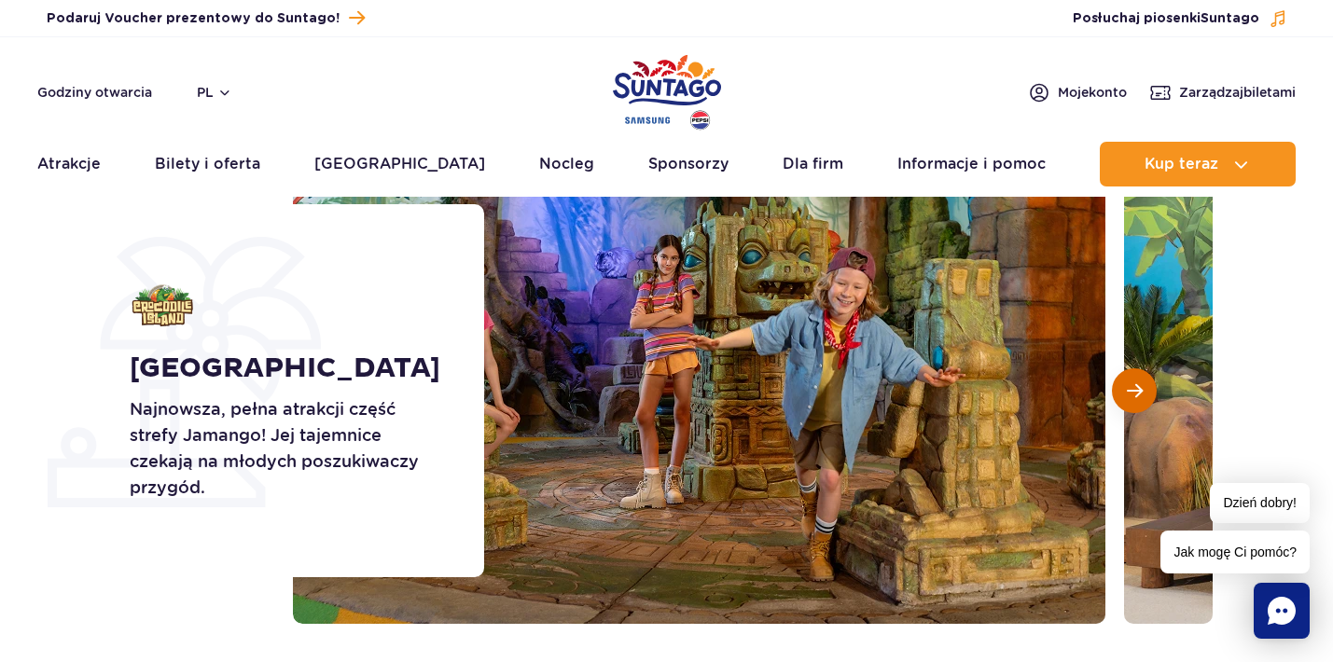
click at [1138, 399] on span "Następny slajd" at bounding box center [1135, 390] width 16 height 17
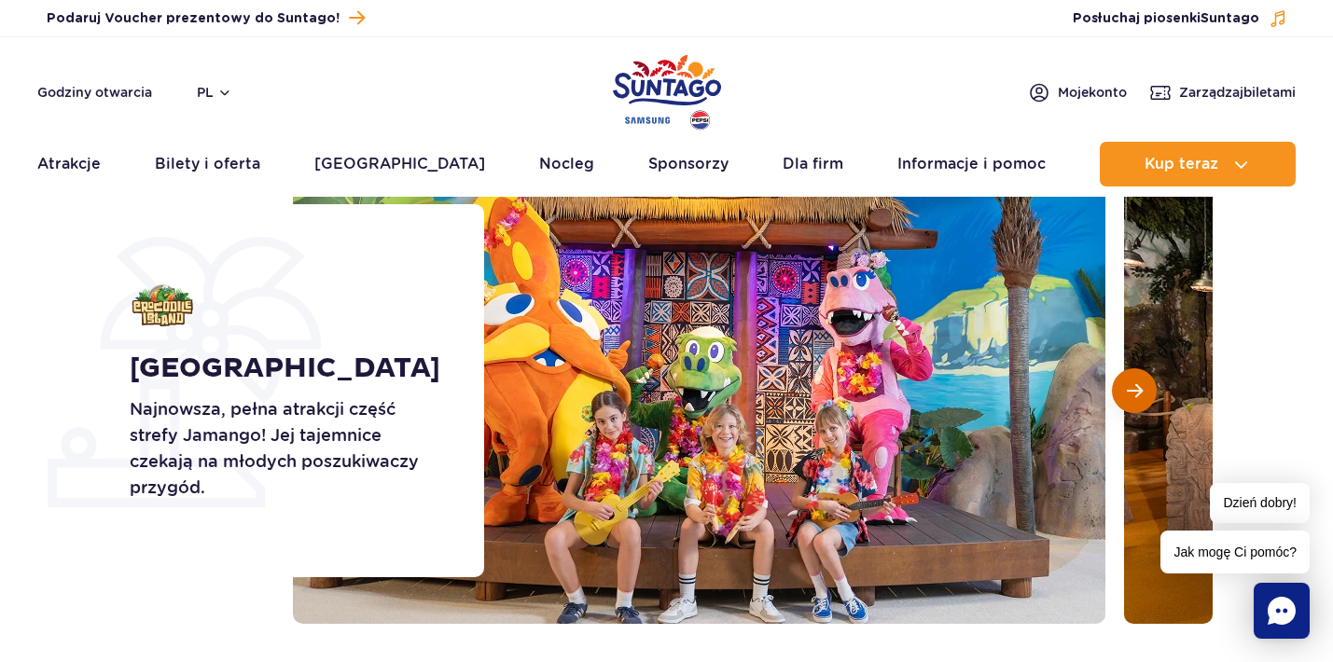
click at [1137, 398] on span "Następny slajd" at bounding box center [1135, 390] width 16 height 17
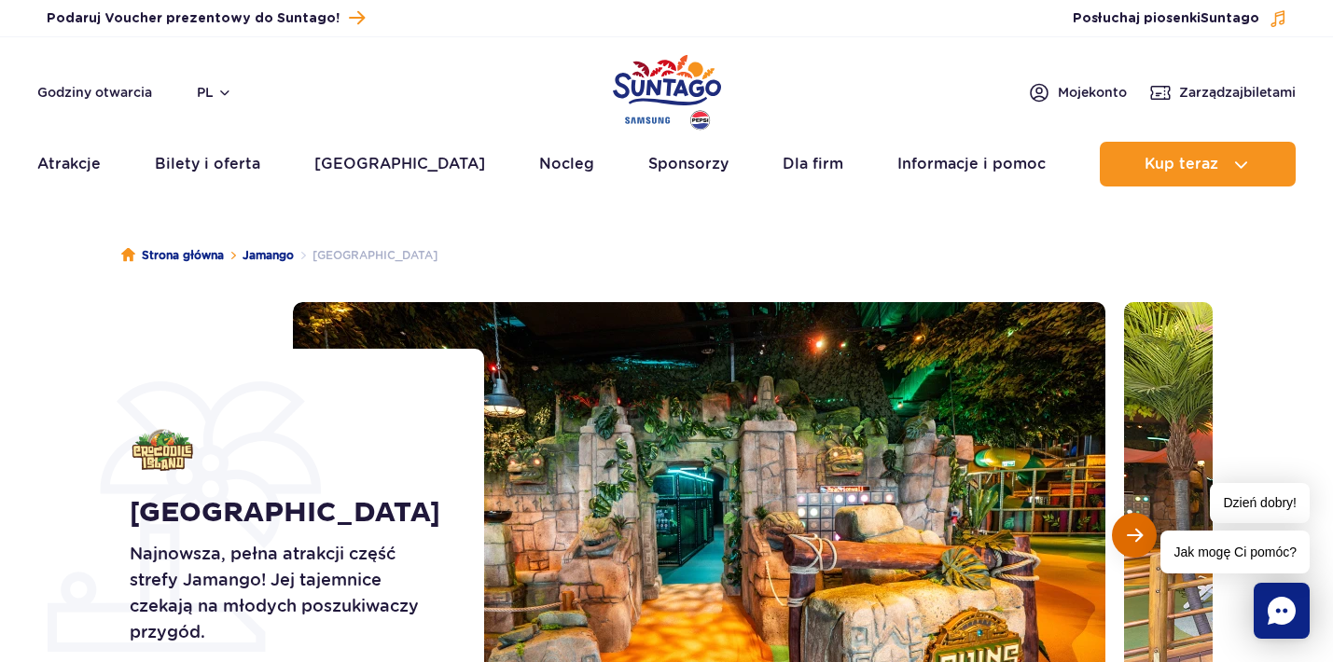
click at [1155, 537] on button "Następny slajd" at bounding box center [1134, 535] width 45 height 45
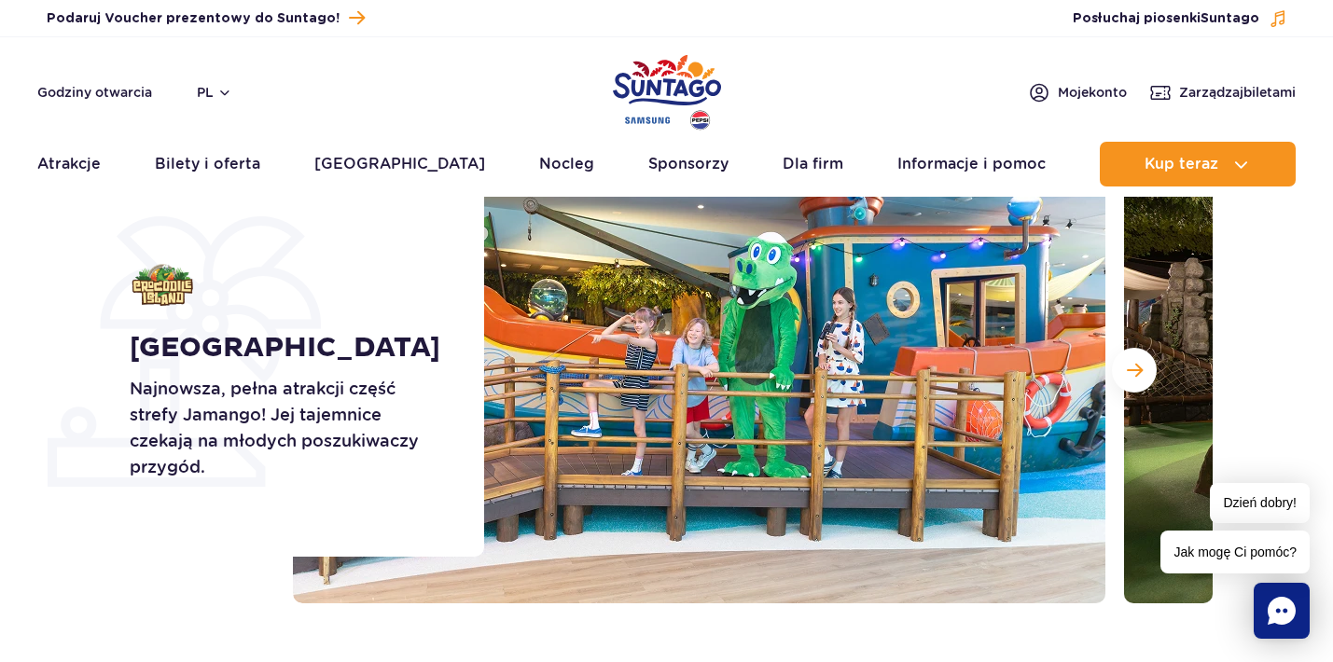
scroll to position [186, 0]
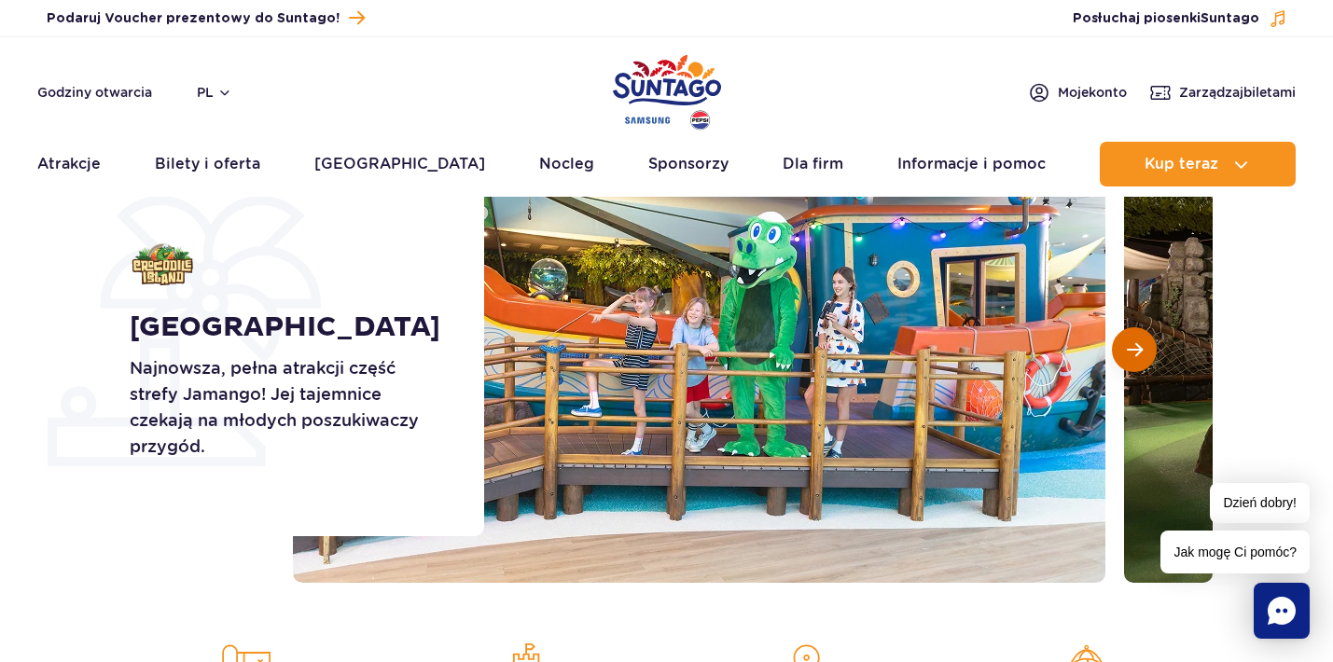
click at [1134, 354] on span "Następny slajd" at bounding box center [1135, 349] width 16 height 17
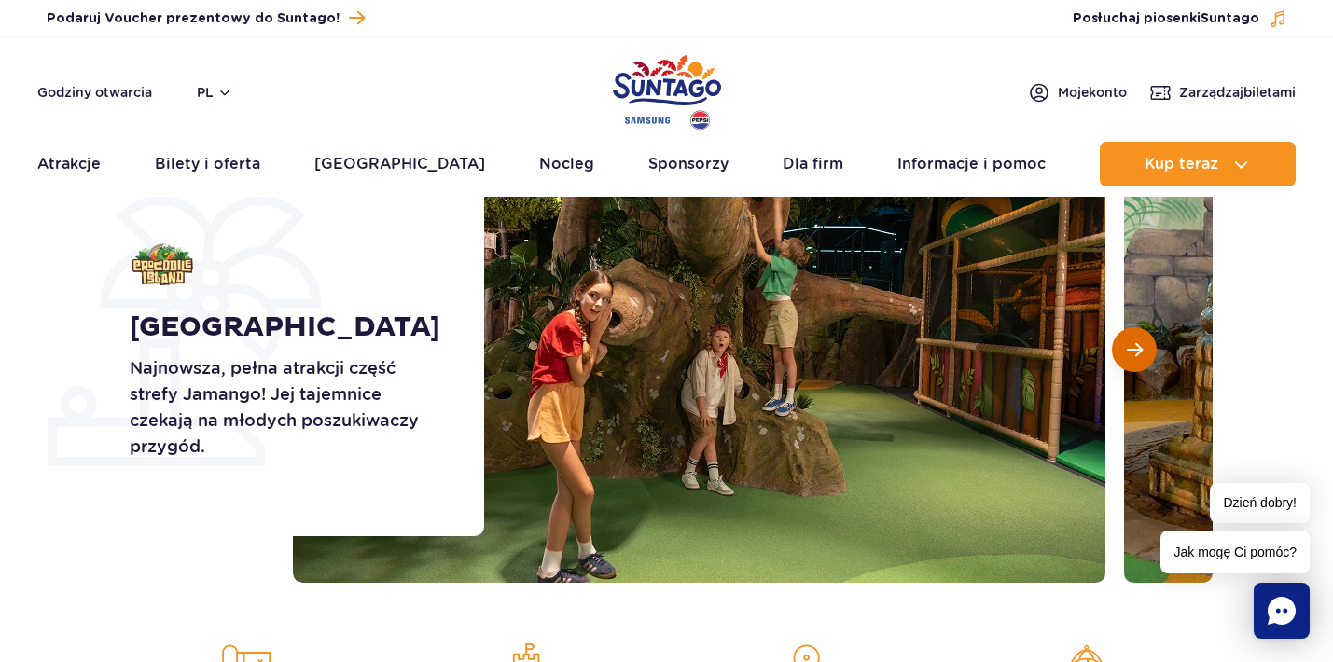
click at [1149, 355] on button "Następny slajd" at bounding box center [1134, 349] width 45 height 45
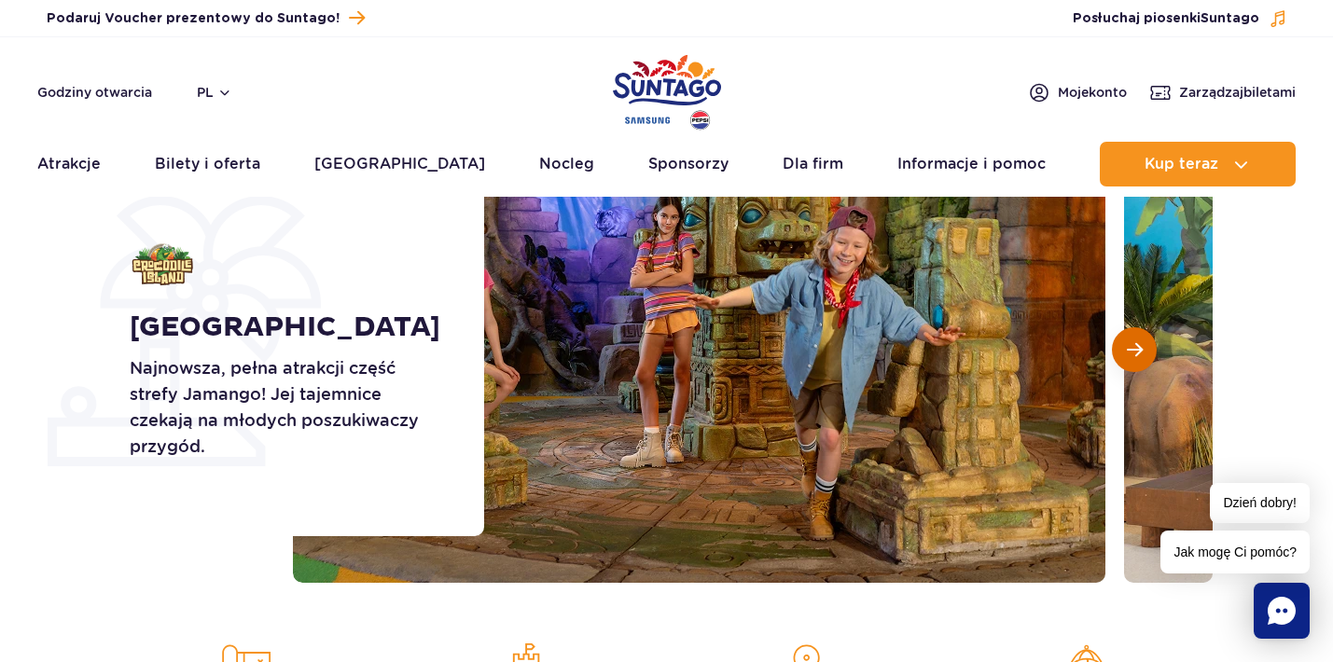
click at [1149, 355] on button "Następny slajd" at bounding box center [1134, 349] width 45 height 45
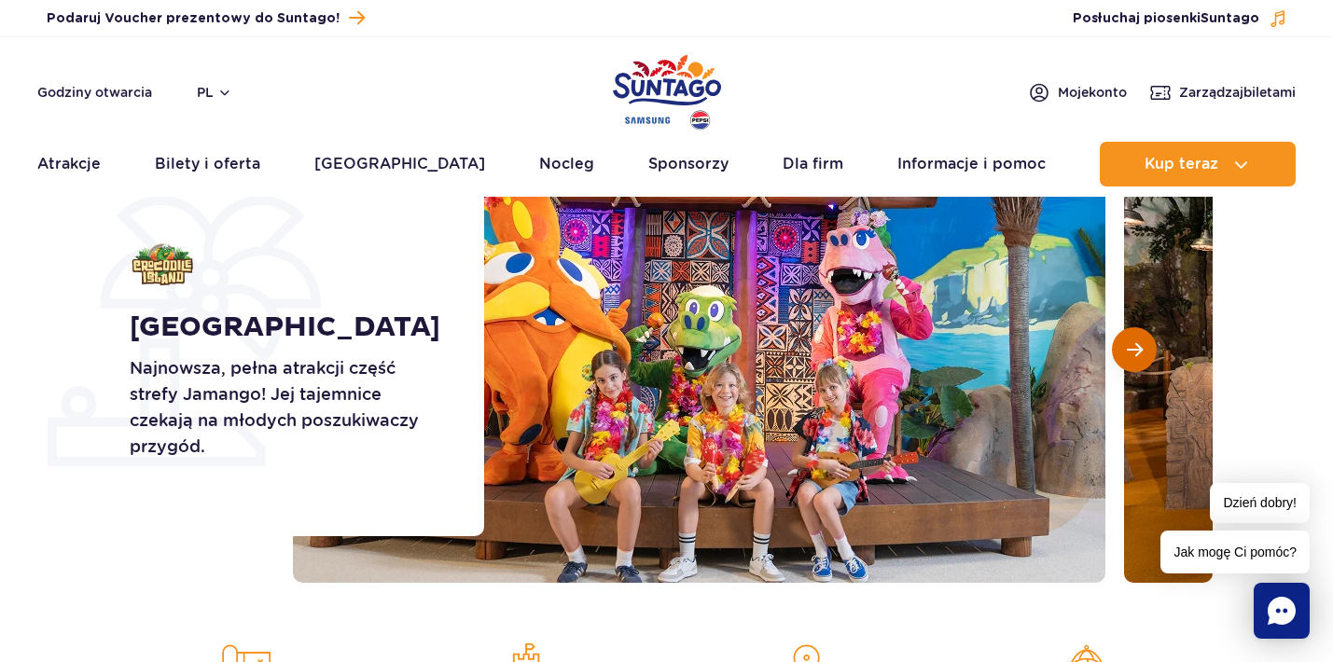
click at [1149, 355] on button "Następny slajd" at bounding box center [1134, 349] width 45 height 45
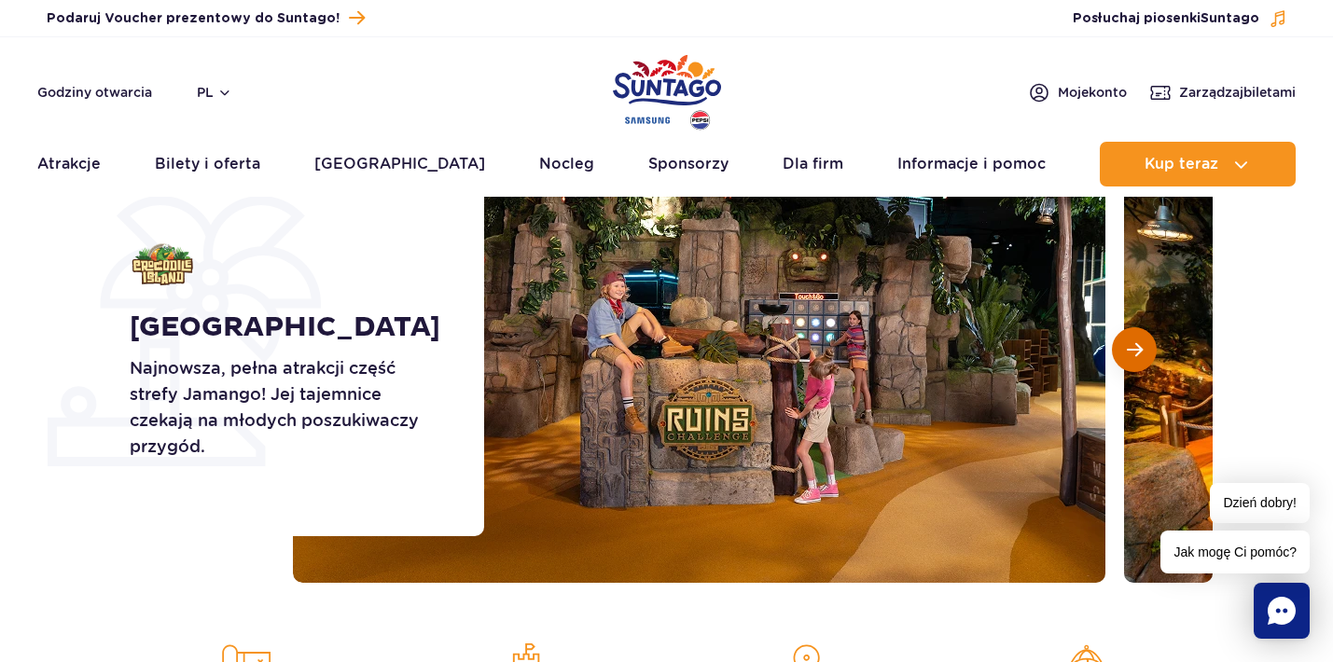
click at [1149, 354] on button "Następny slajd" at bounding box center [1134, 349] width 45 height 45
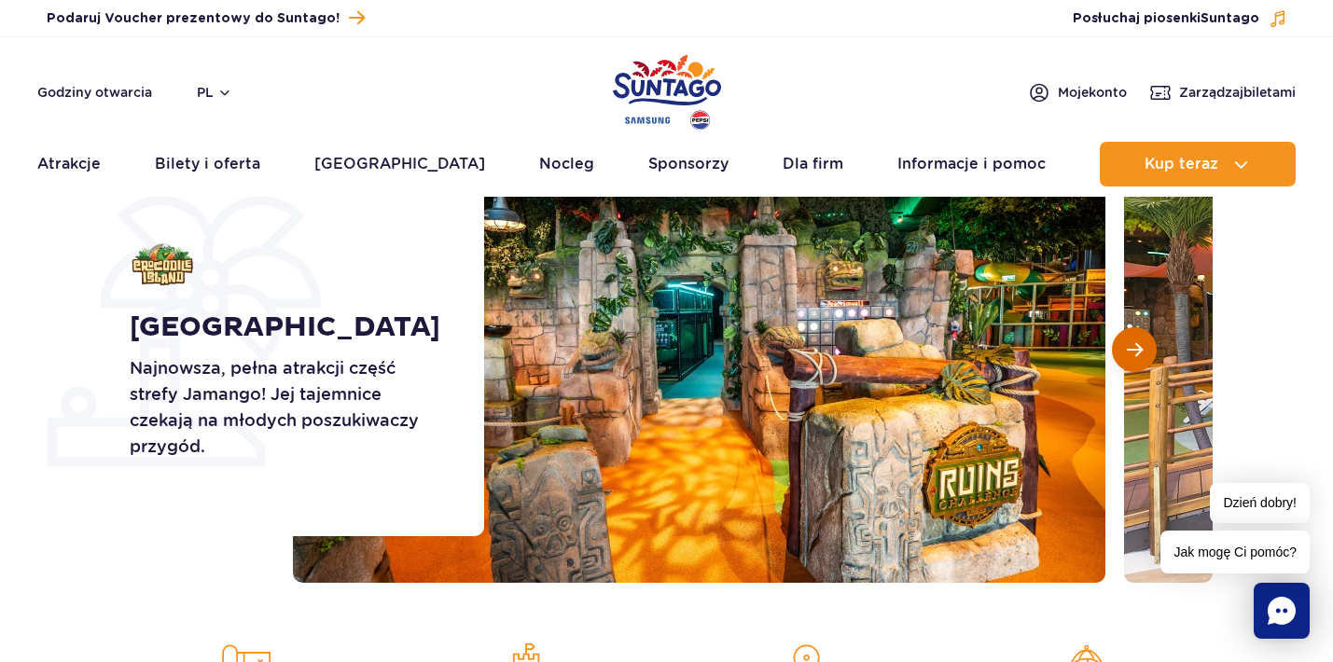
click at [1149, 354] on button "Następny slajd" at bounding box center [1134, 349] width 45 height 45
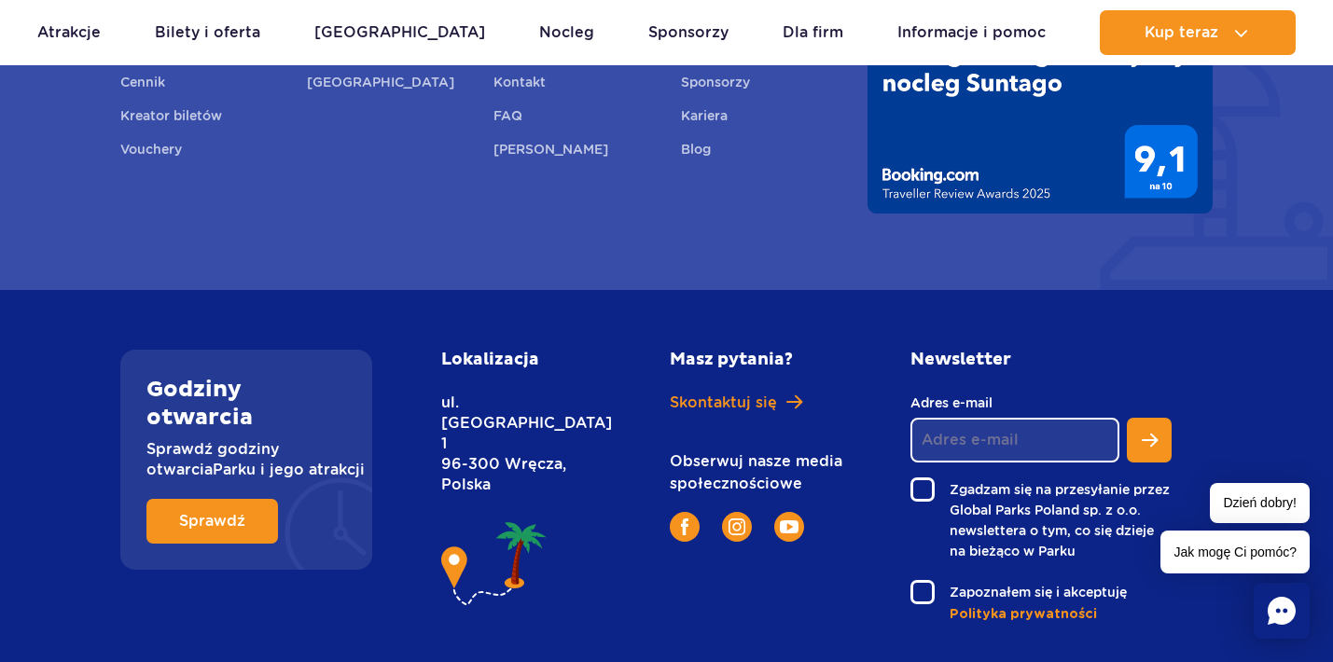
scroll to position [7543, 0]
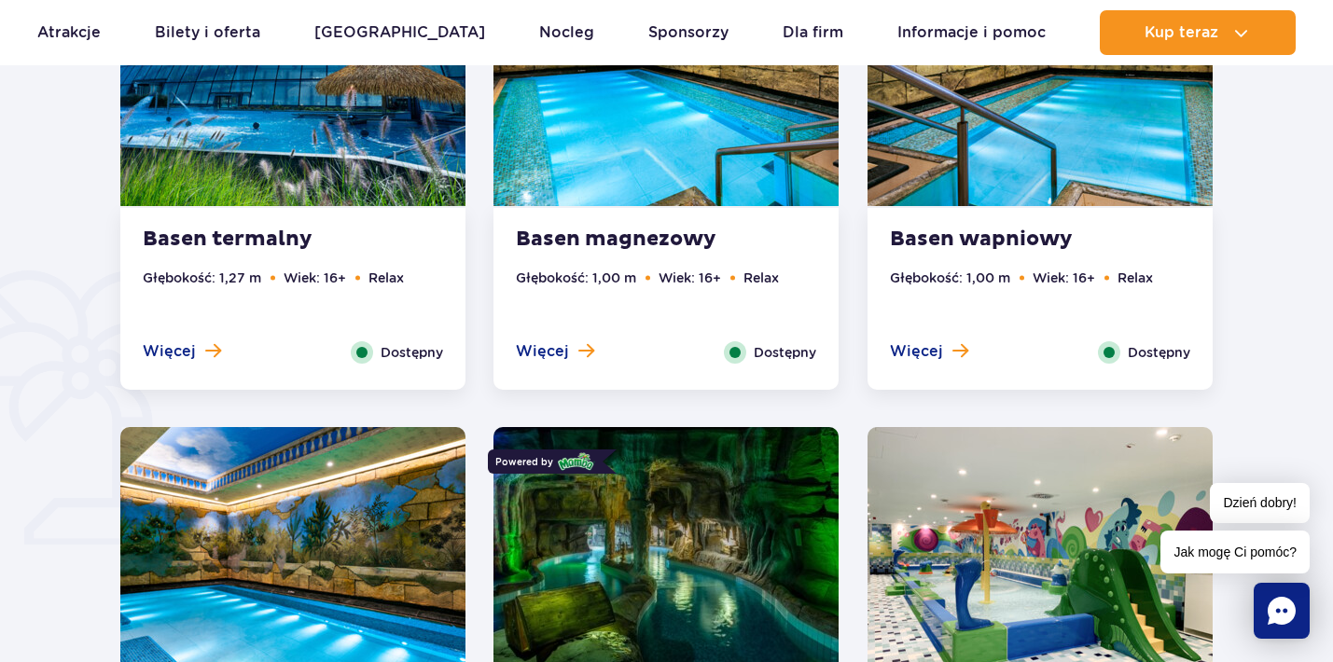
scroll to position [1256, 0]
